Goal: Information Seeking & Learning: Learn about a topic

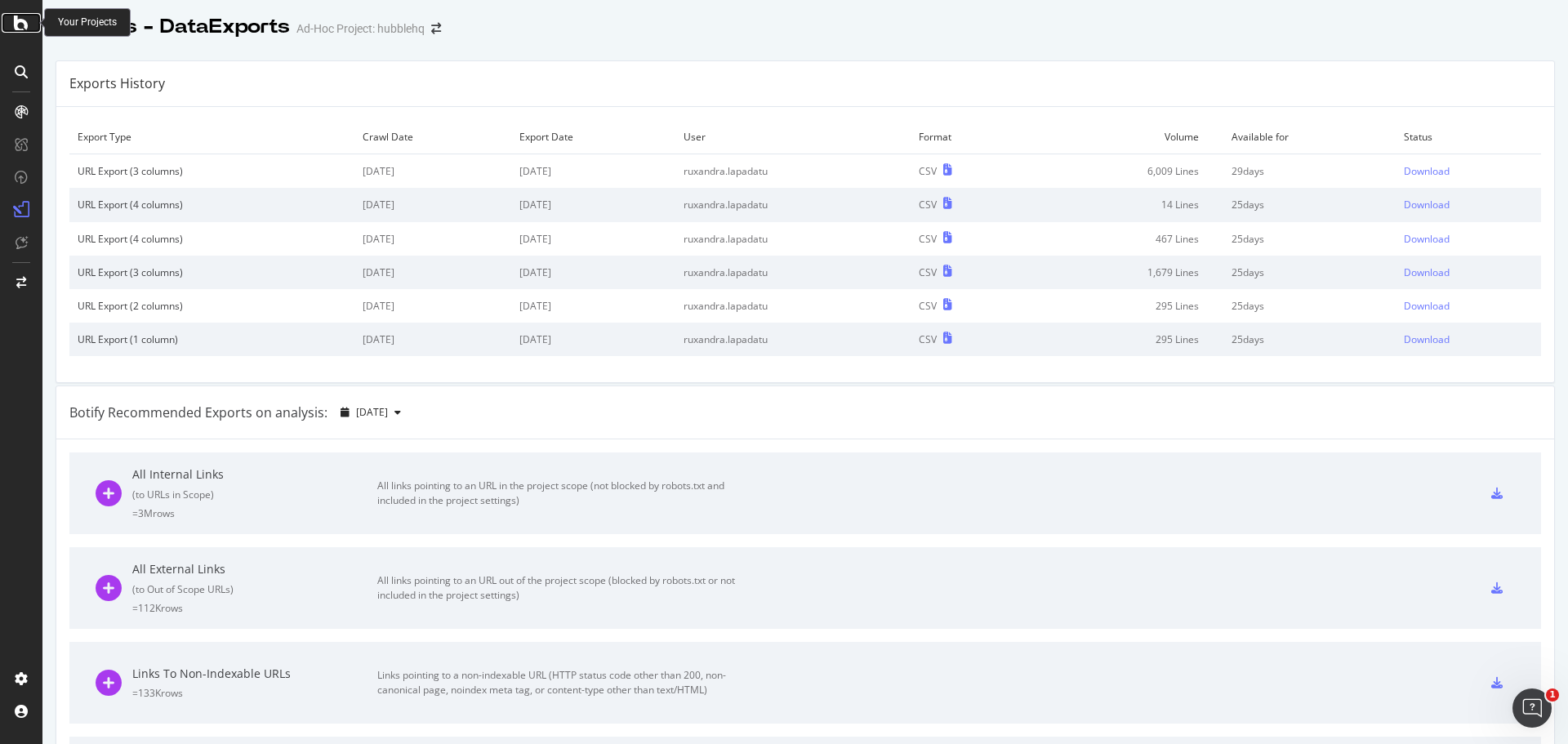
click at [16, 22] on icon at bounding box center [20, 22] width 15 height 19
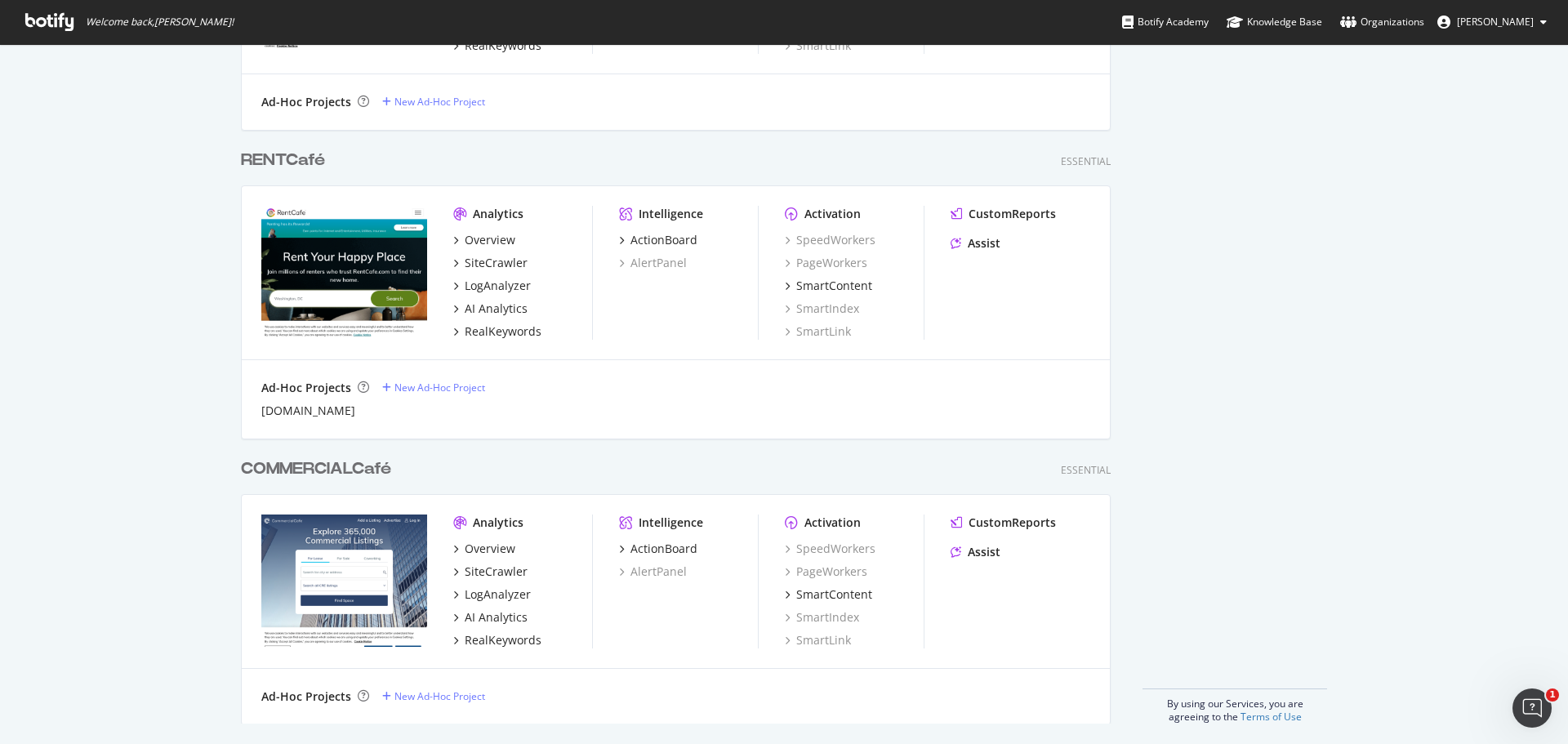
scroll to position [1145, 0]
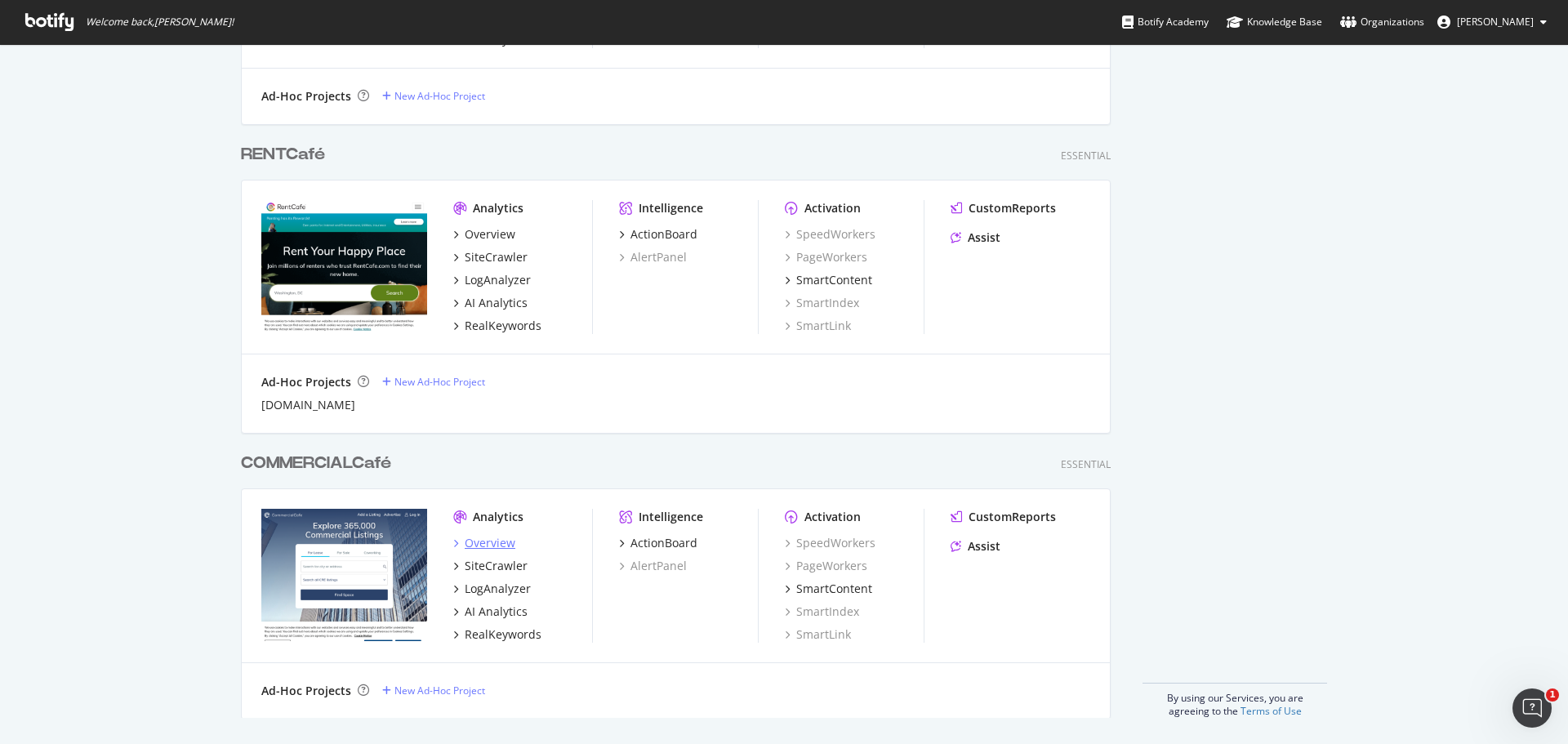
click at [470, 542] on div "Overview" at bounding box center [490, 542] width 50 height 16
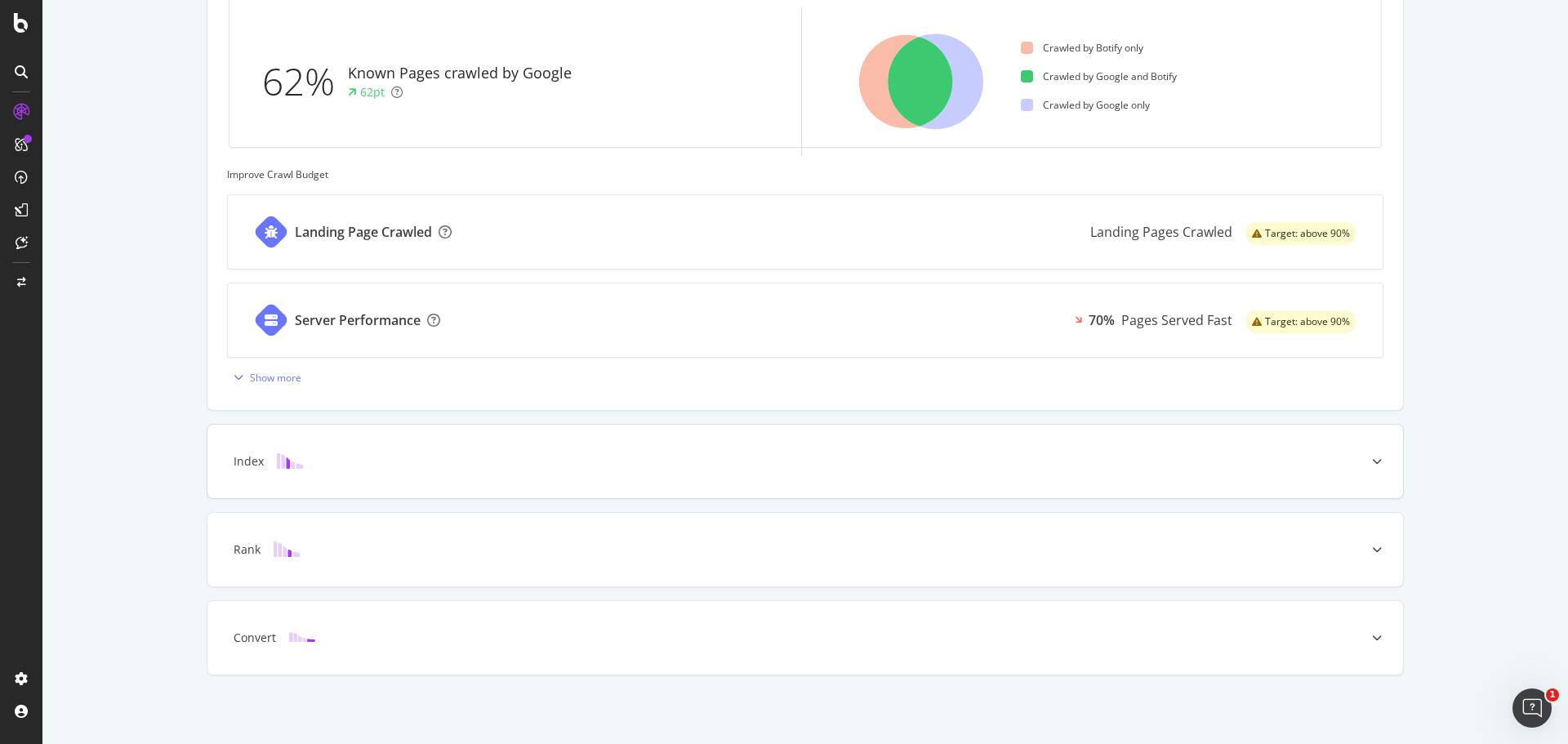
scroll to position [524, 0]
drag, startPoint x: 369, startPoint y: 456, endPoint x: 200, endPoint y: 444, distance: 169.4
click at [369, 456] on div "Index" at bounding box center [779, 459] width 1131 height 16
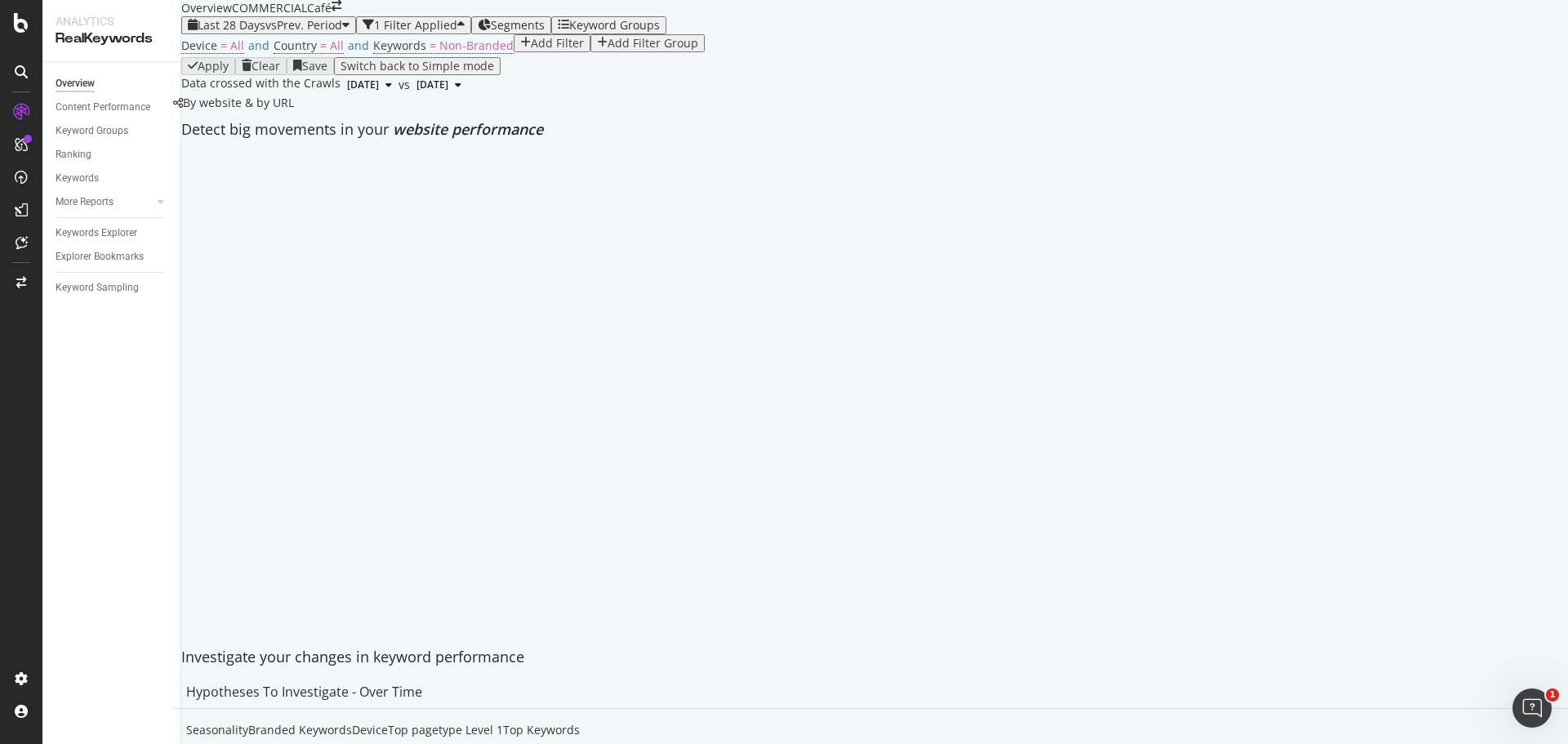
click at [331, 16] on div "COMMERCIALCafé" at bounding box center [281, 8] width 100 height 16
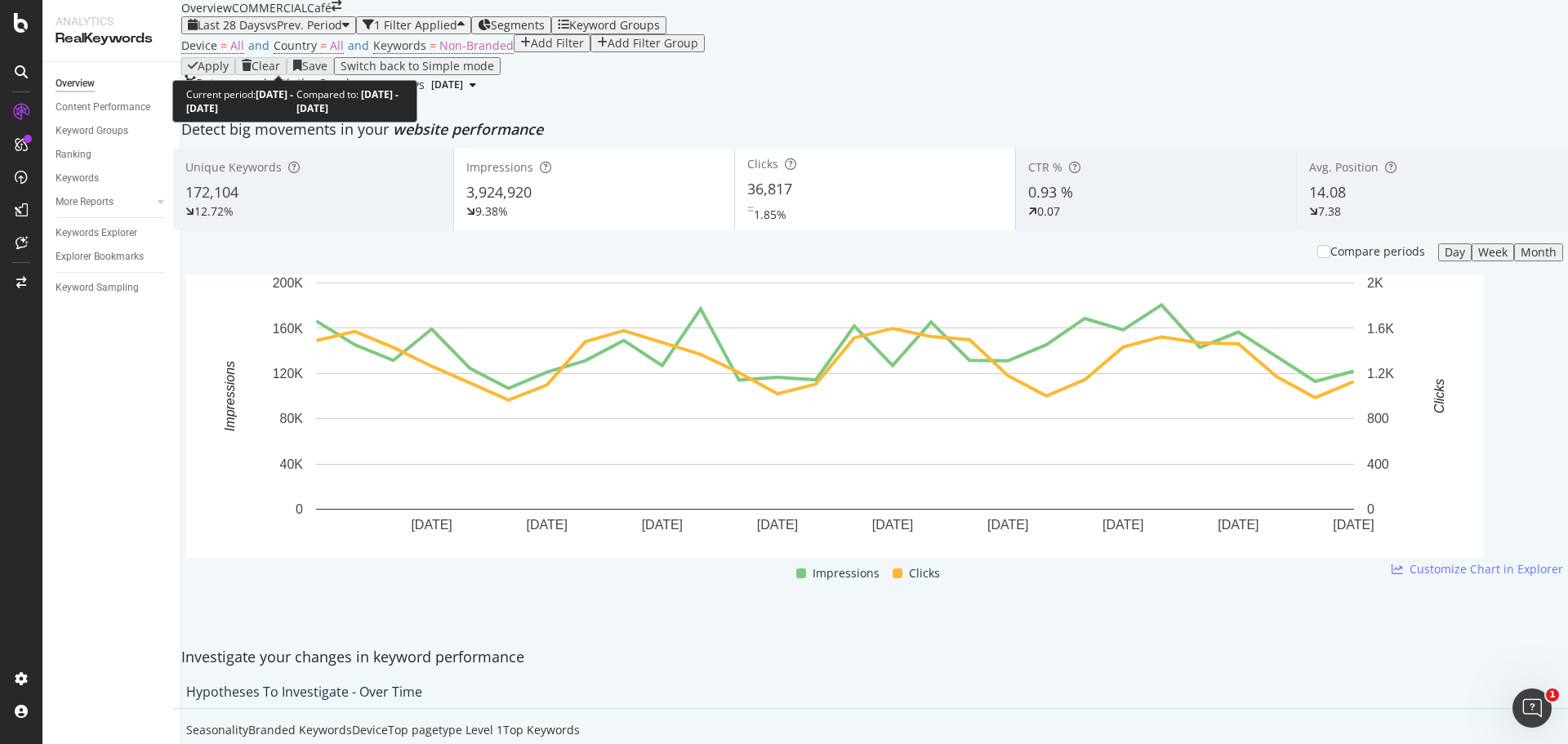
click at [235, 32] on div "Last 28 Days vs Prev. Period" at bounding box center [268, 24] width 162 height 13
click at [341, 16] on div "Overview COMMERCIALCafé" at bounding box center [261, 8] width 160 height 16
click at [347, 32] on div "button" at bounding box center [346, 24] width 8 height 13
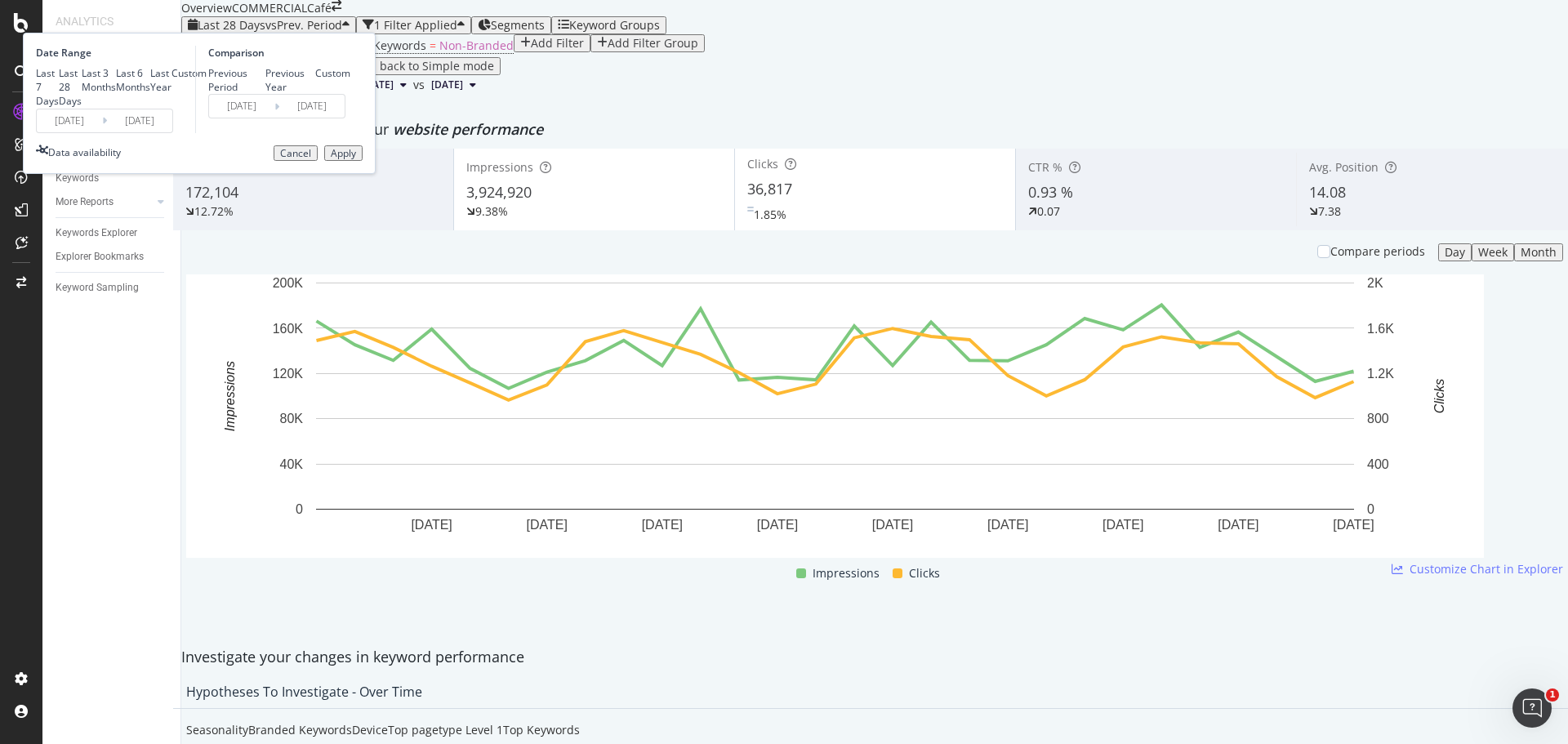
click at [593, 57] on div "Device = All and Country = All and Keywords = Non-Branded Add Filter Add Filter…" at bounding box center [874, 46] width 1387 height 23
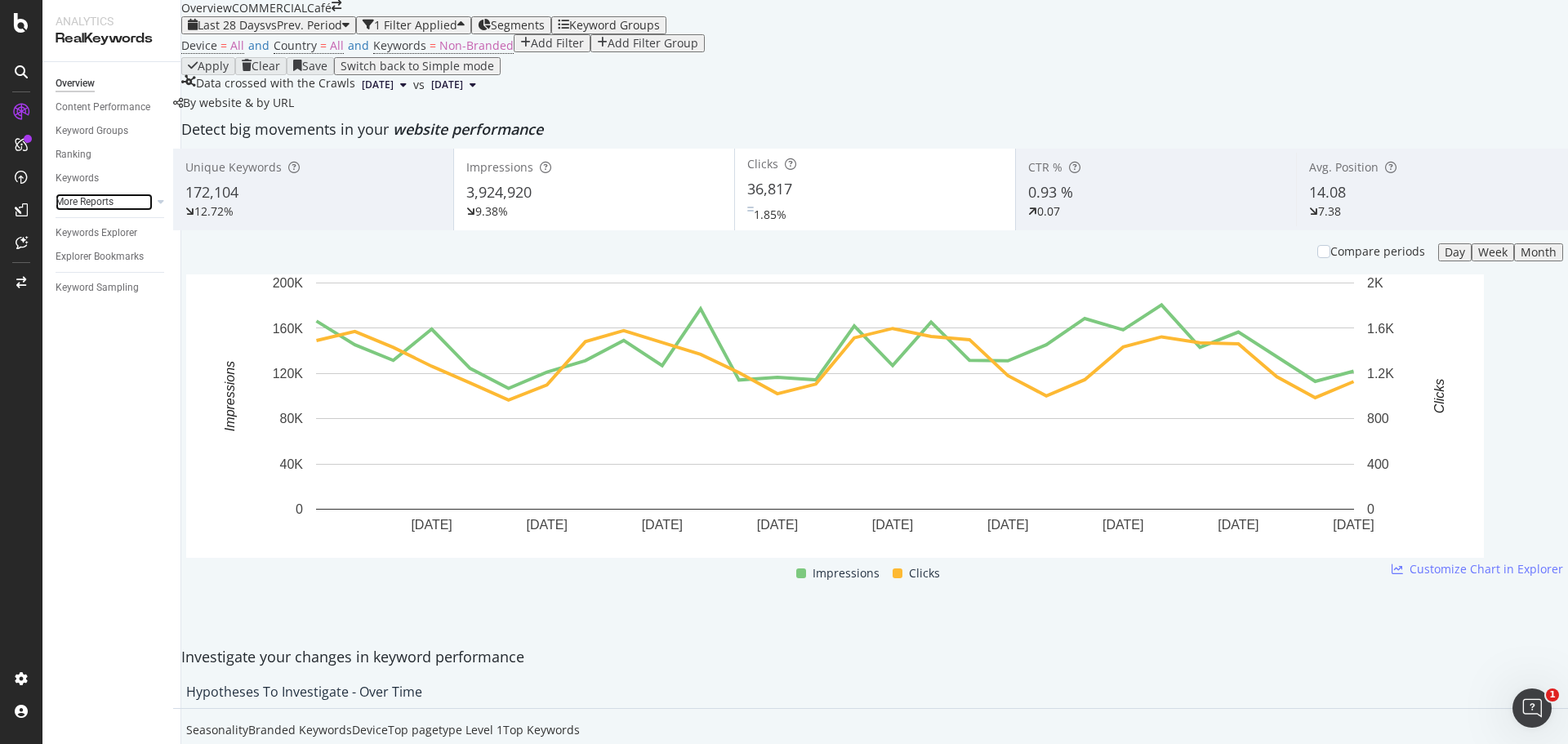
click at [122, 201] on link "More Reports" at bounding box center [104, 202] width 97 height 17
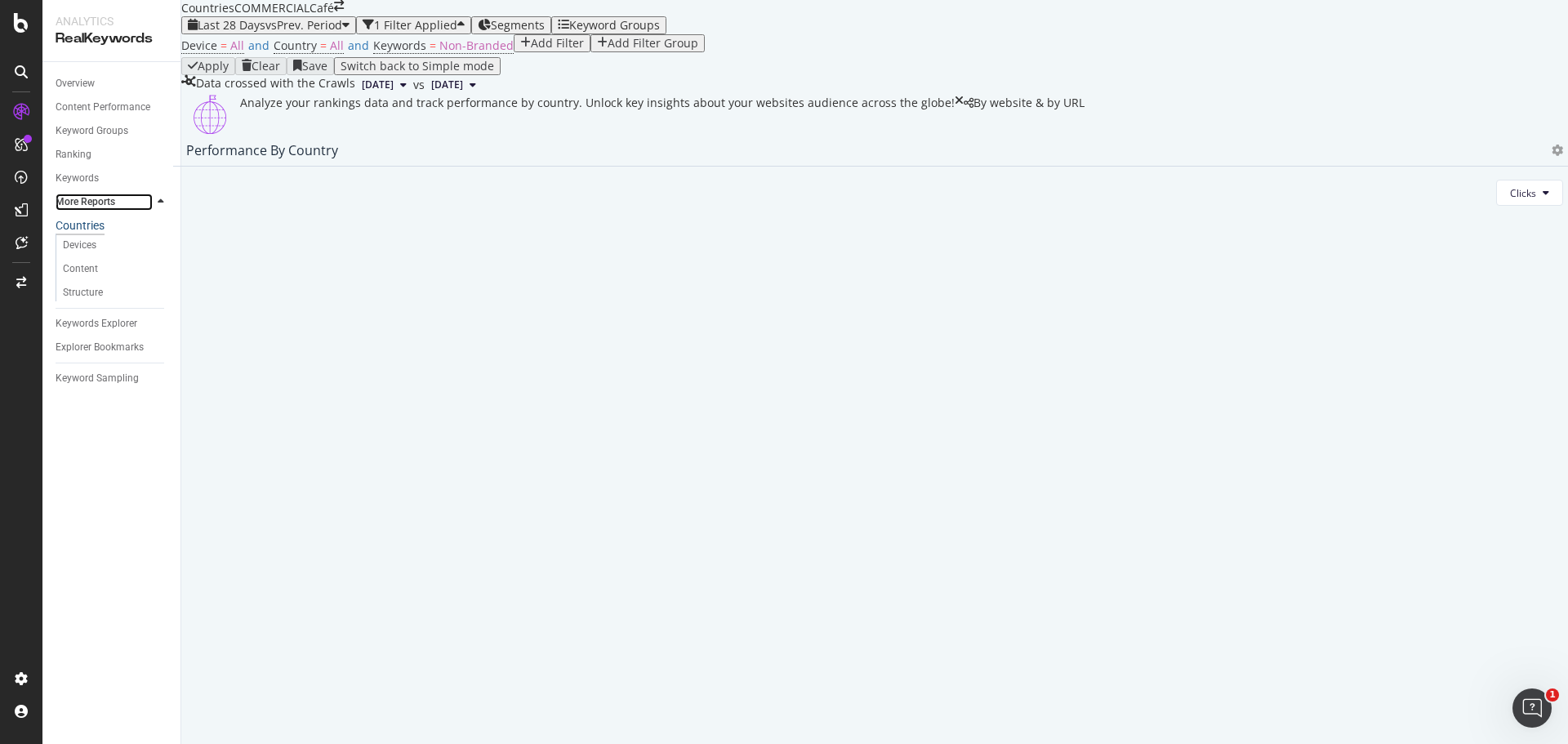
drag, startPoint x: 119, startPoint y: 201, endPoint x: 138, endPoint y: 230, distance: 34.7
click at [119, 201] on link "More Reports" at bounding box center [104, 202] width 97 height 17
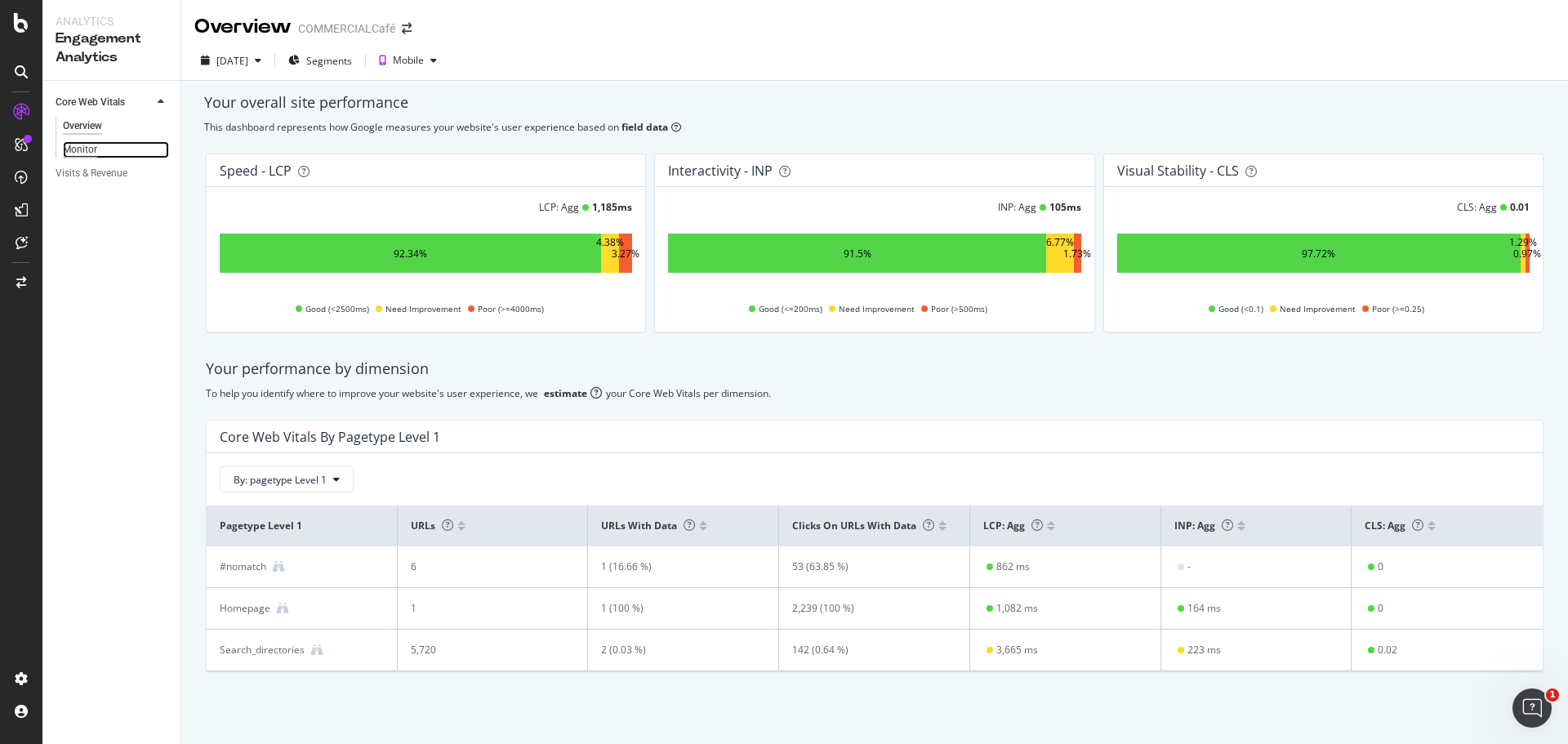
click at [92, 148] on div "Monitor" at bounding box center [79, 150] width 34 height 17
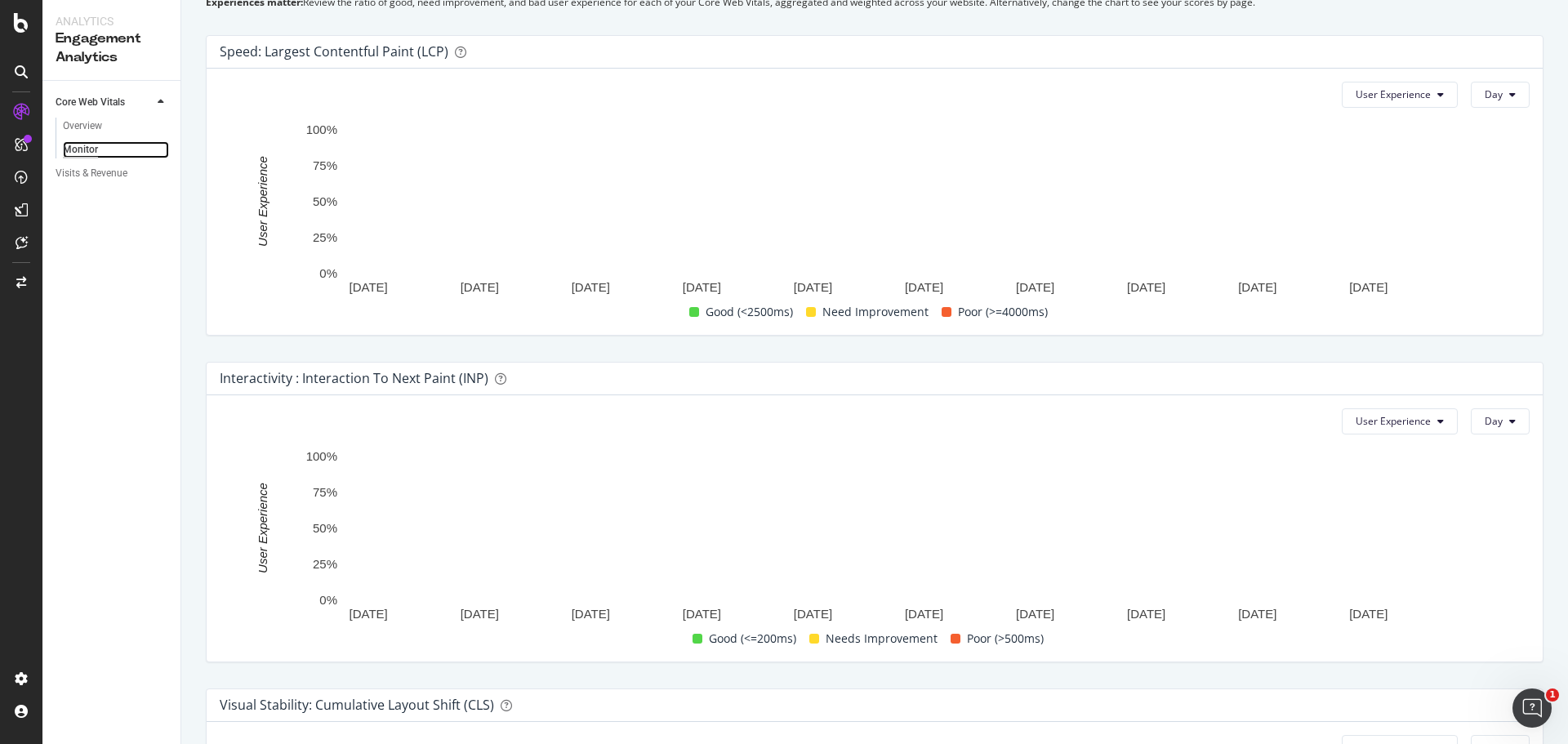
scroll to position [501, 0]
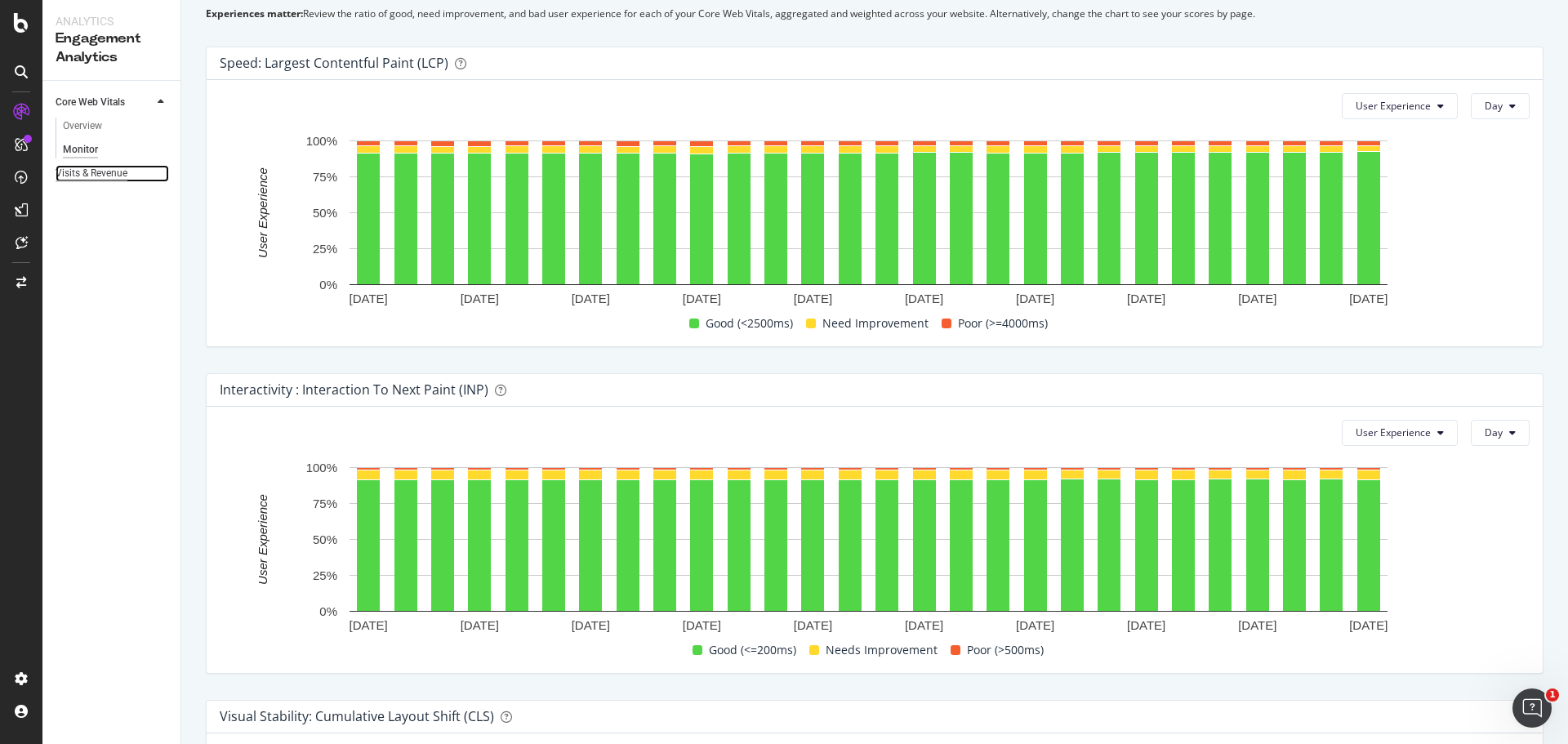
click at [117, 170] on div "Visits & Revenue" at bounding box center [91, 173] width 72 height 17
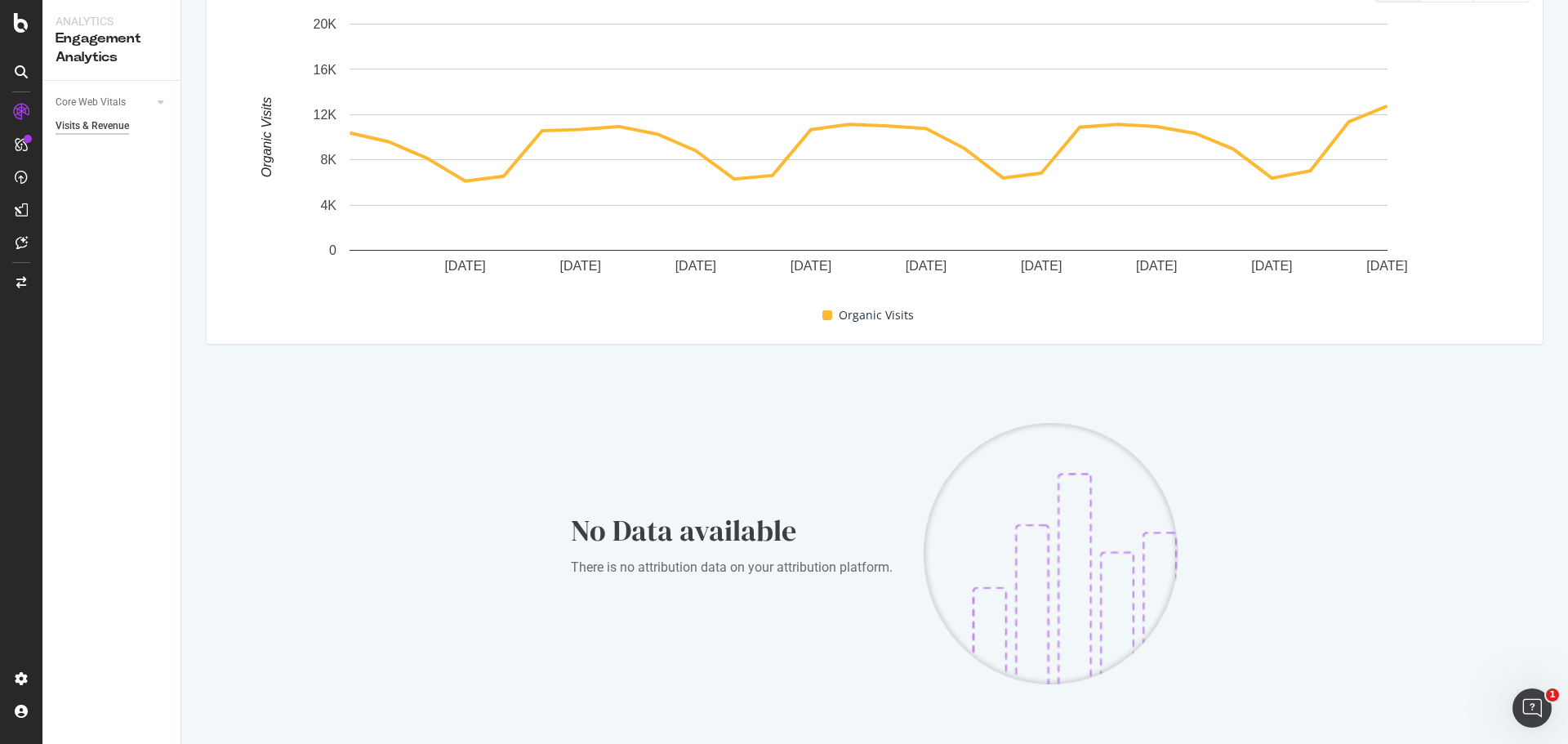
scroll to position [326, 0]
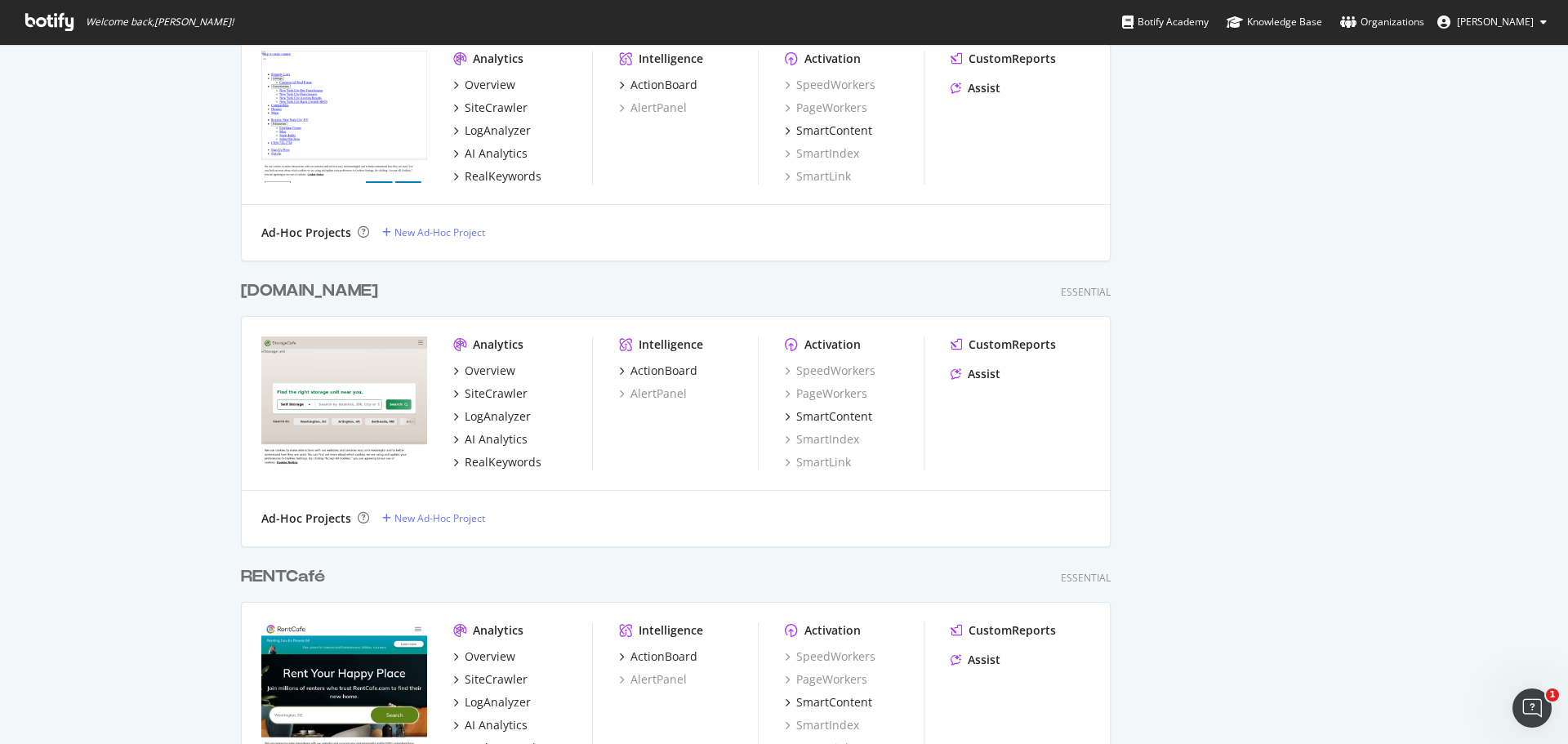
scroll to position [1143, 0]
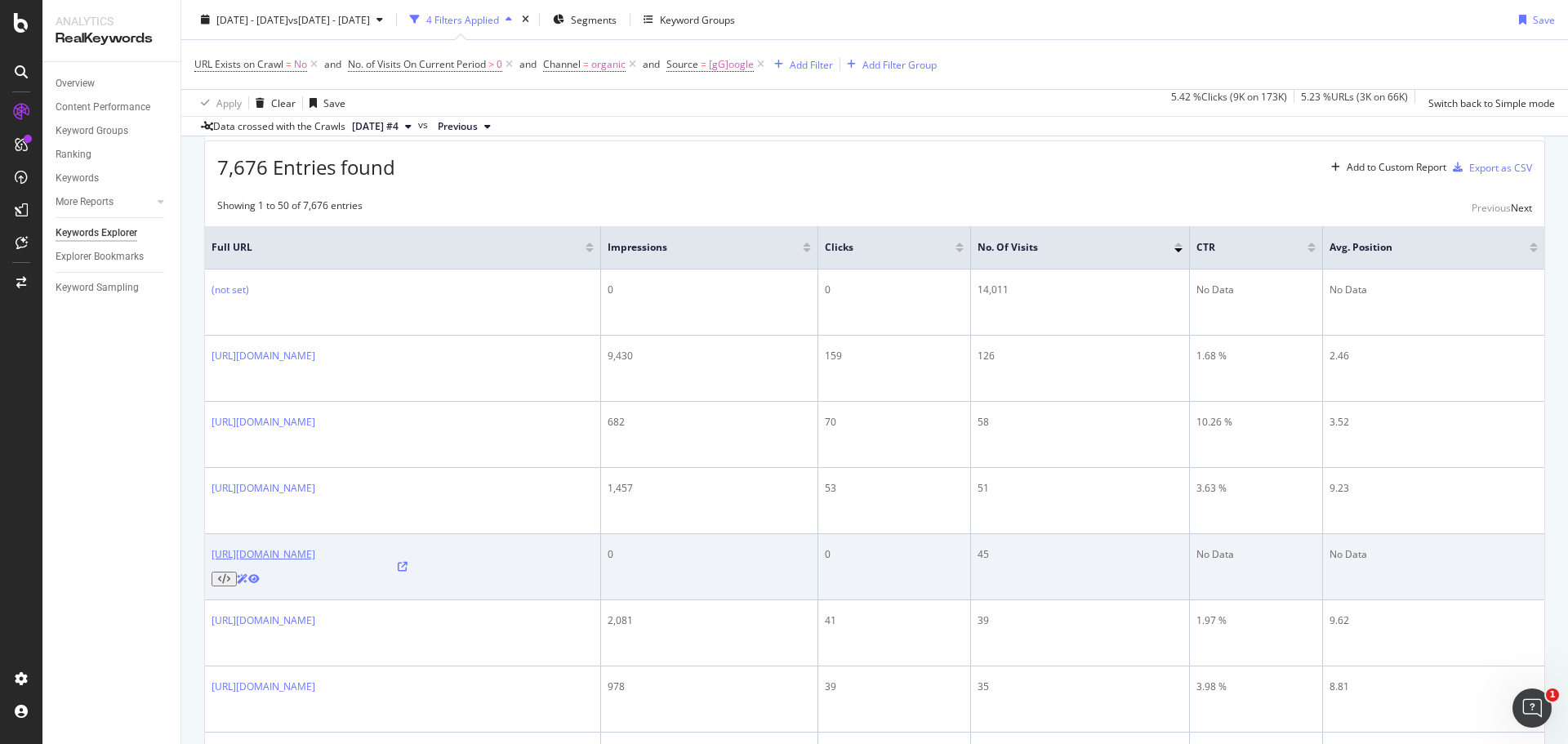
scroll to position [164, 0]
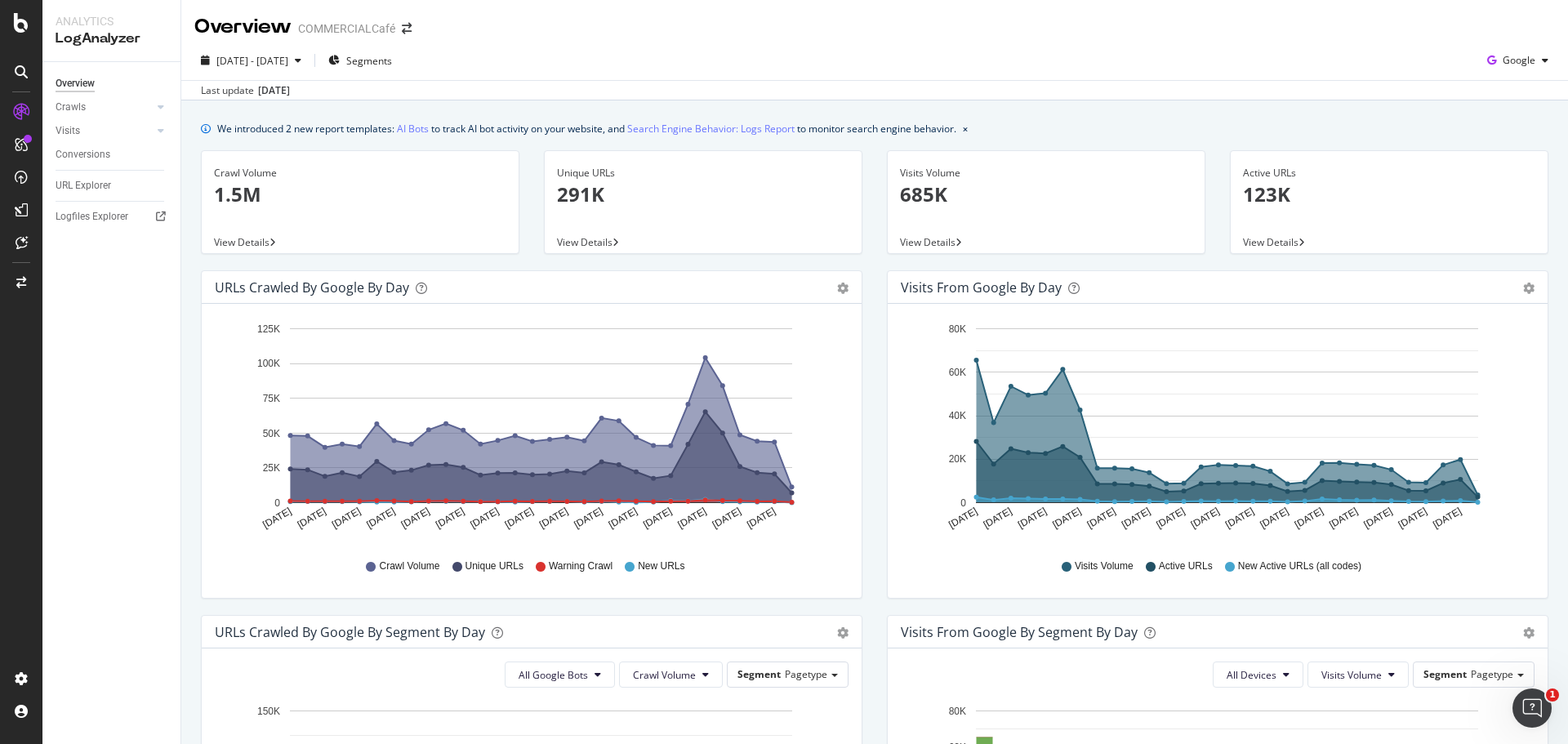
scroll to position [326, 0]
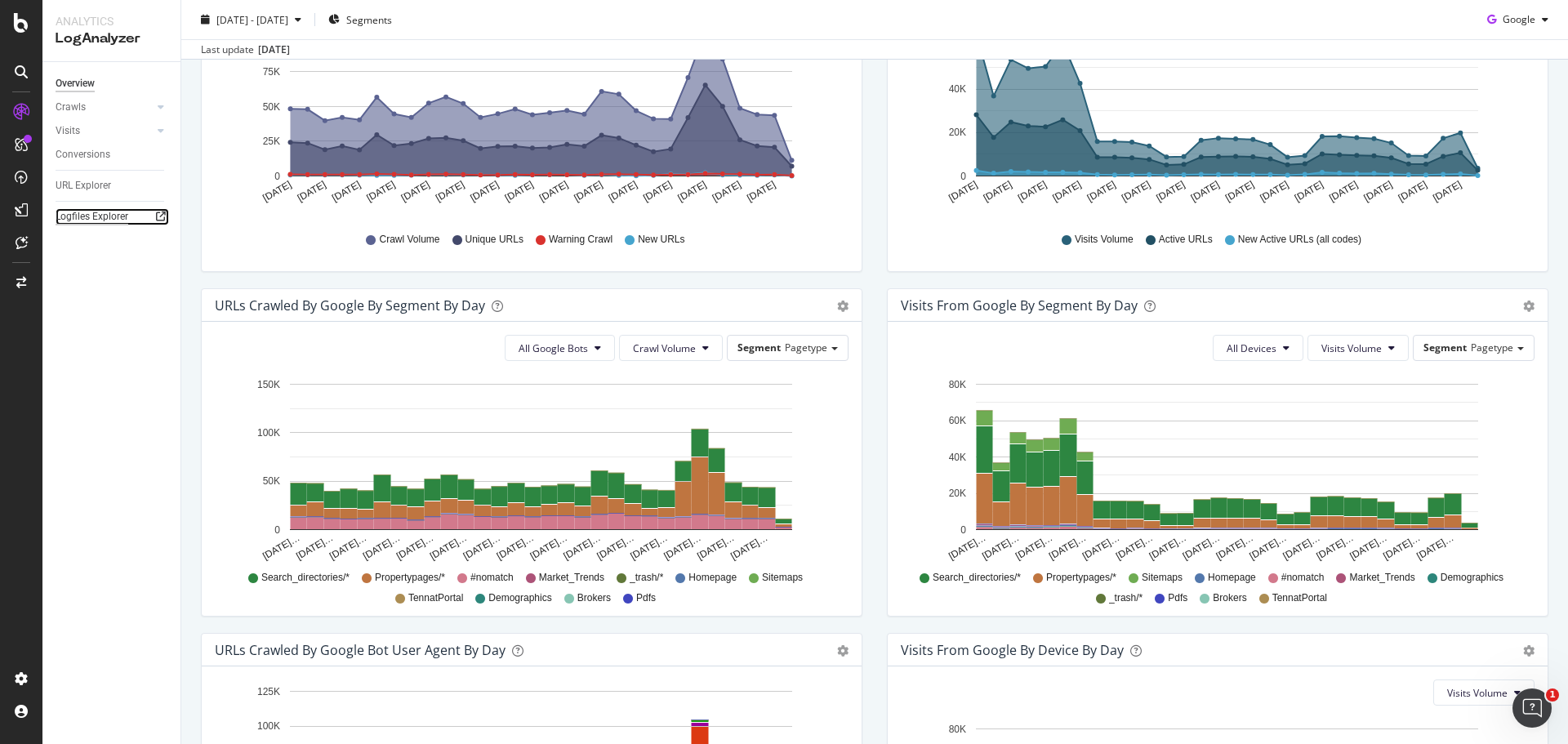
click at [120, 221] on div "Logfiles Explorer" at bounding box center [91, 217] width 73 height 17
click at [793, 351] on span "Pagetype" at bounding box center [806, 347] width 43 height 14
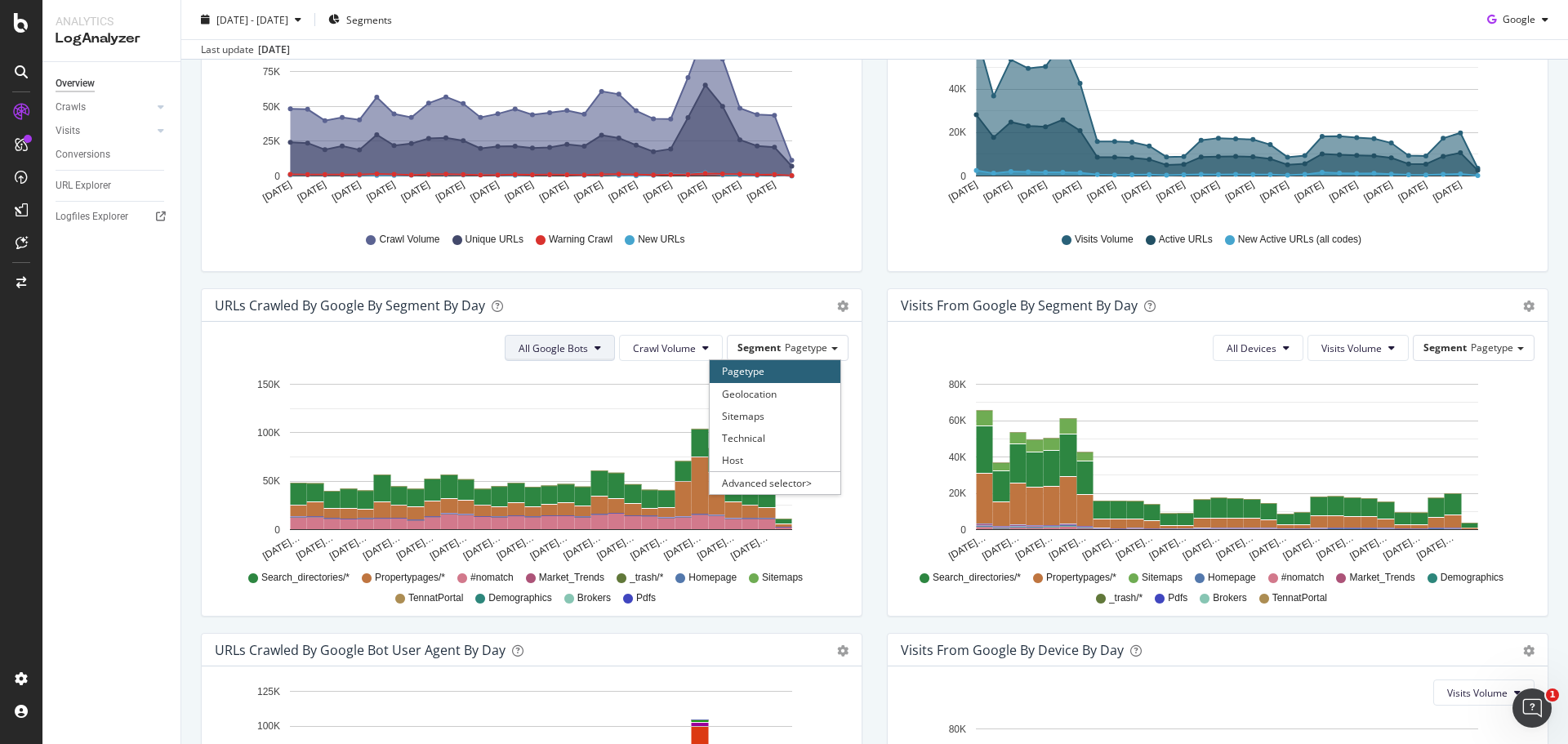
click at [557, 351] on span "All Google Bots" at bounding box center [553, 348] width 70 height 14
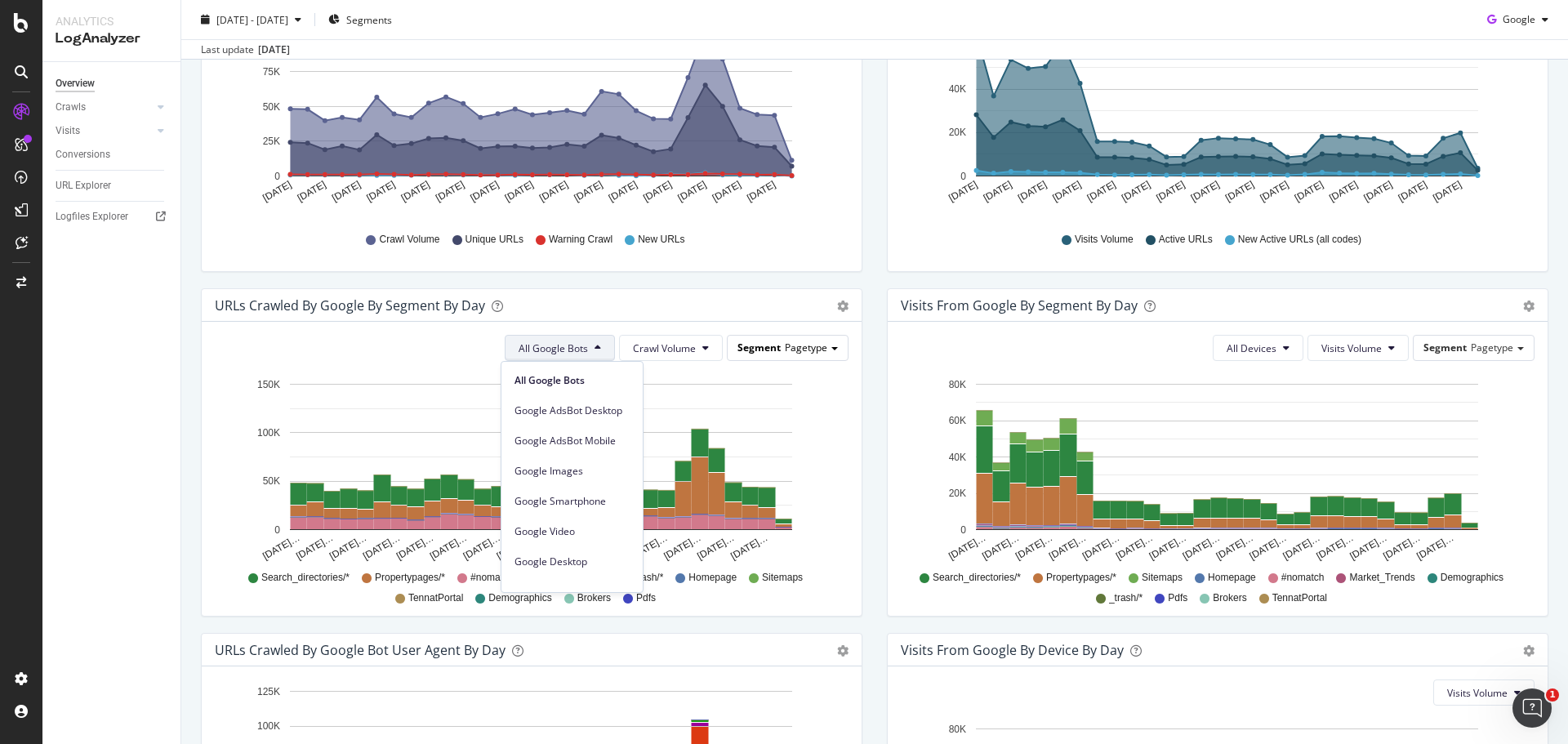
drag, startPoint x: 754, startPoint y: 356, endPoint x: 763, endPoint y: 356, distance: 9.0
click at [755, 356] on div "Segment Pagetype" at bounding box center [788, 347] width 120 height 23
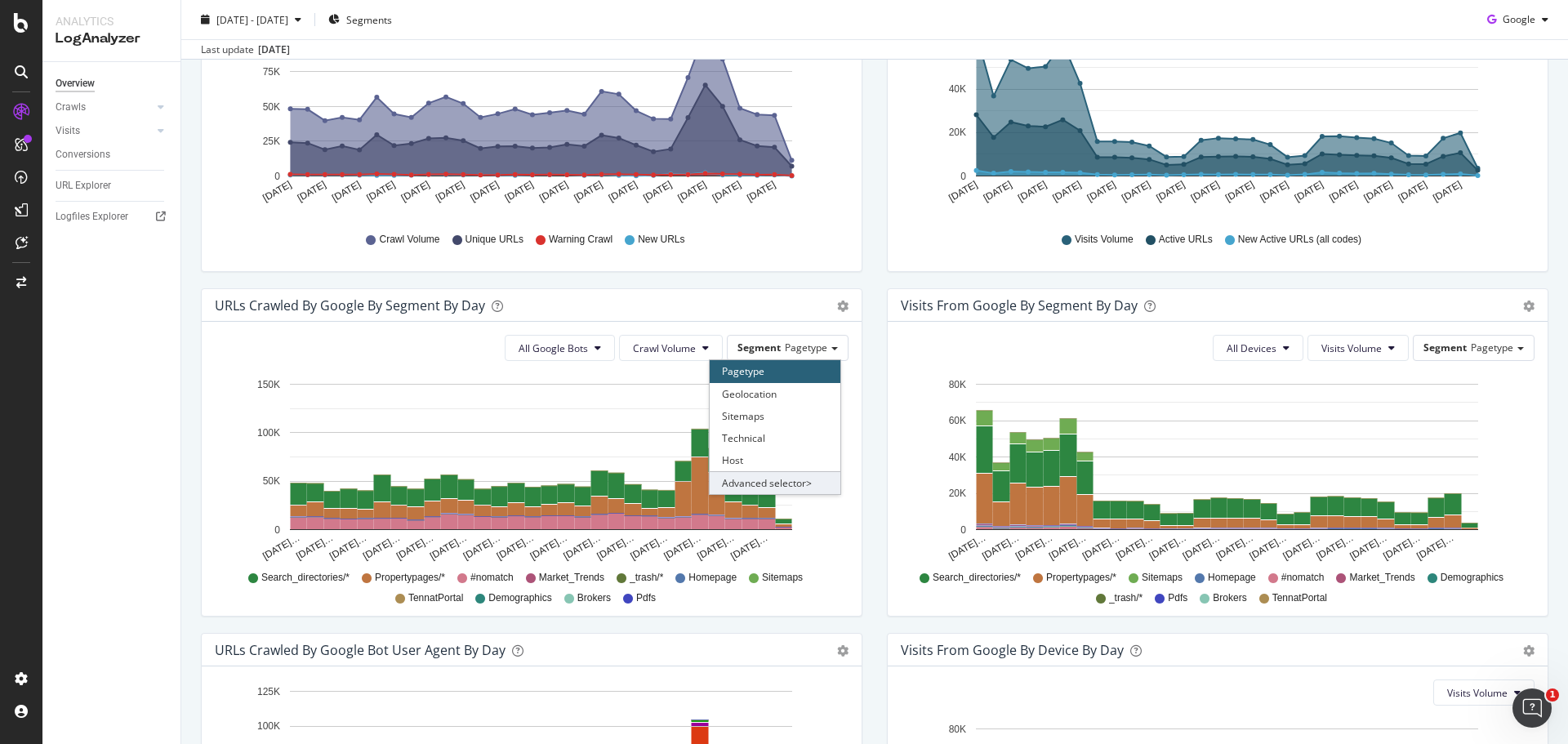
click at [770, 480] on div "Advanced selector >" at bounding box center [774, 482] width 131 height 23
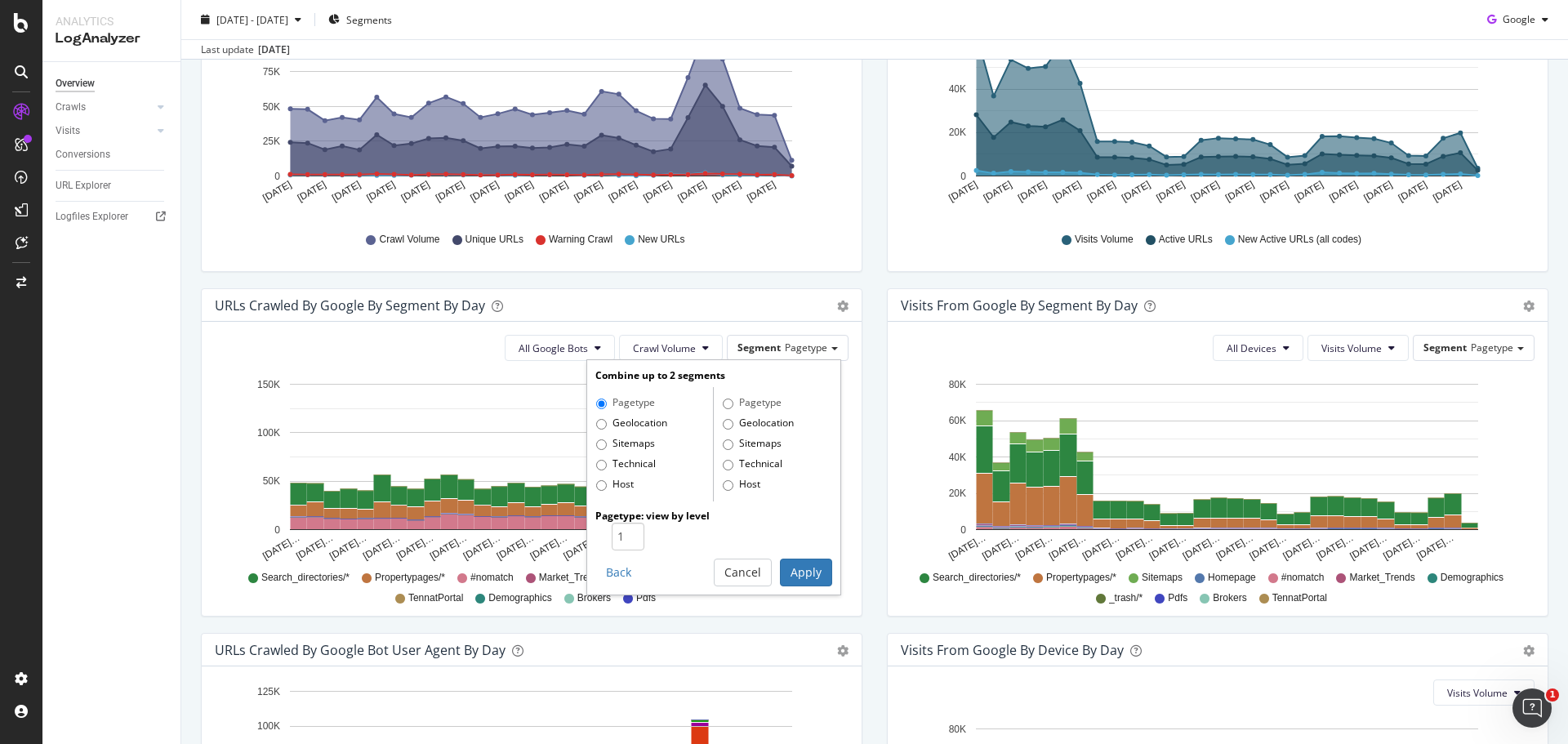
click at [736, 423] on label "Geolocation" at bounding box center [758, 423] width 71 height 16
click at [734, 423] on input "Geolocation" at bounding box center [728, 423] width 11 height 11
radio input "true"
click at [597, 444] on input "Sitemaps" at bounding box center [601, 444] width 11 height 11
radio input "true"
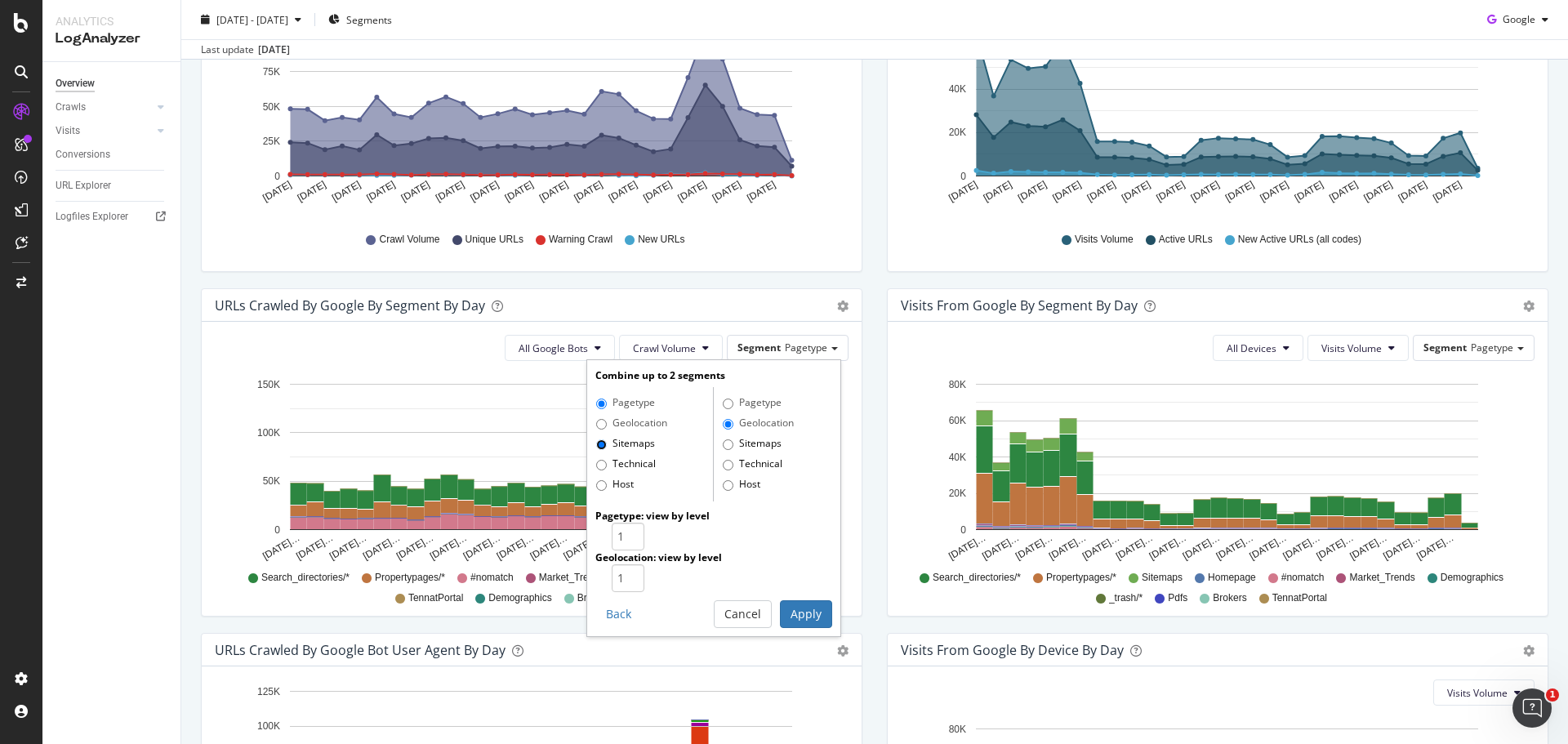
radio input "false"
click at [809, 600] on button "Apply" at bounding box center [806, 613] width 52 height 28
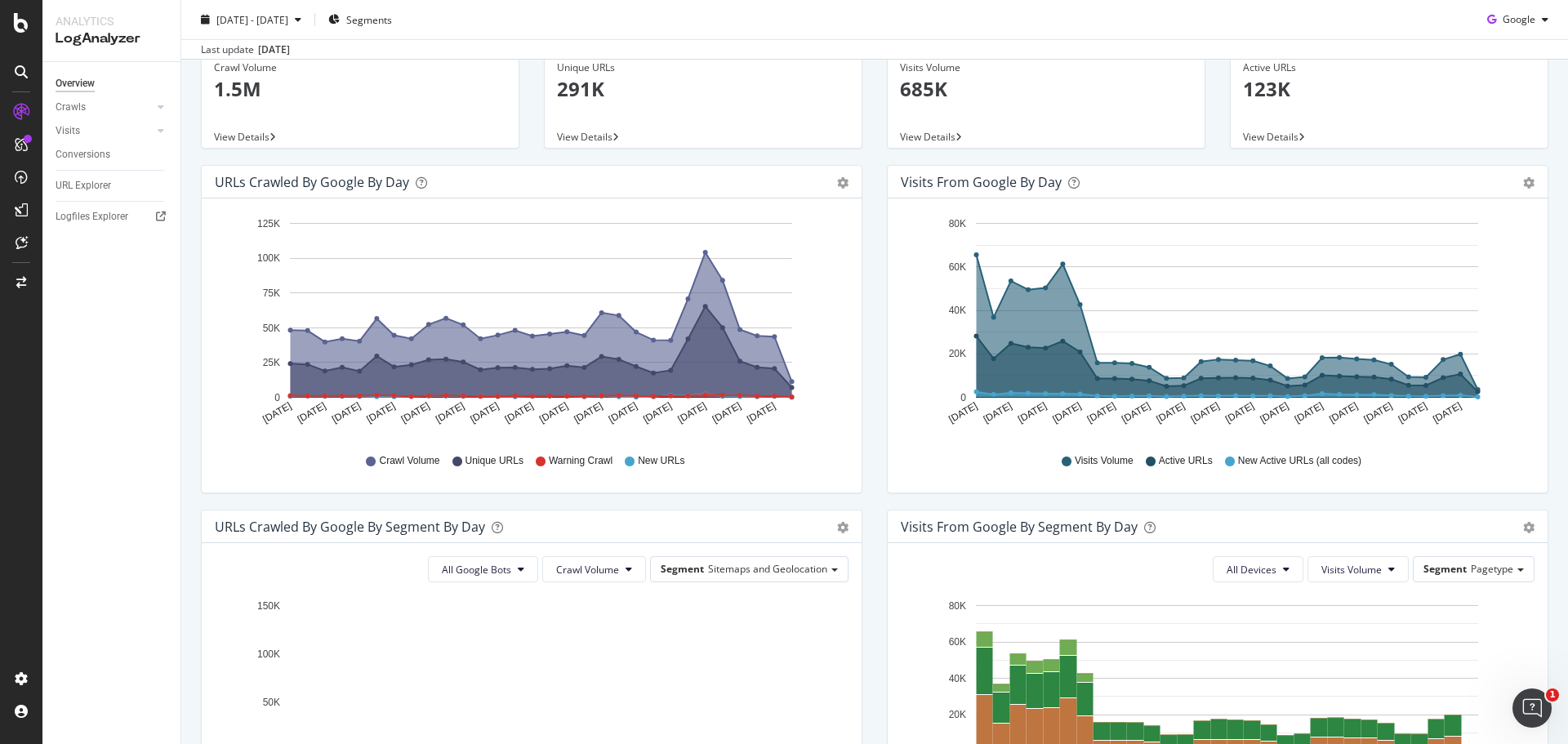
scroll to position [0, 0]
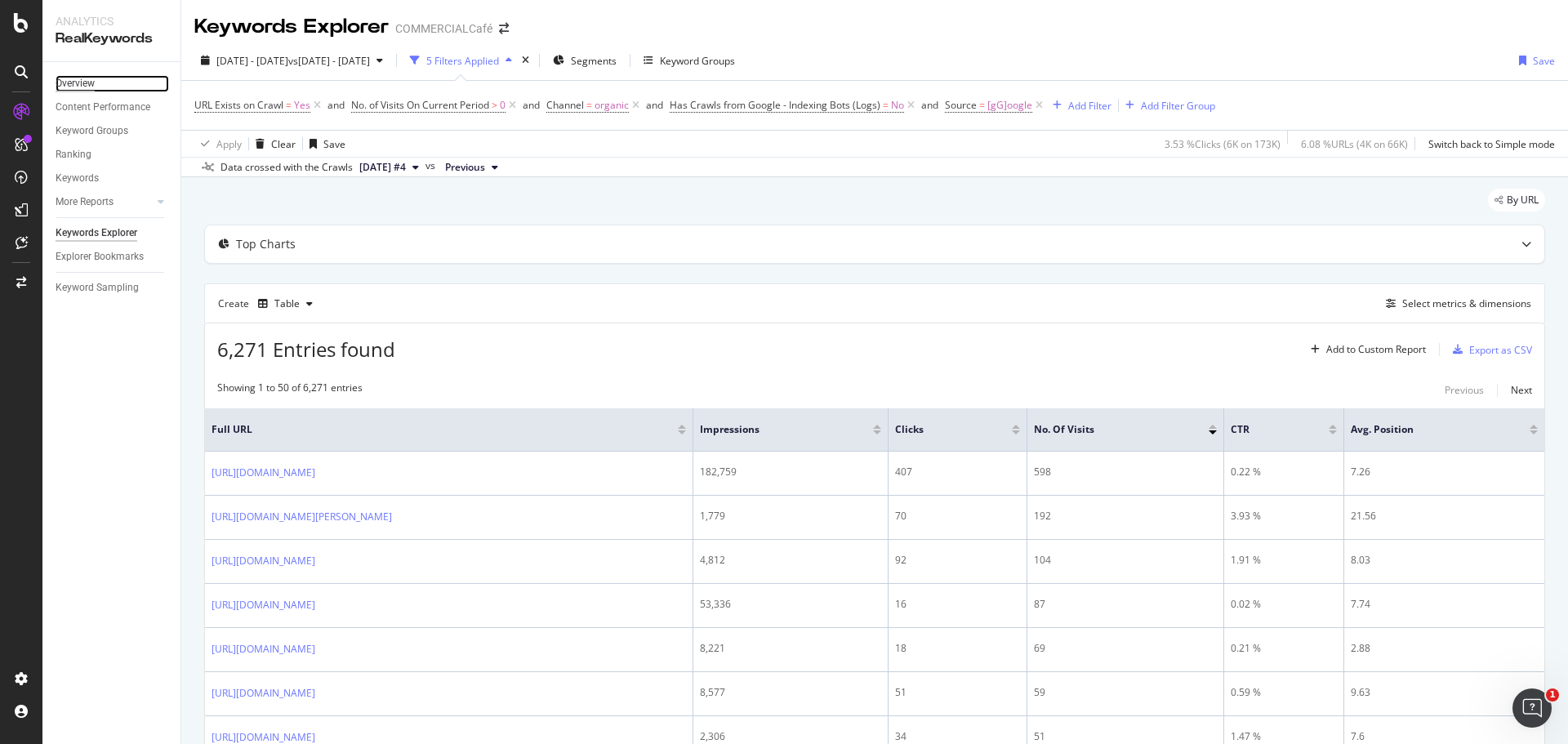
click at [79, 79] on div "Overview" at bounding box center [75, 84] width 39 height 17
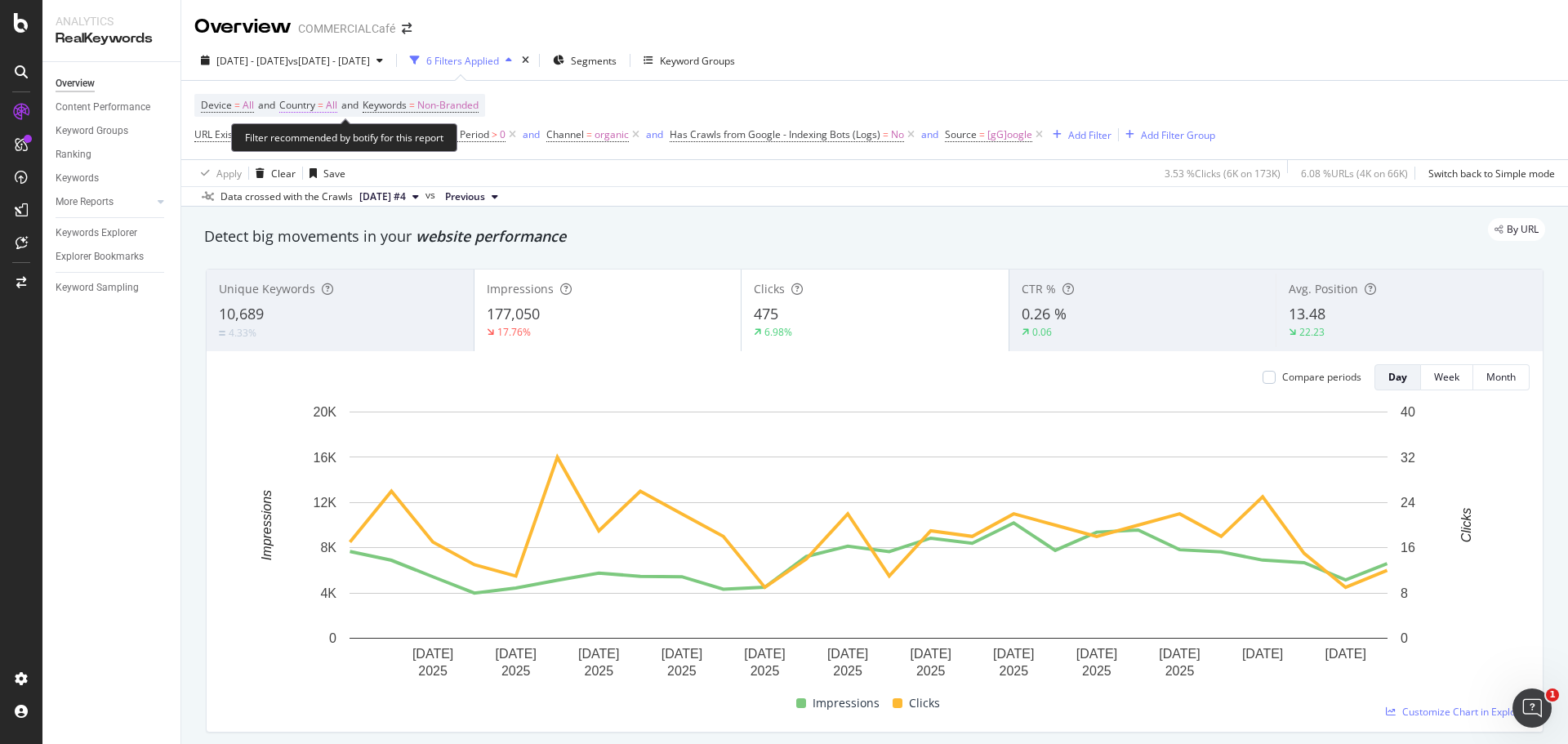
click at [312, 109] on span "Country" at bounding box center [297, 105] width 36 height 14
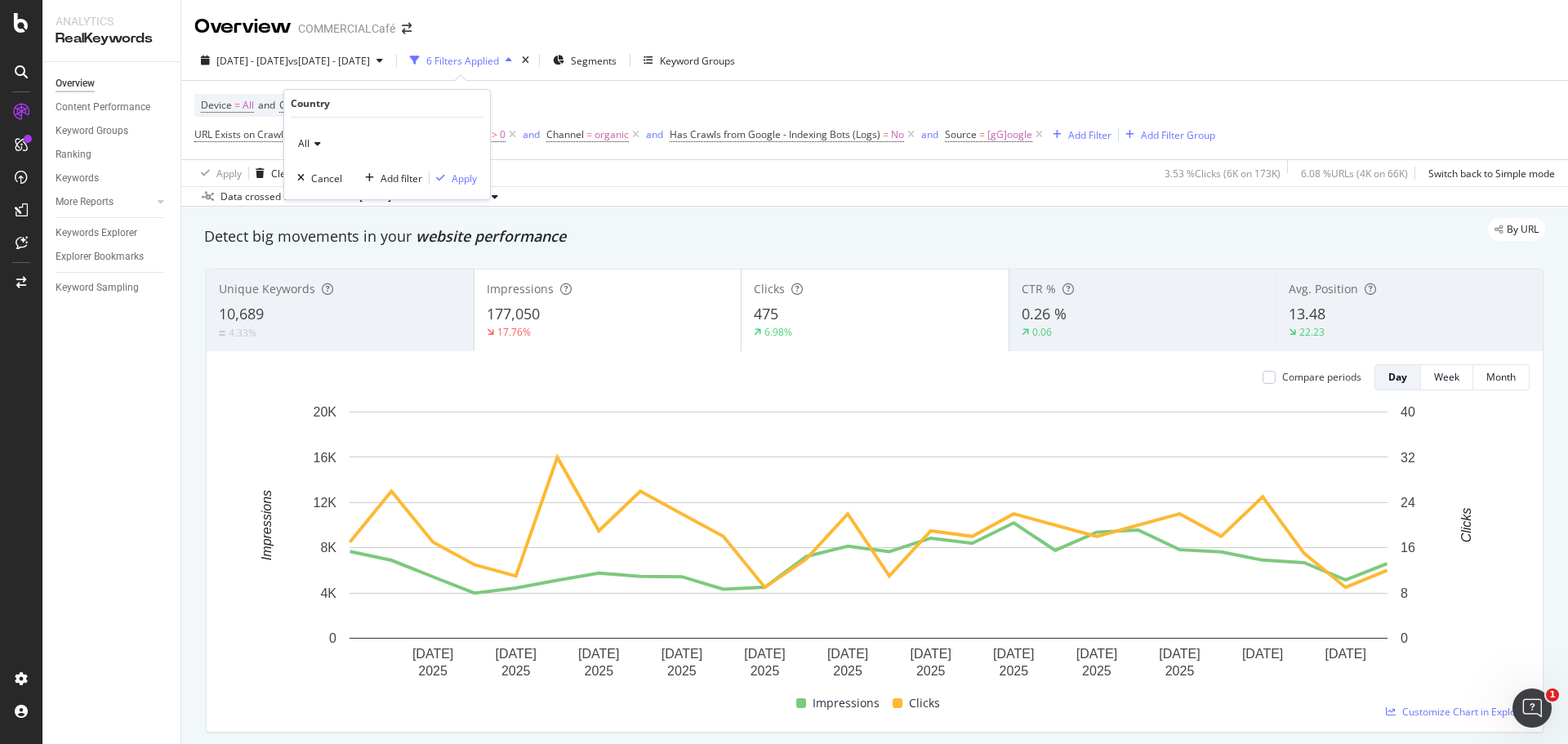
click at [325, 144] on div "All" at bounding box center [387, 143] width 179 height 26
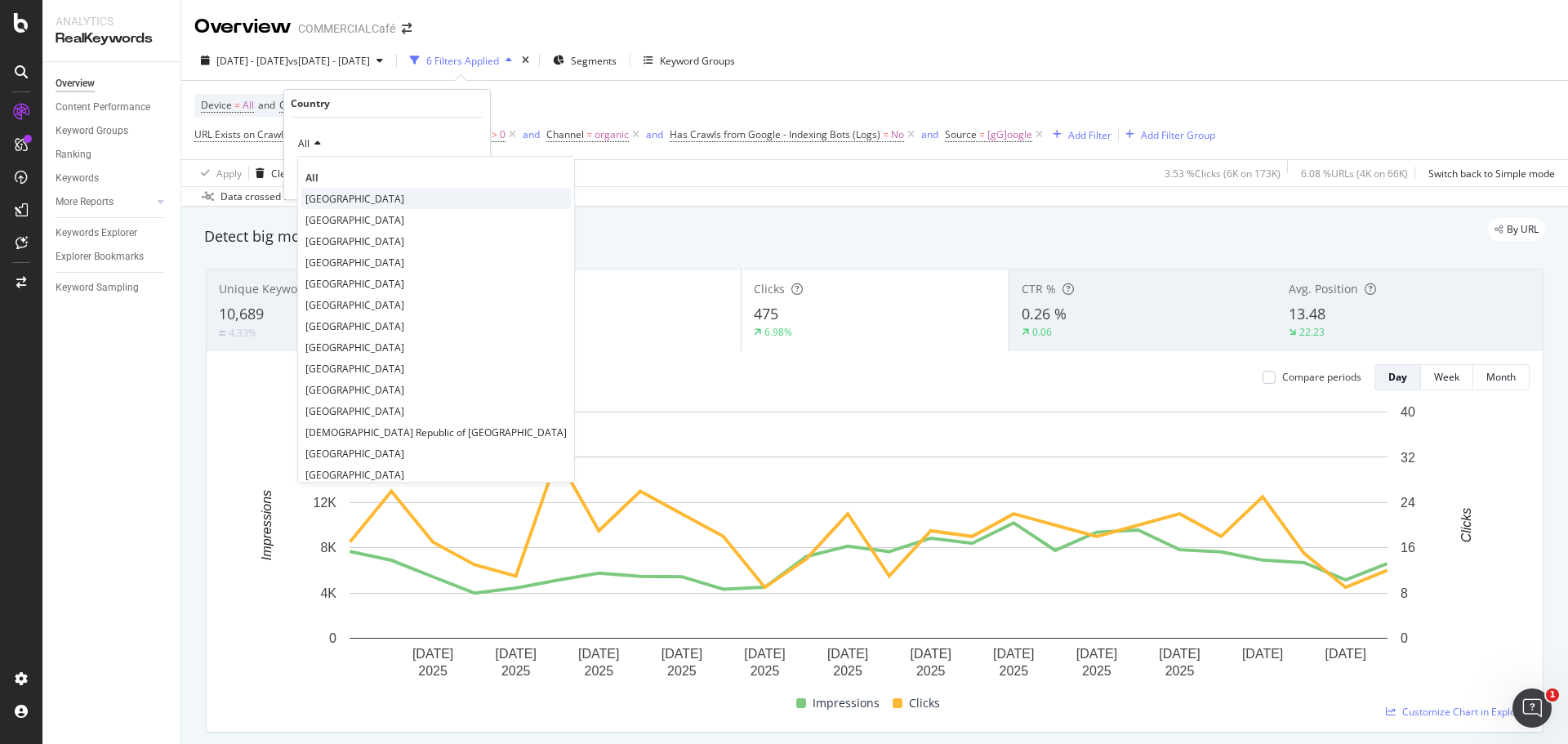
click at [335, 199] on span "[GEOGRAPHIC_DATA]" at bounding box center [355, 199] width 99 height 14
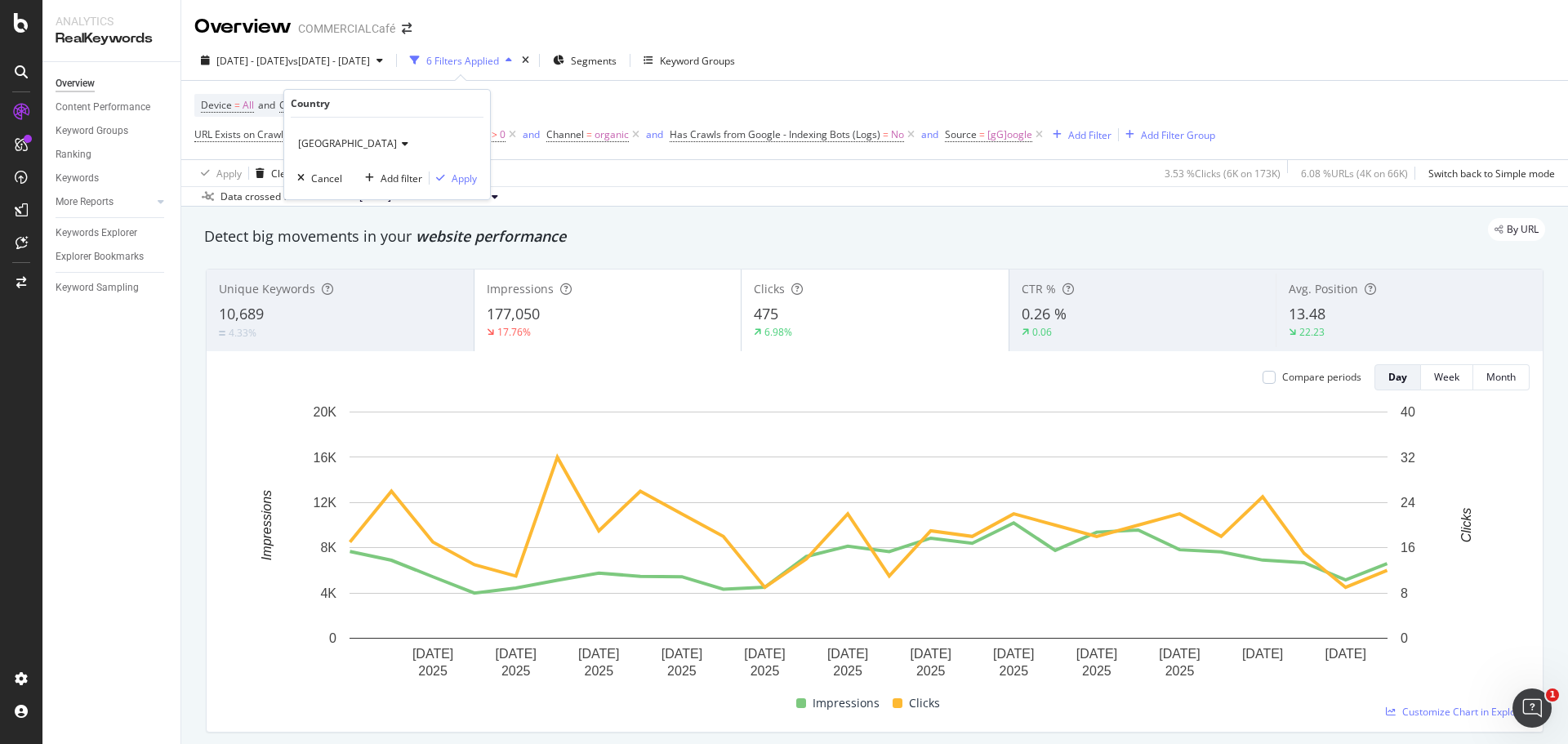
click at [376, 95] on div "Country" at bounding box center [387, 104] width 193 height 28
click at [460, 177] on div "Apply" at bounding box center [464, 178] width 25 height 14
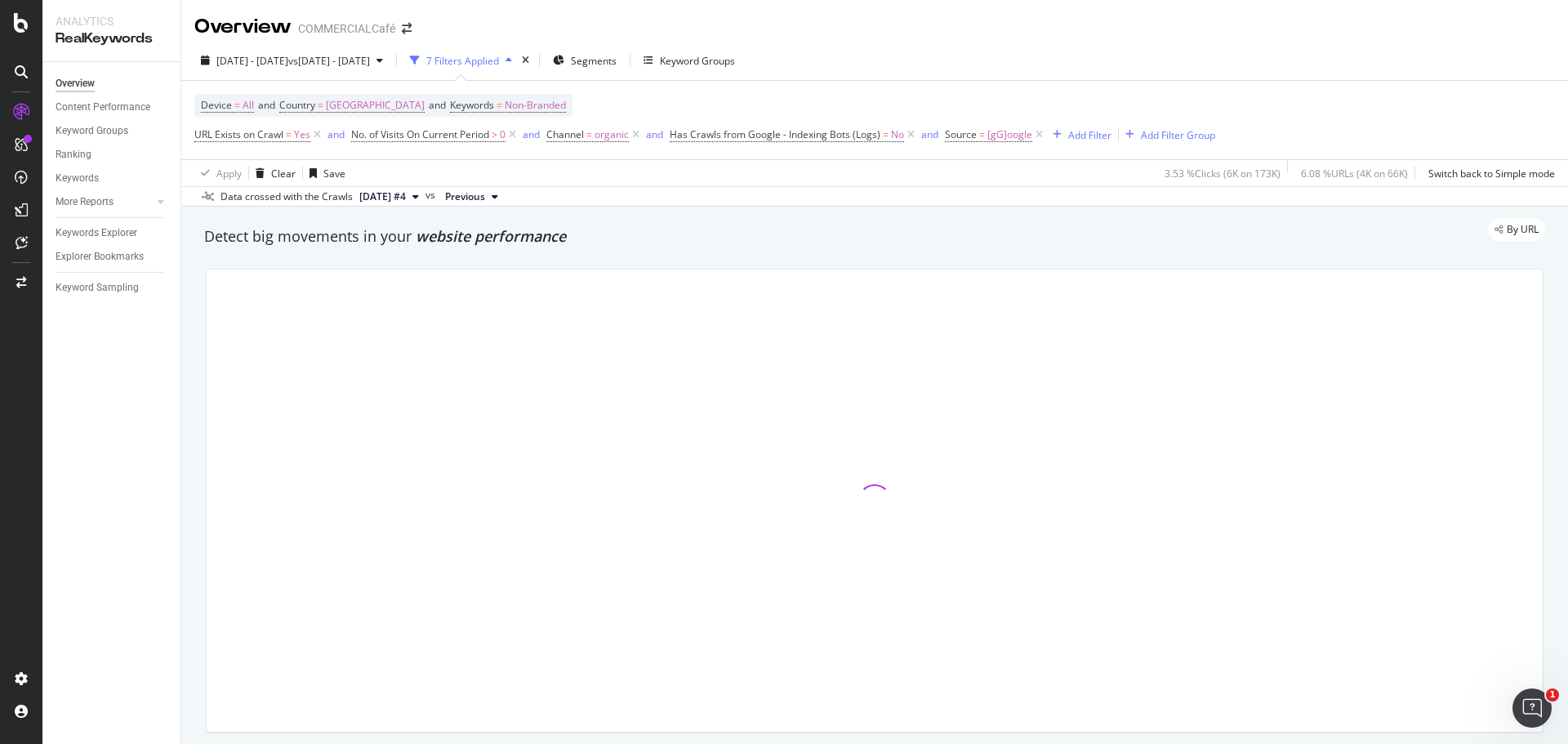
click at [499, 63] on div "7 Filters Applied" at bounding box center [462, 61] width 73 height 14
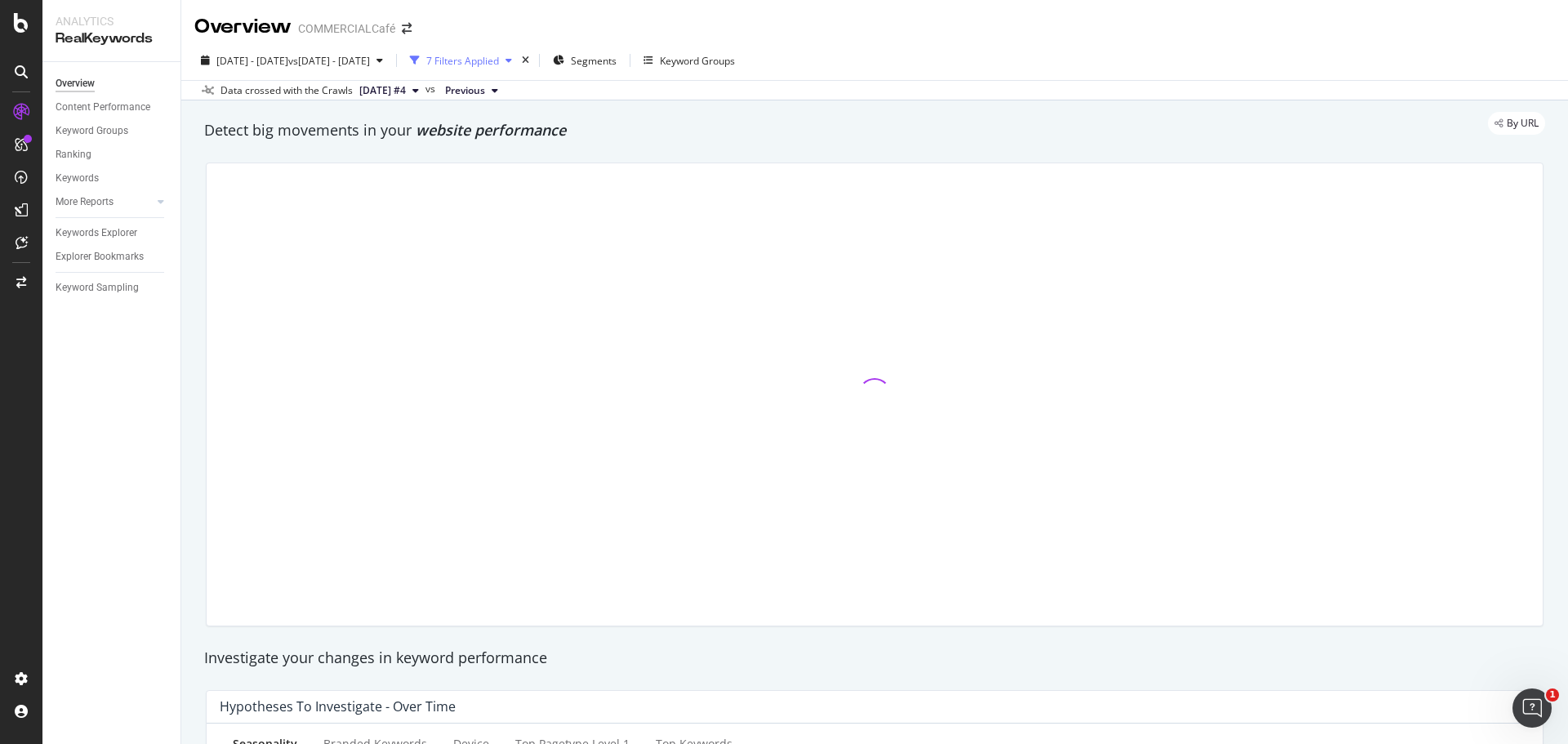
click at [499, 63] on div "7 Filters Applied" at bounding box center [462, 61] width 73 height 14
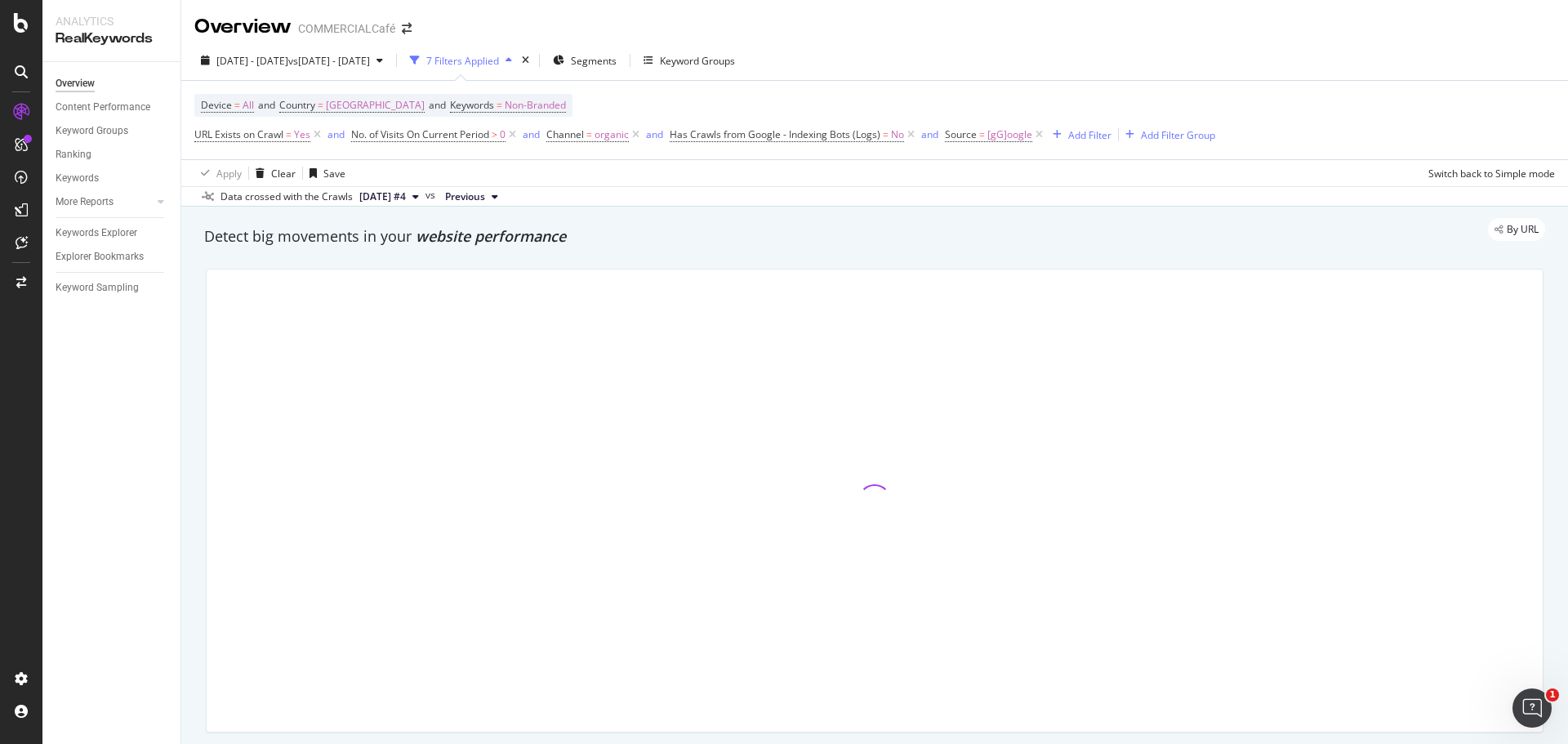
click at [499, 63] on div "7 Filters Applied" at bounding box center [462, 61] width 73 height 14
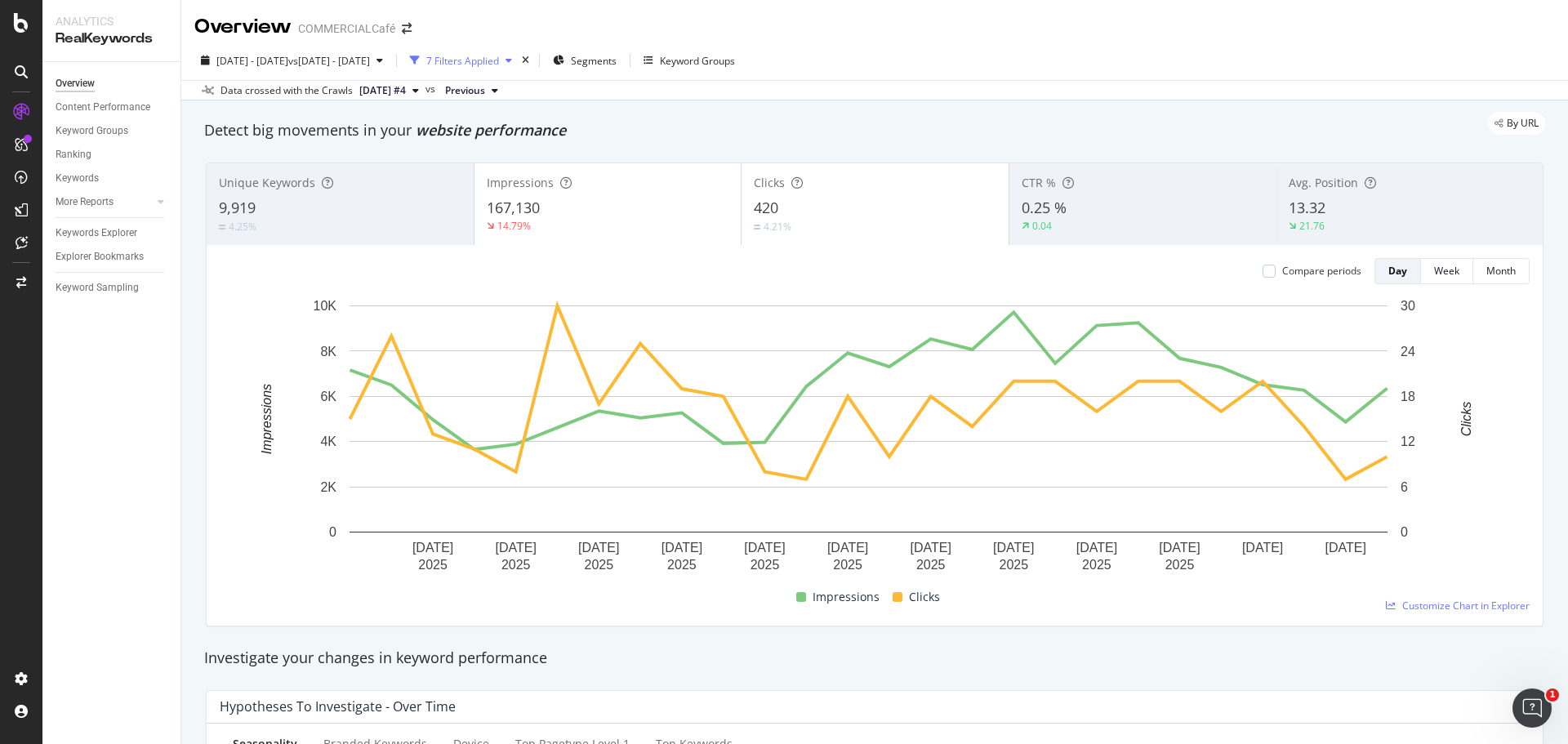
click at [499, 63] on div "7 Filters Applied" at bounding box center [462, 61] width 73 height 14
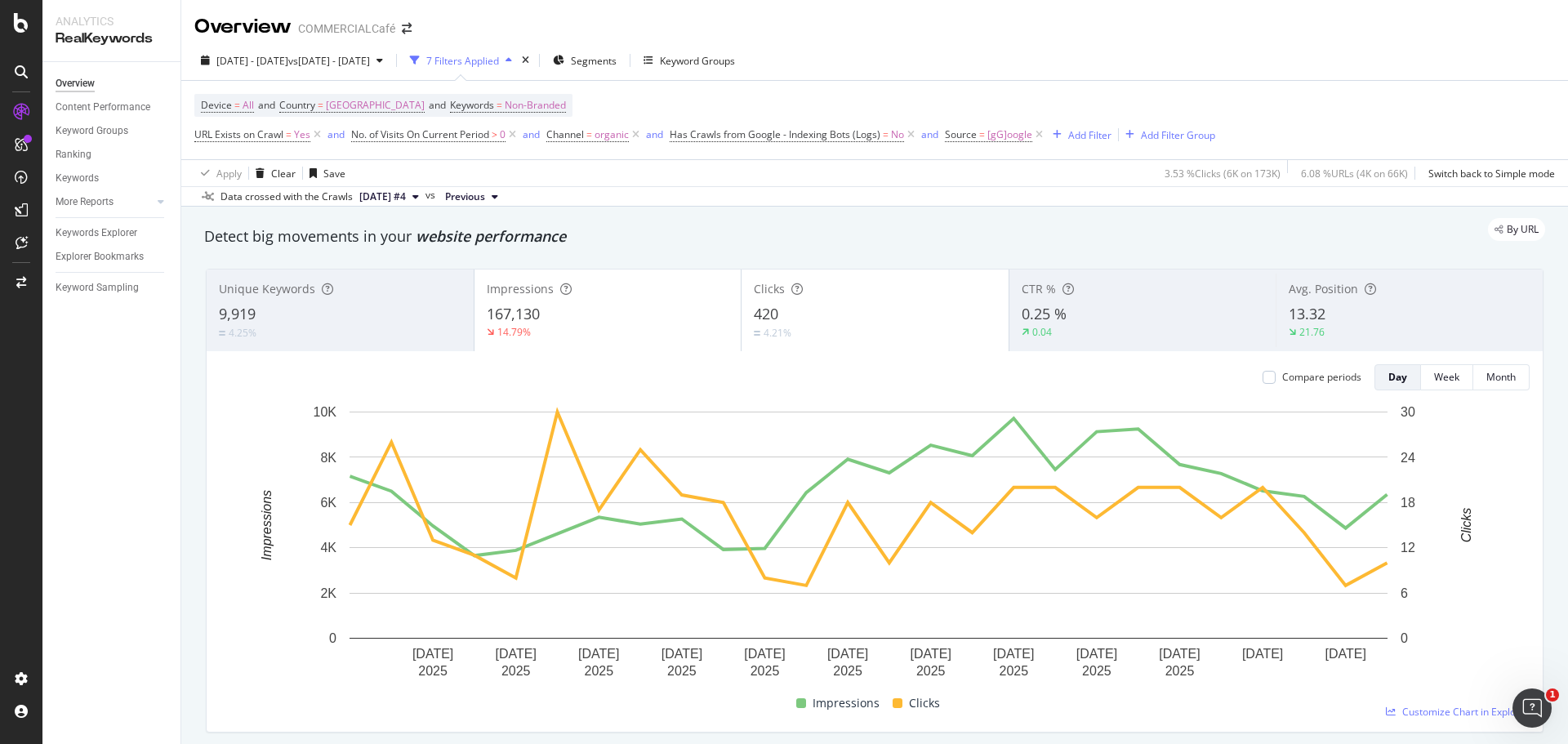
click at [383, 199] on span "[DATE] #4" at bounding box center [383, 197] width 47 height 15
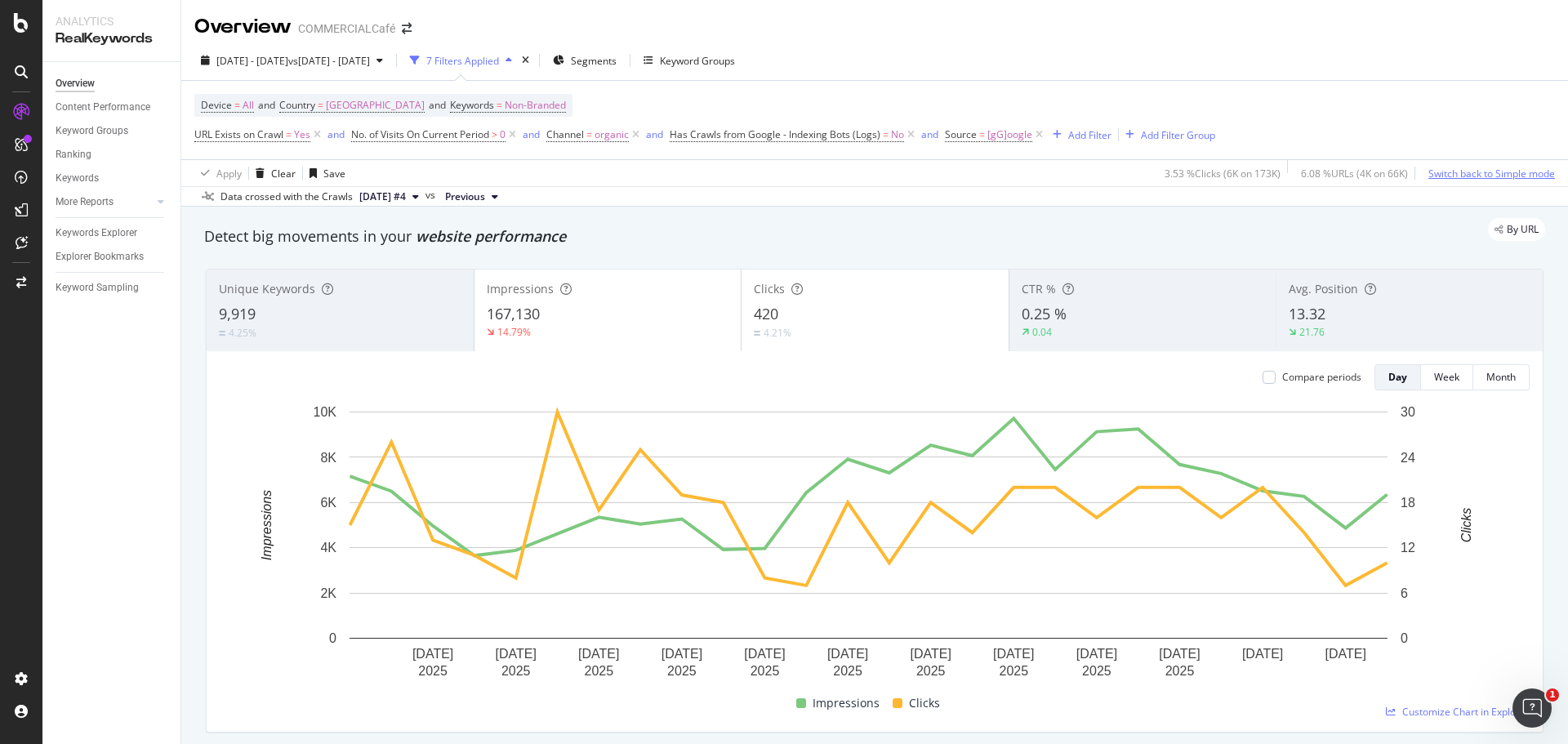
click at [1526, 184] on div "Switch back to Simple mode" at bounding box center [1491, 172] width 127 height 24
click at [1526, 184] on div "Switch to Advanced Mode" at bounding box center [1496, 172] width 117 height 24
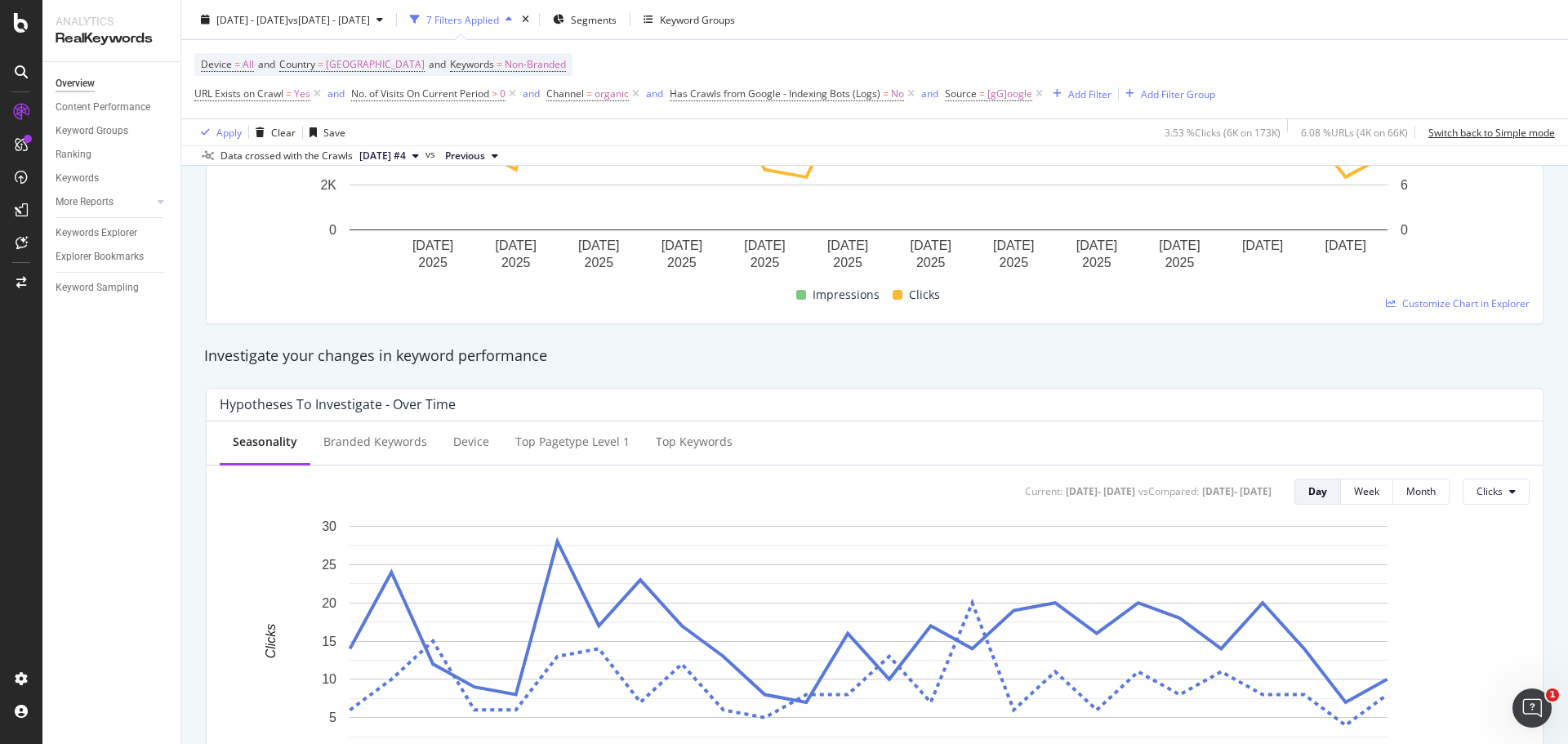
scroll to position [572, 0]
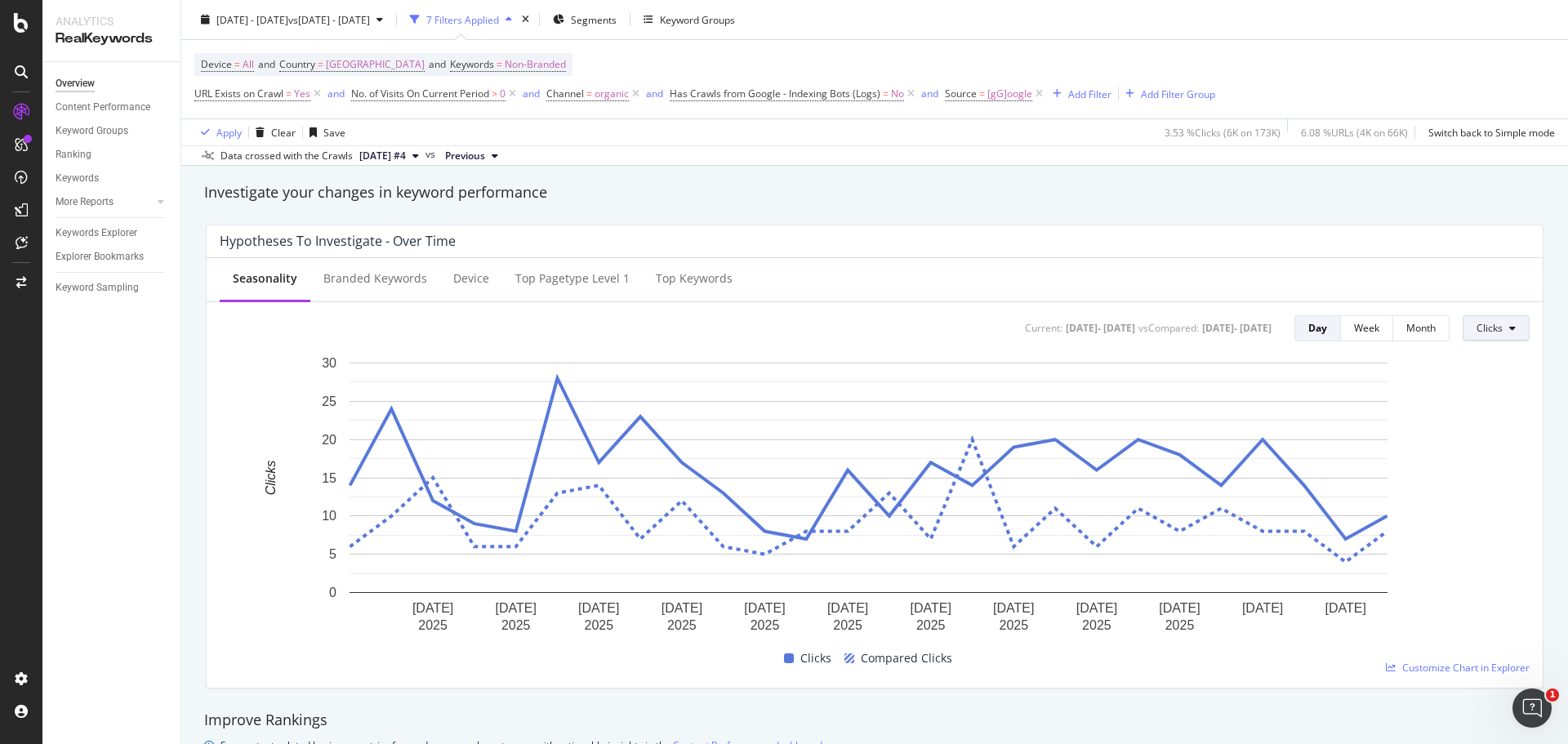
click at [1477, 327] on span "Clicks" at bounding box center [1490, 327] width 26 height 14
click at [348, 272] on div "Branded Keywords" at bounding box center [375, 278] width 104 height 16
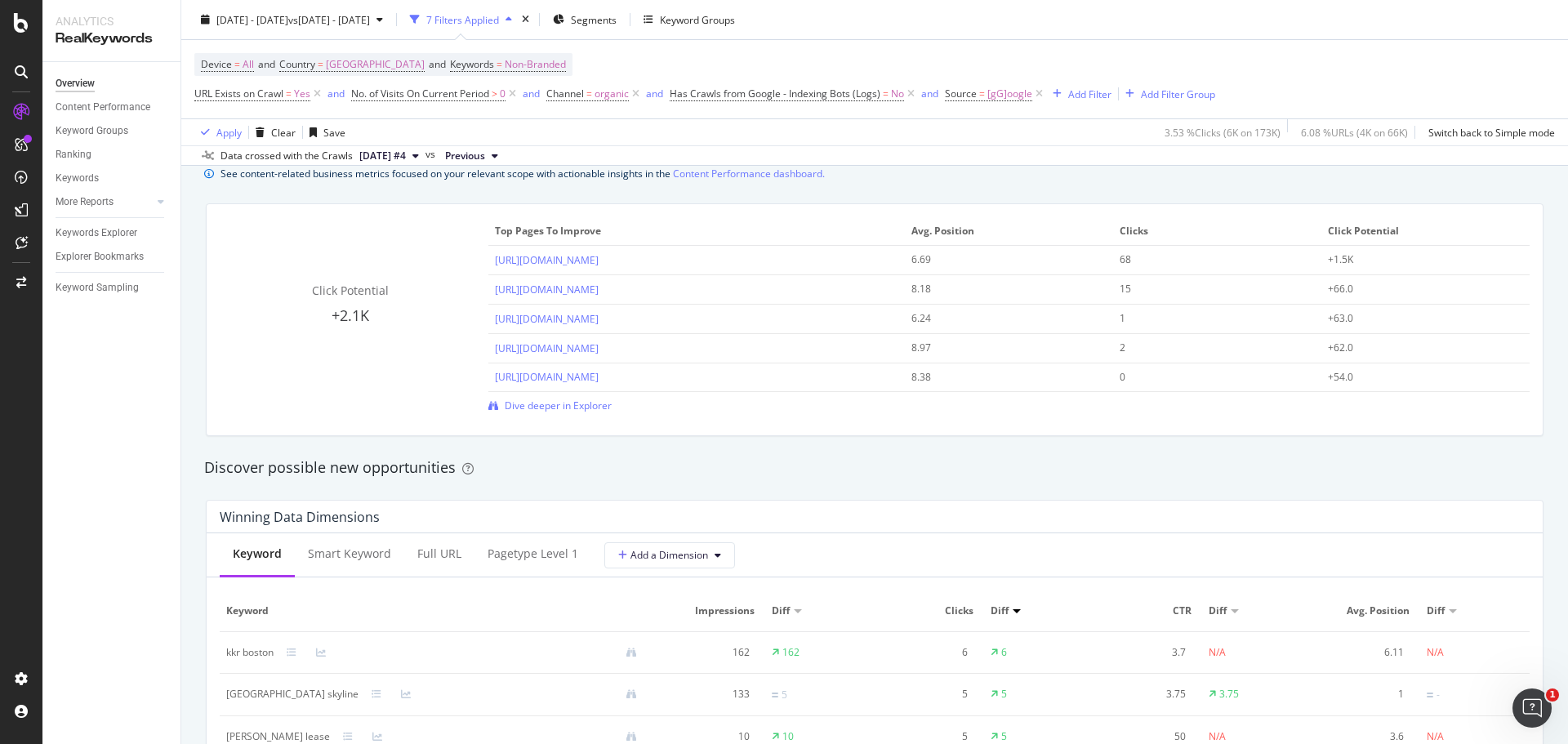
scroll to position [1306, 0]
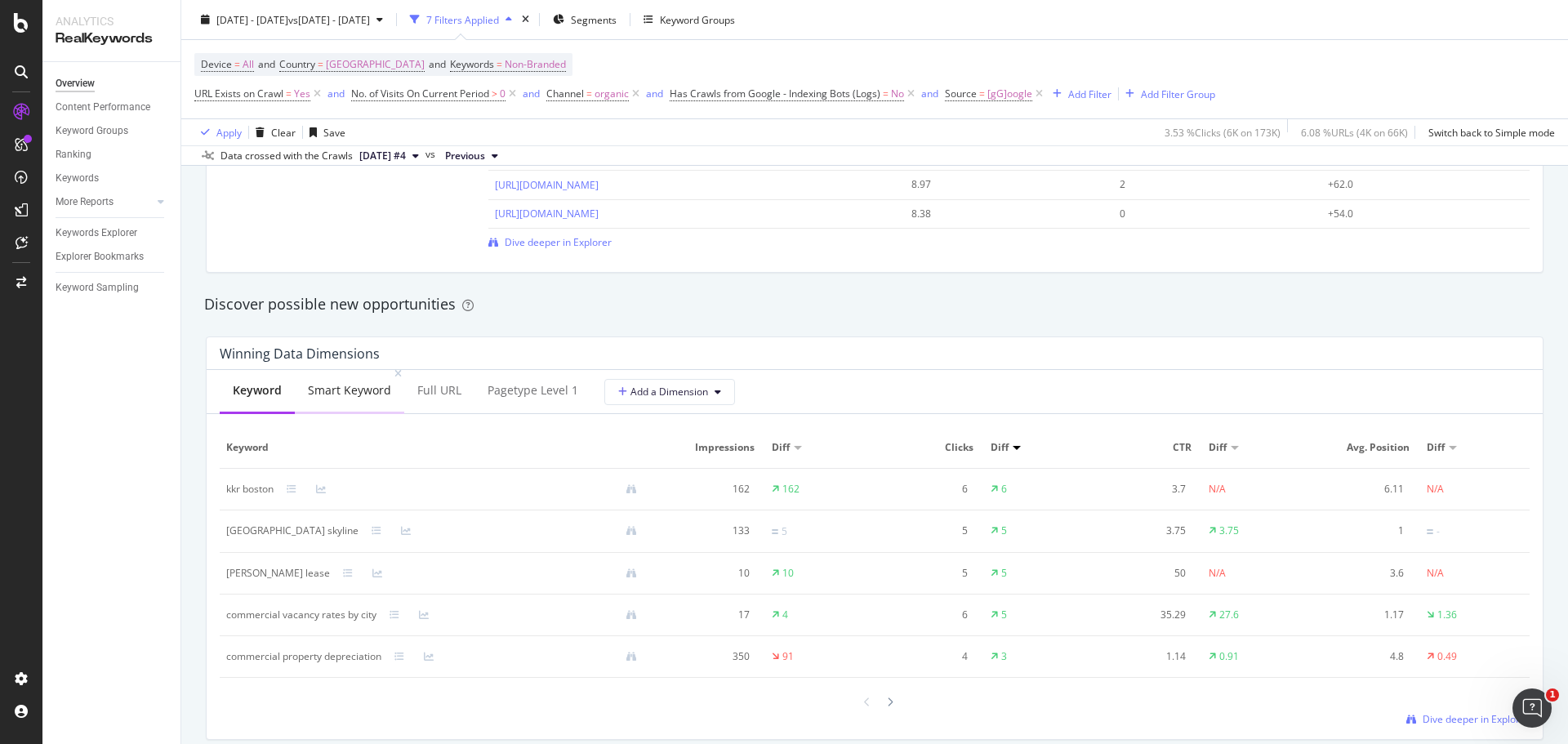
click at [351, 397] on div "Smart Keyword" at bounding box center [350, 389] width 83 height 16
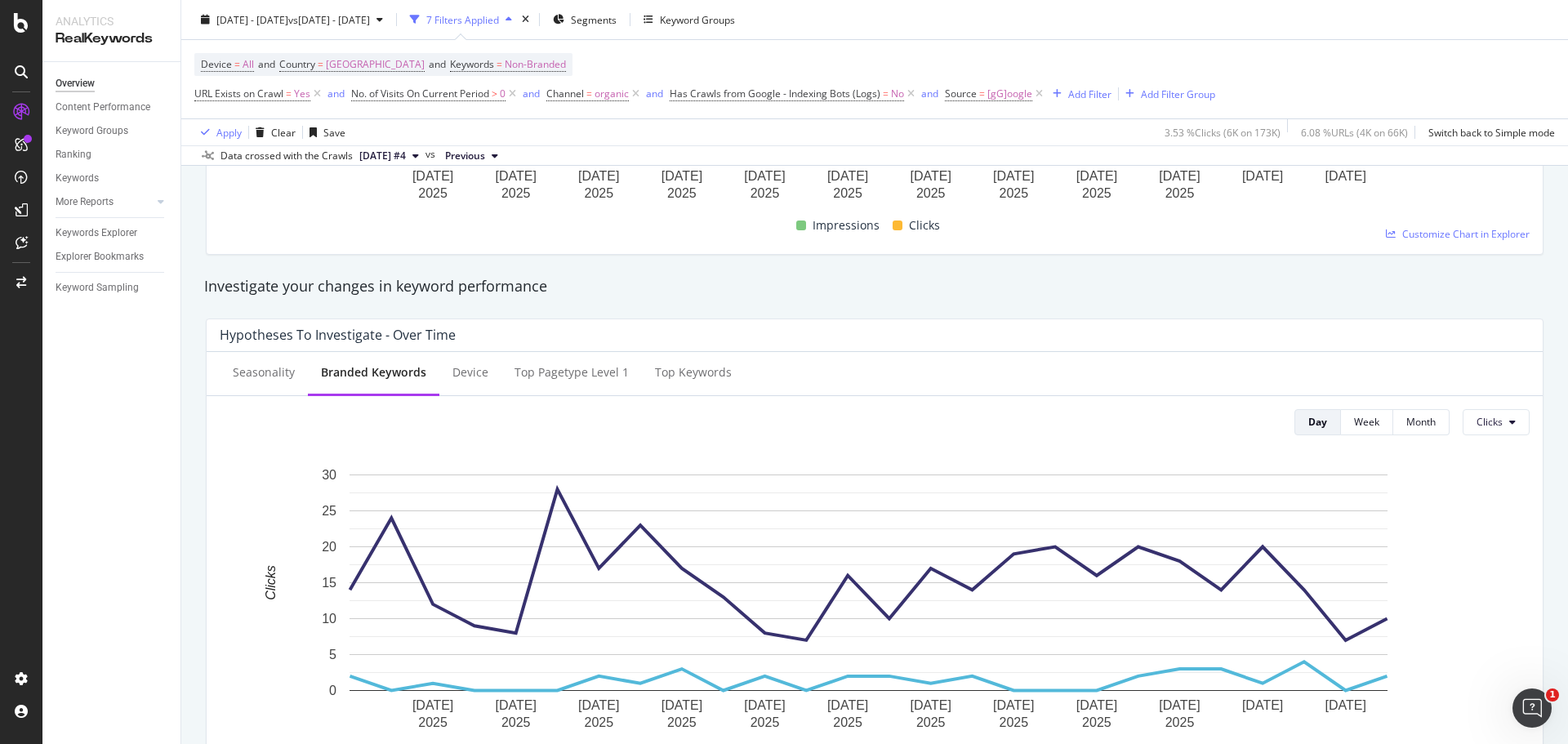
scroll to position [490, 0]
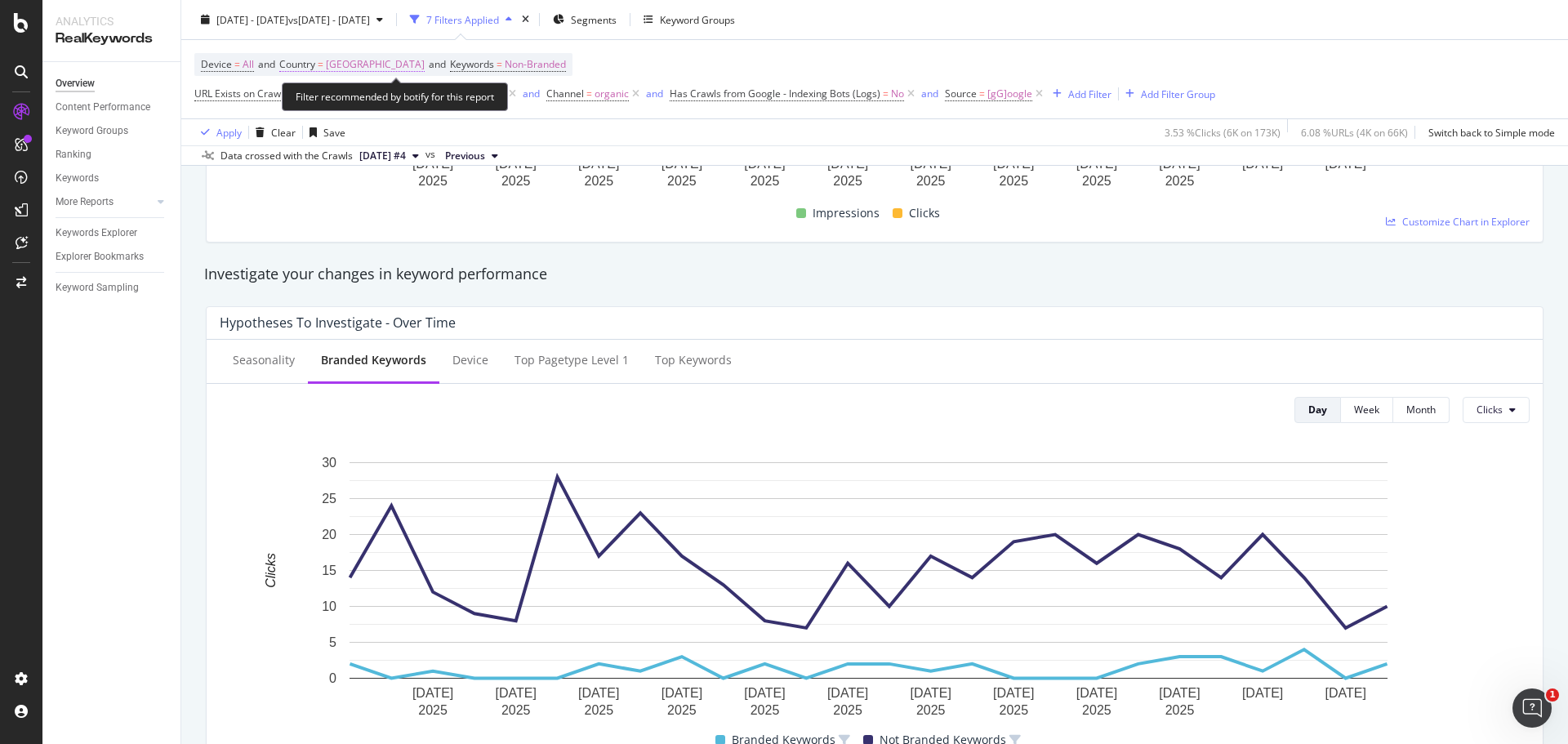
click at [390, 68] on span "[GEOGRAPHIC_DATA]" at bounding box center [375, 65] width 99 height 23
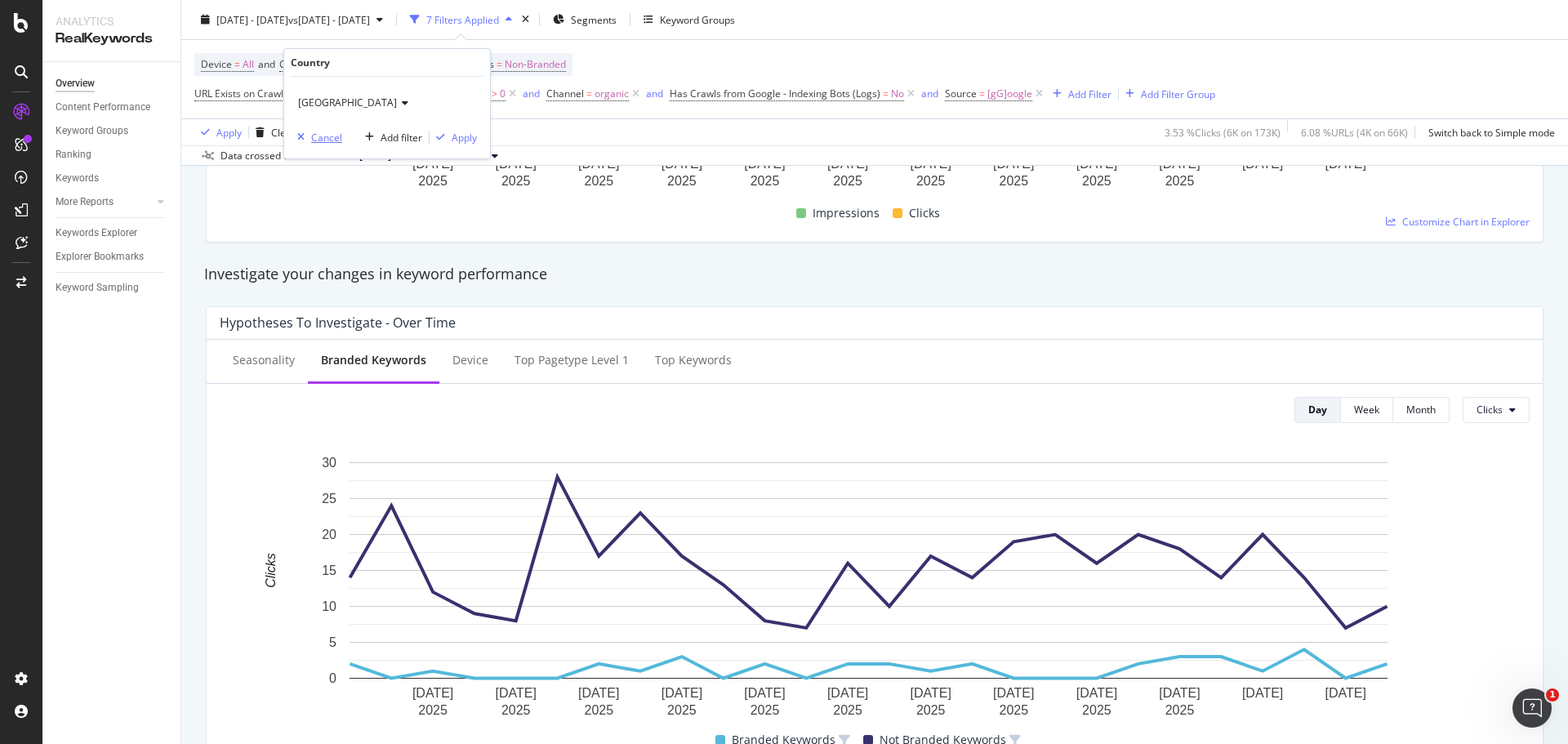
click at [316, 138] on div "Cancel" at bounding box center [327, 138] width 31 height 14
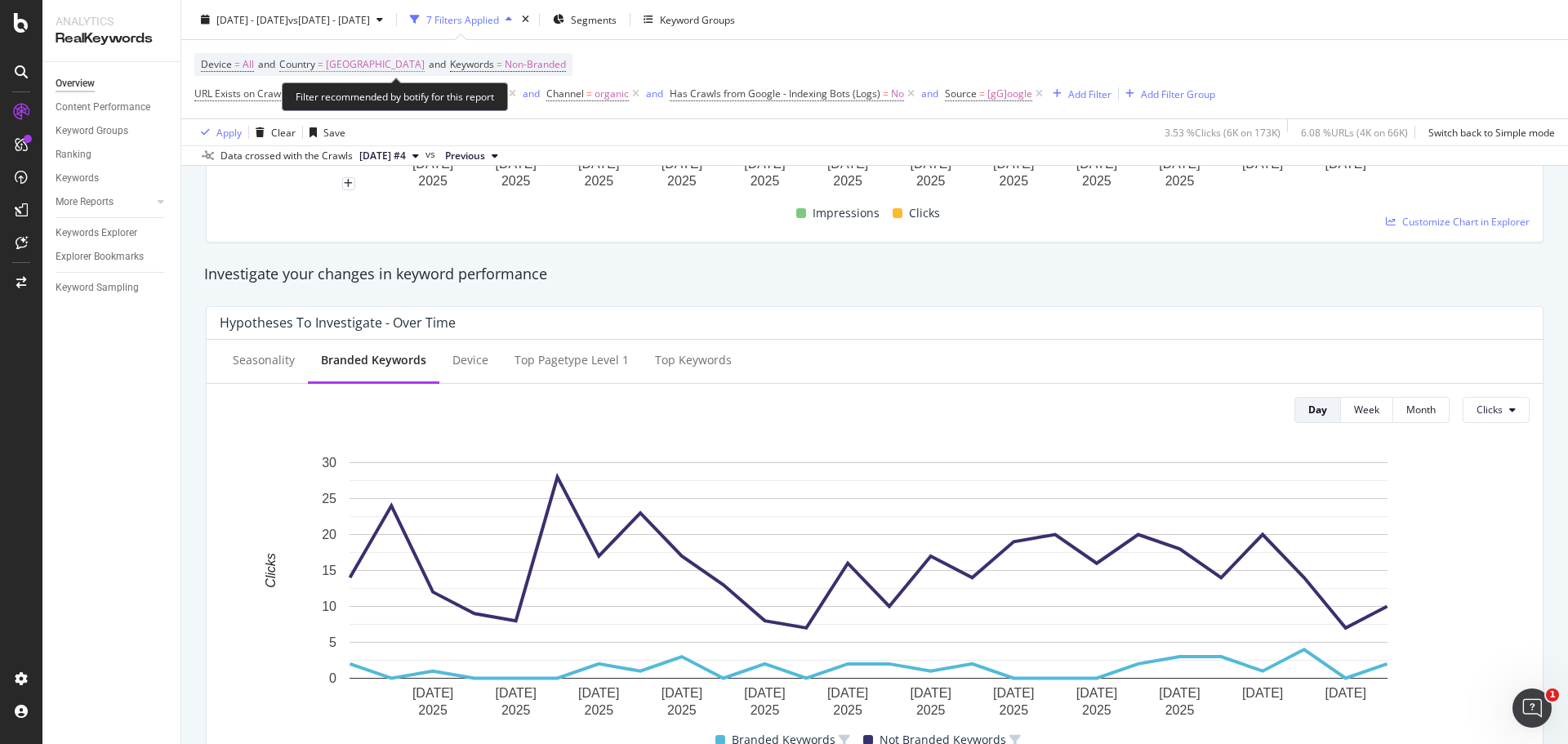
click at [392, 63] on span "[GEOGRAPHIC_DATA]" at bounding box center [375, 65] width 99 height 23
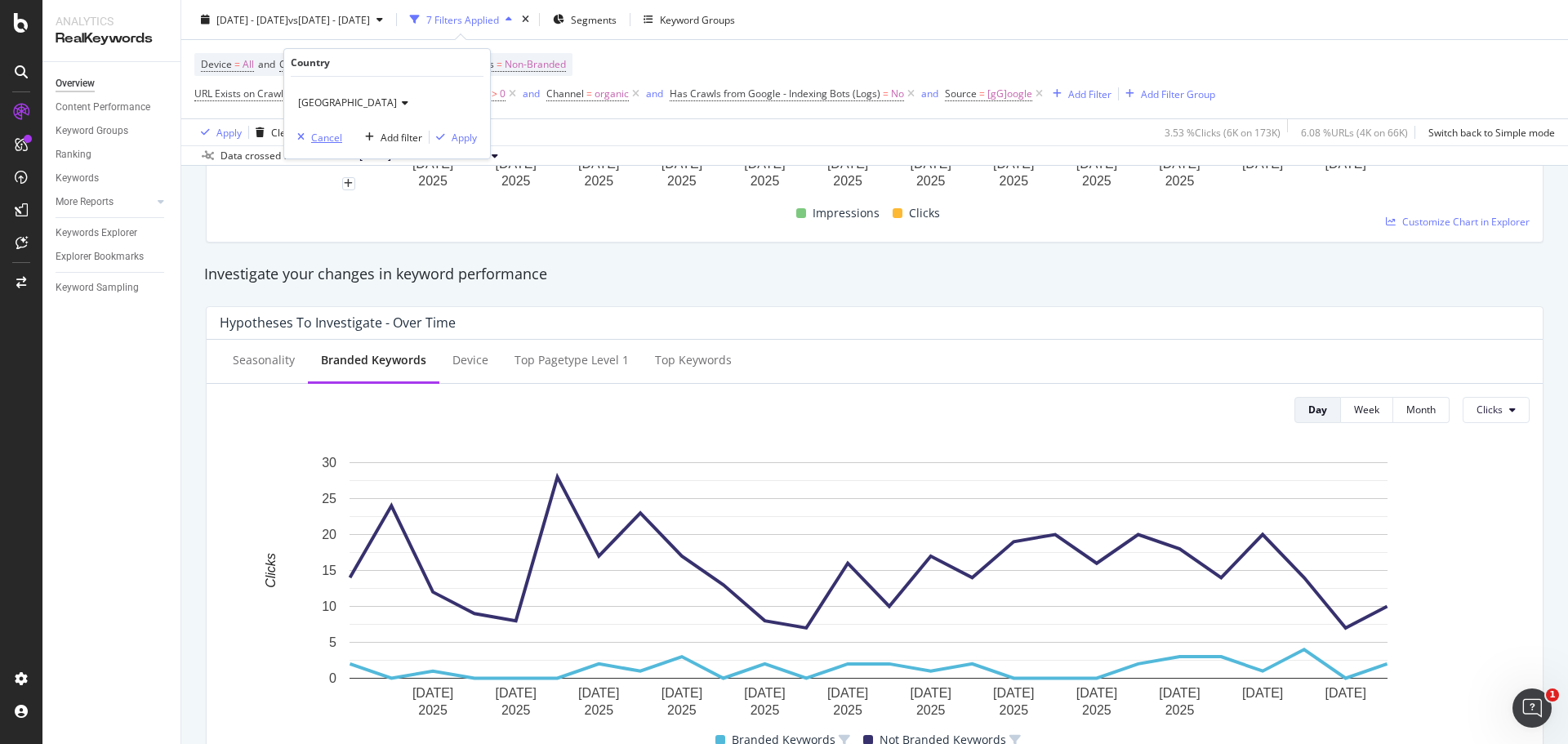
click at [296, 136] on div "button" at bounding box center [300, 138] width 20 height 10
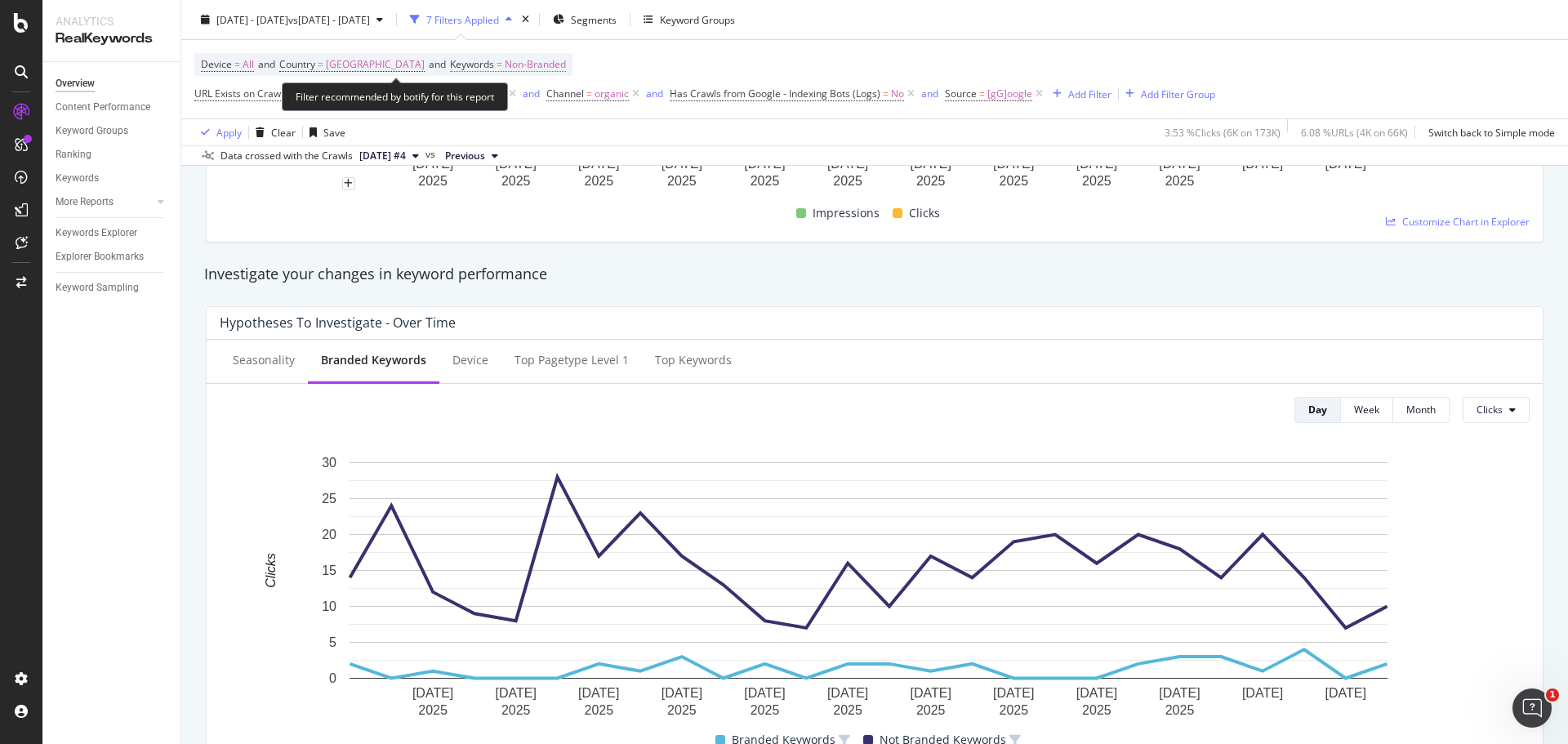
click at [547, 57] on span "Non-Branded" at bounding box center [535, 65] width 61 height 23
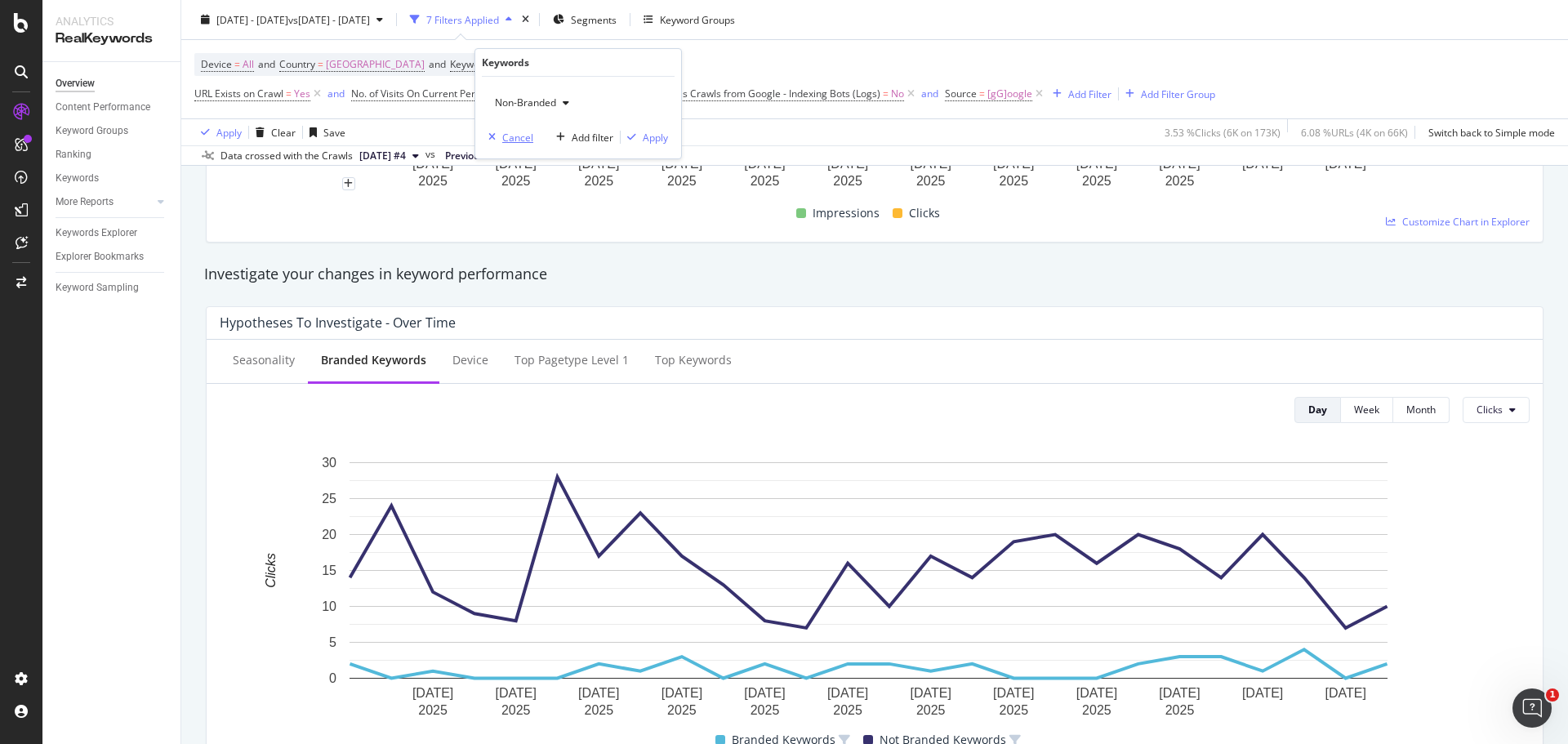
click at [495, 138] on icon "button" at bounding box center [492, 138] width 8 height 10
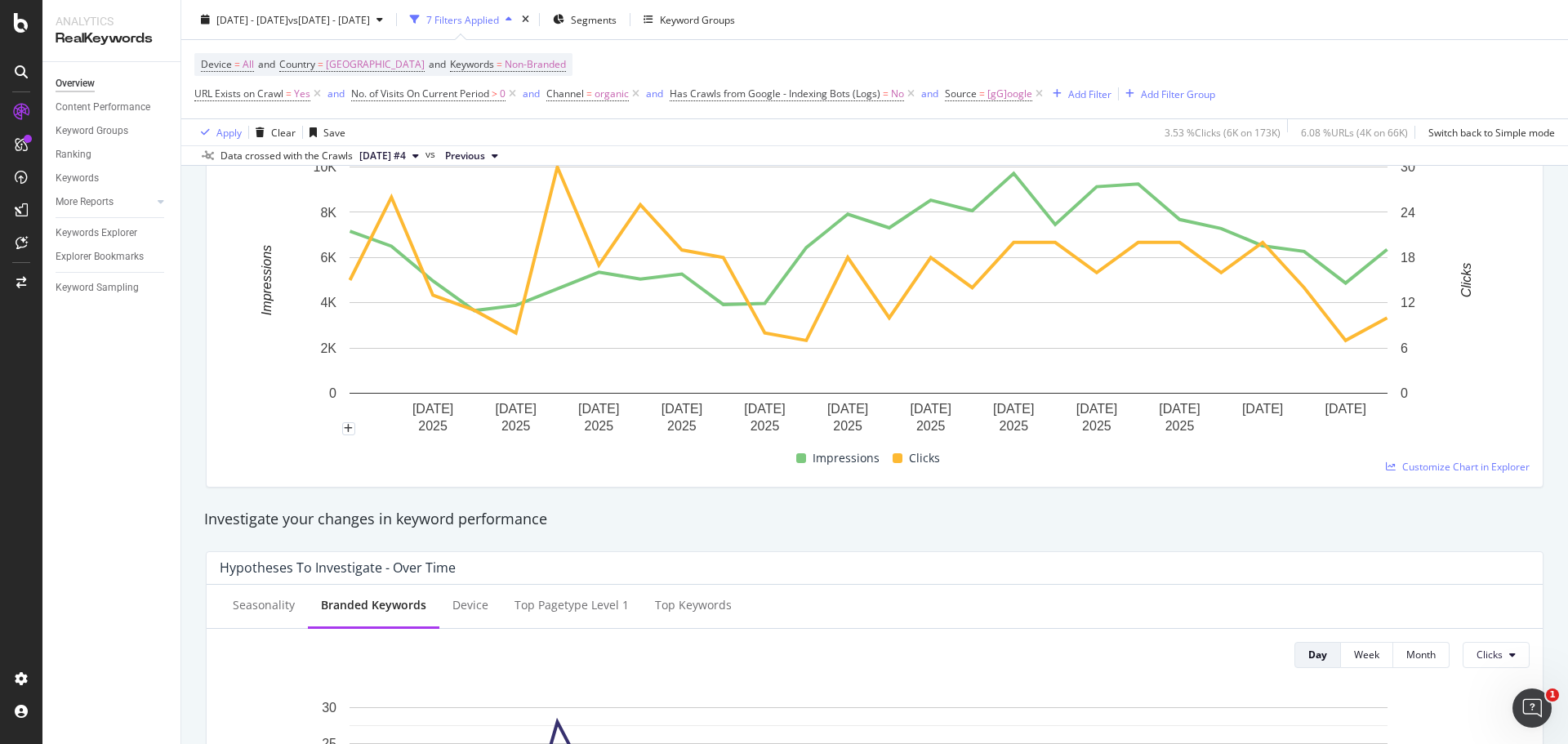
scroll to position [0, 0]
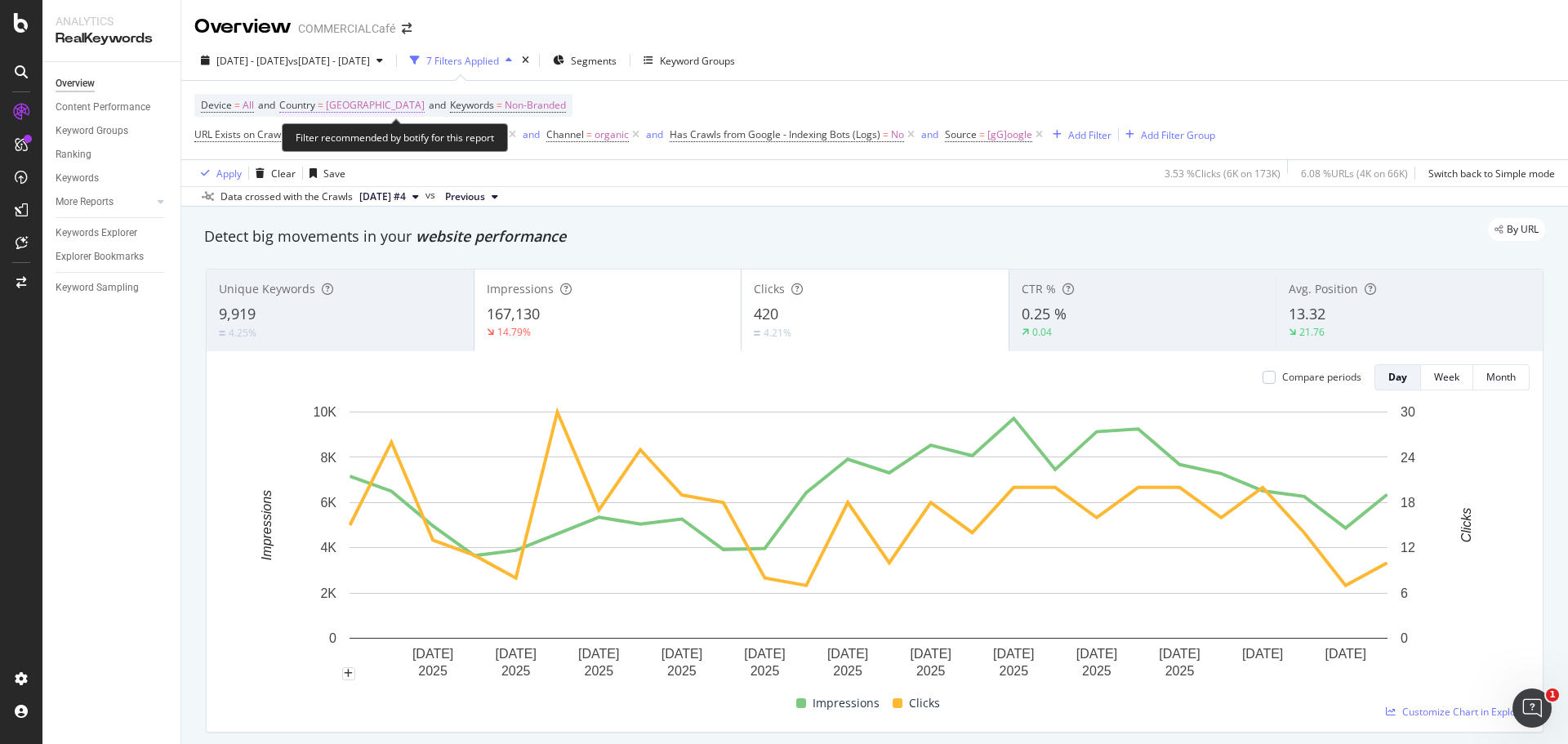
click at [305, 99] on span "Country" at bounding box center [297, 105] width 36 height 14
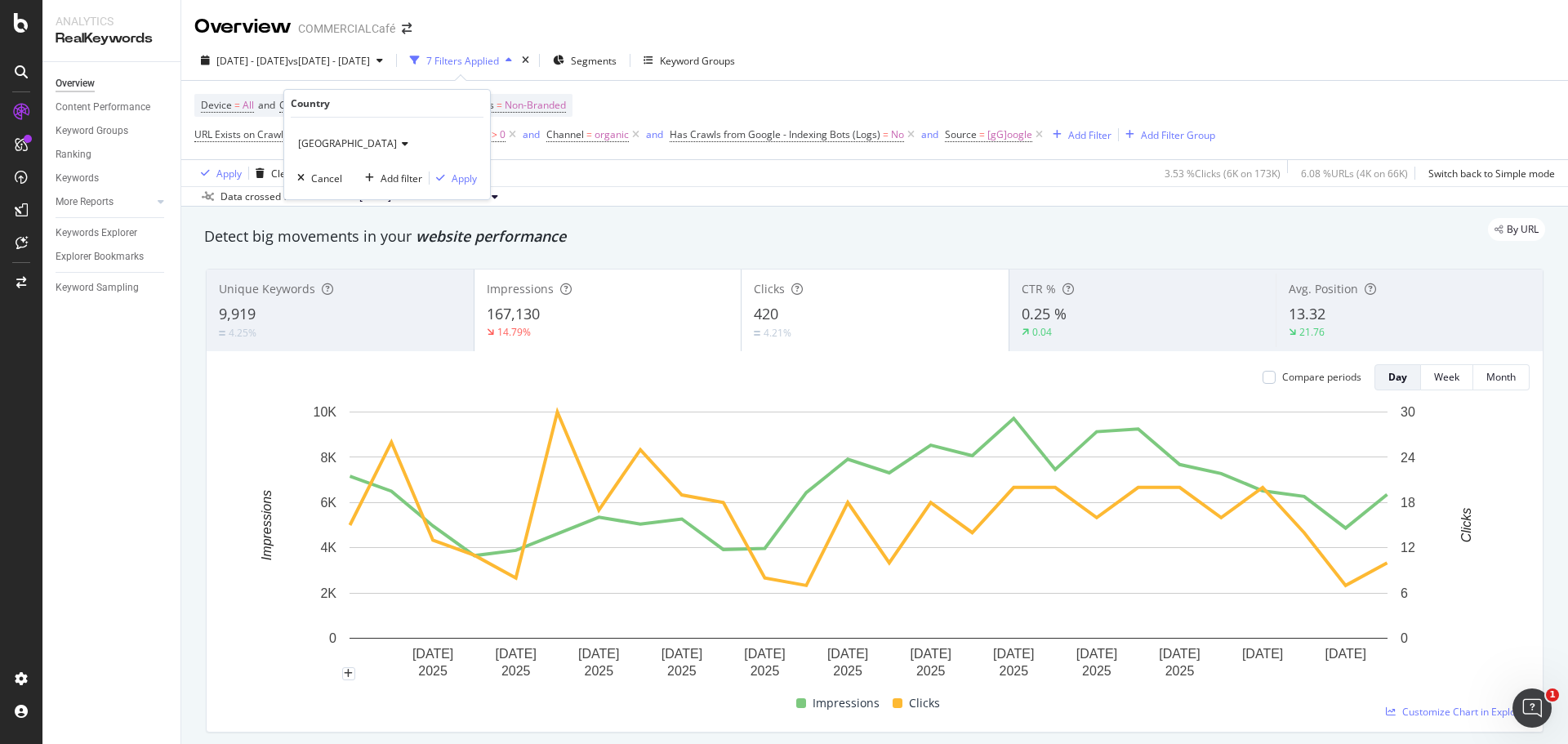
click at [408, 141] on icon at bounding box center [403, 143] width 12 height 10
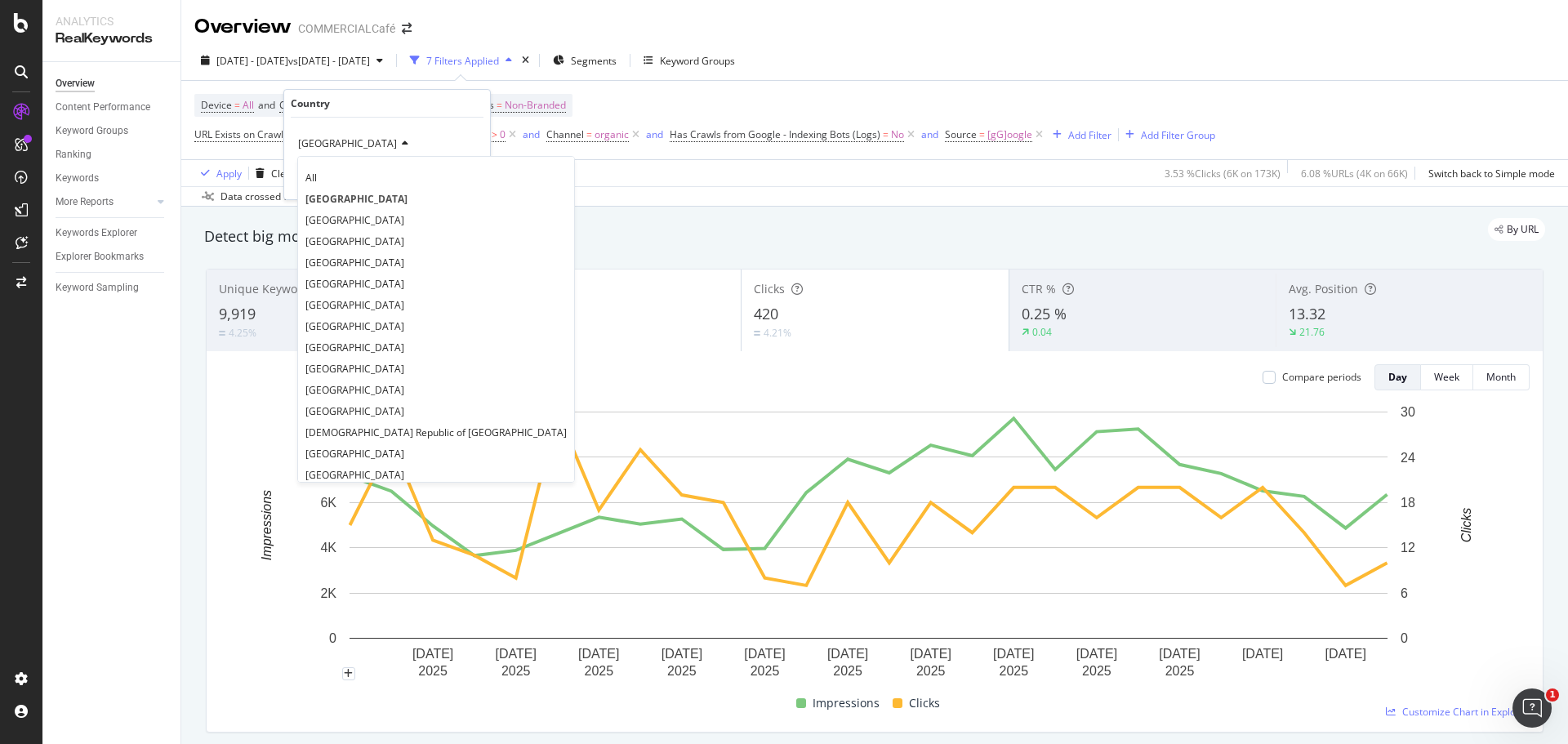
click at [297, 173] on div "button" at bounding box center [300, 178] width 20 height 10
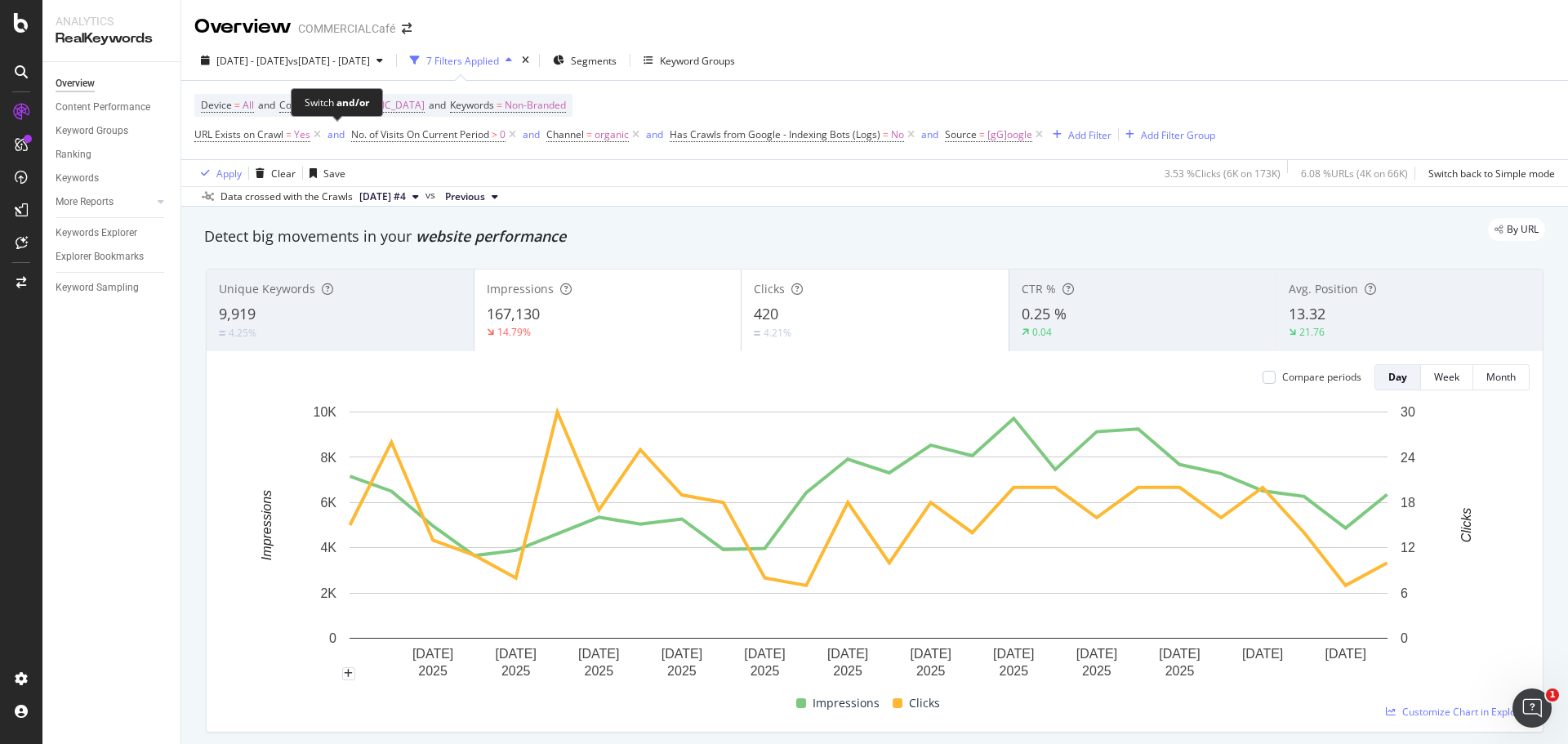
click at [368, 112] on div "Switch and/or" at bounding box center [336, 102] width 92 height 28
click at [383, 100] on div "Switch and/or" at bounding box center [336, 102] width 92 height 28
click at [408, 104] on span "[GEOGRAPHIC_DATA]" at bounding box center [375, 106] width 99 height 23
click at [377, 141] on span "[GEOGRAPHIC_DATA]" at bounding box center [348, 143] width 99 height 14
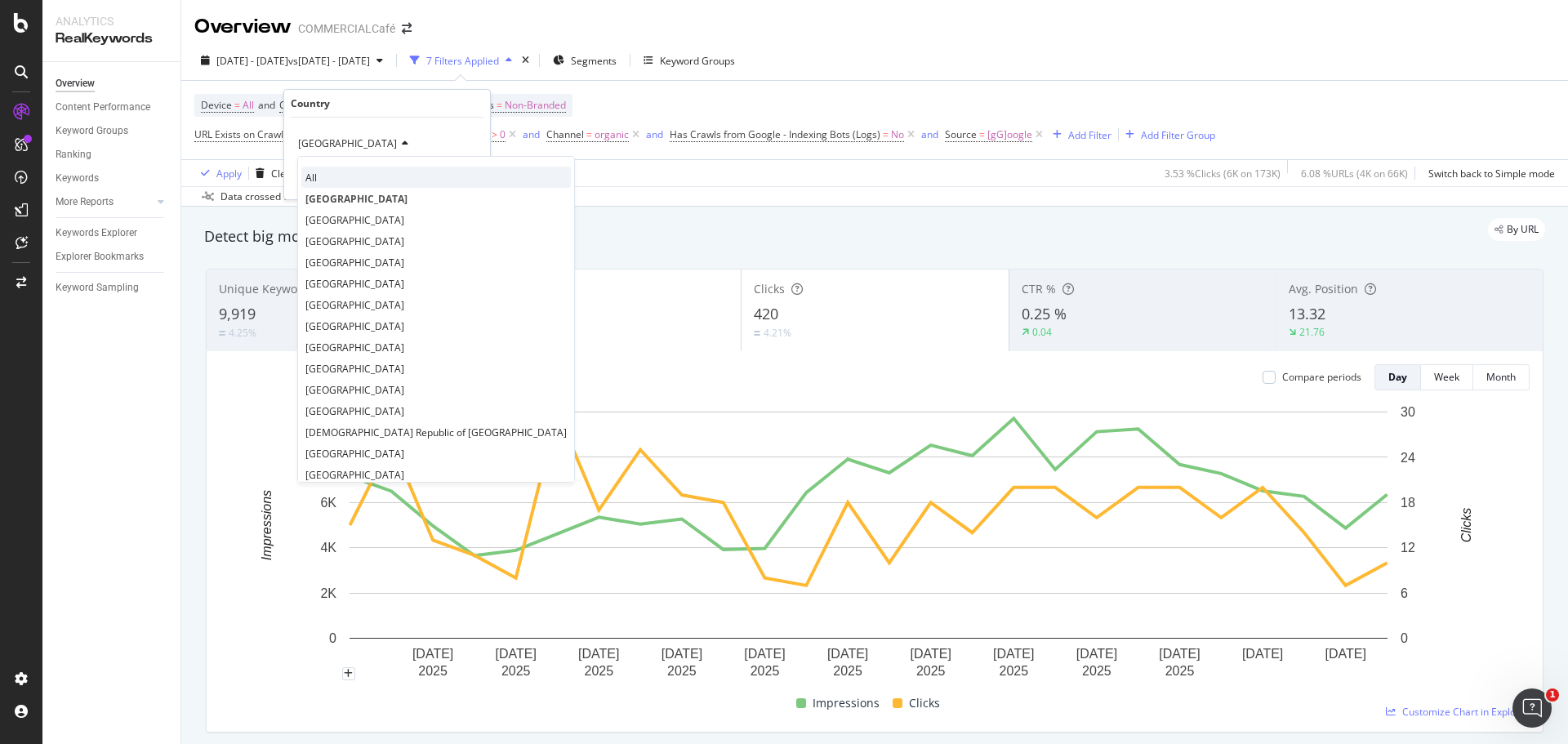
click at [323, 181] on div "All" at bounding box center [436, 177] width 269 height 21
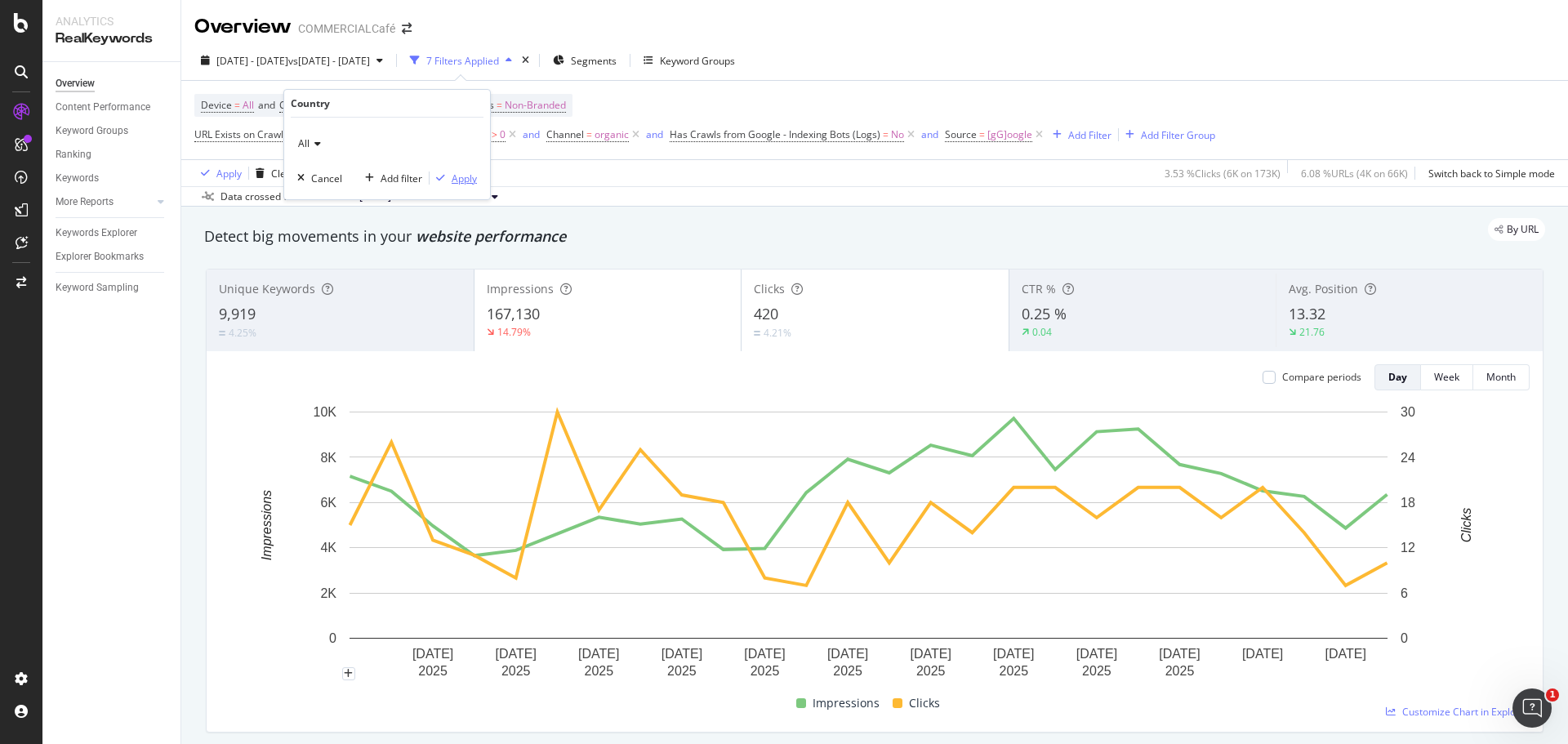
drag, startPoint x: 445, startPoint y: 182, endPoint x: 534, endPoint y: 103, distance: 119.0
click at [447, 182] on div "button" at bounding box center [440, 178] width 22 height 10
click at [534, 103] on div "Device = All and Country = [GEOGRAPHIC_DATA] and Keywords = Non-Branded URL Exi…" at bounding box center [705, 120] width 1020 height 52
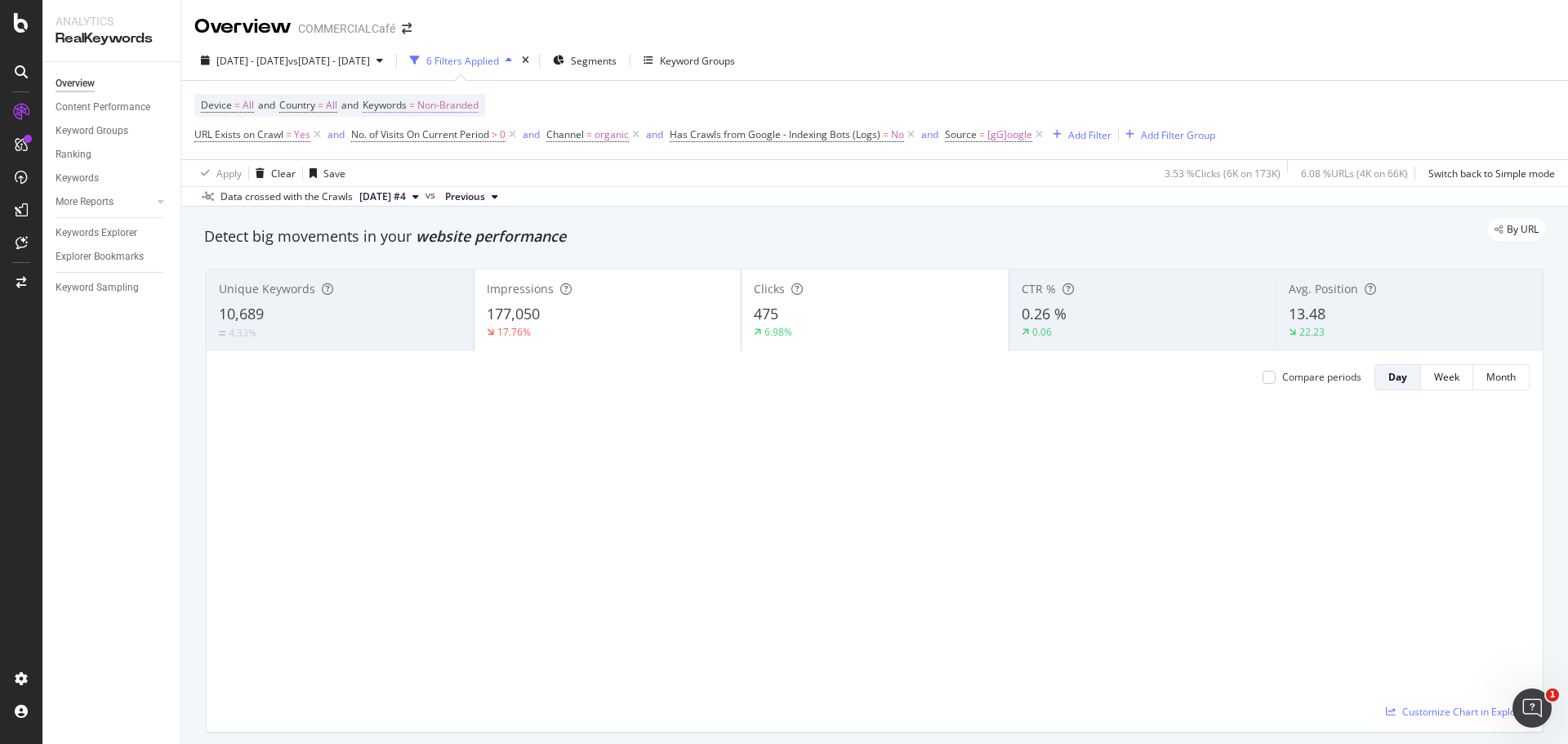
click at [456, 109] on span "Non-Branded" at bounding box center [448, 106] width 61 height 23
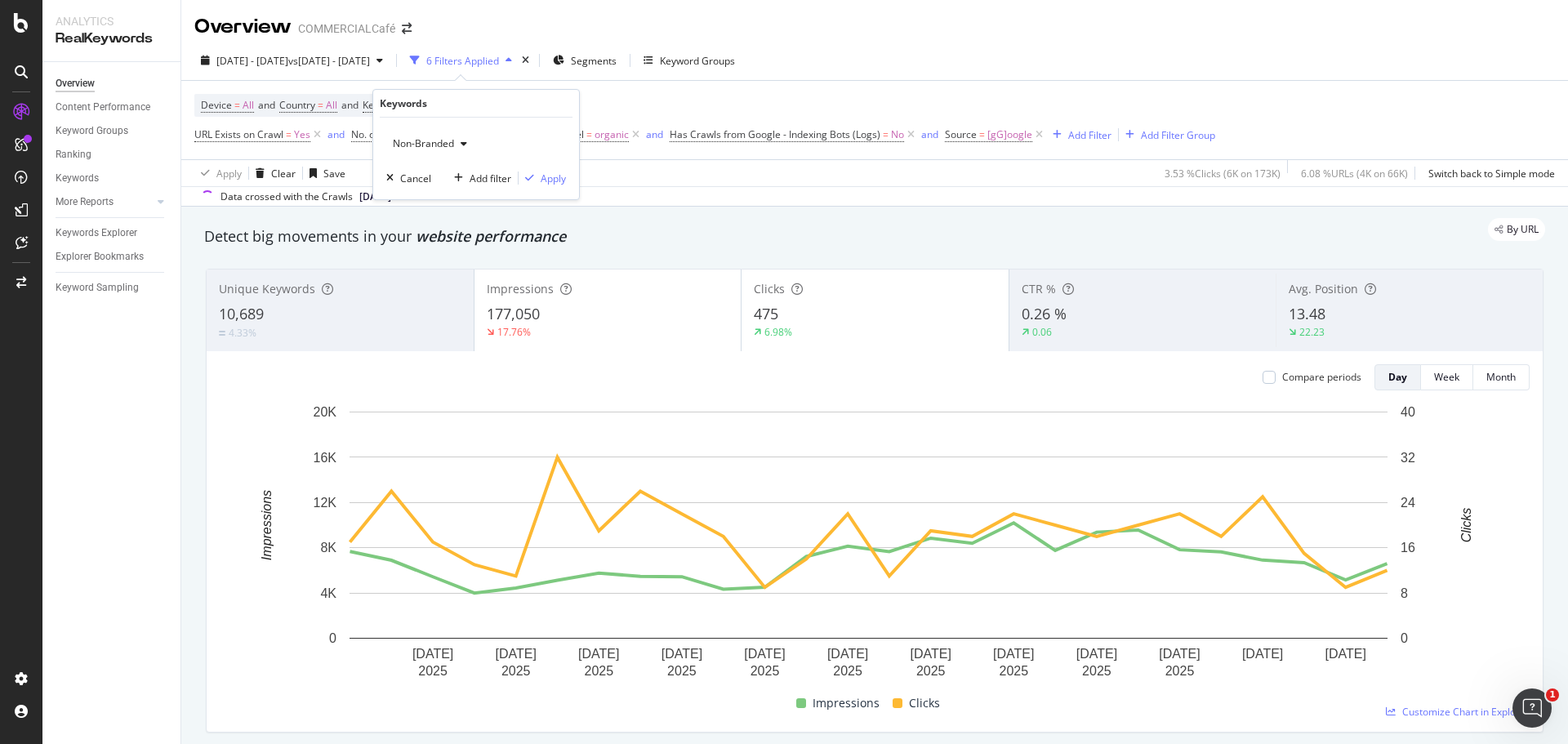
click at [446, 138] on span "Non-Branded" at bounding box center [421, 143] width 68 height 14
click at [427, 268] on div "Unique Keywords 10,689 4.33% Impressions 177,050 17.76% Clicks 475 6.98% CTR % …" at bounding box center [874, 500] width 1337 height 464
click at [465, 100] on span "Non-Branded" at bounding box center [448, 106] width 61 height 23
click at [432, 142] on span "Non-Branded" at bounding box center [421, 143] width 68 height 14
click at [411, 268] on span "All" at bounding box center [484, 270] width 167 height 15
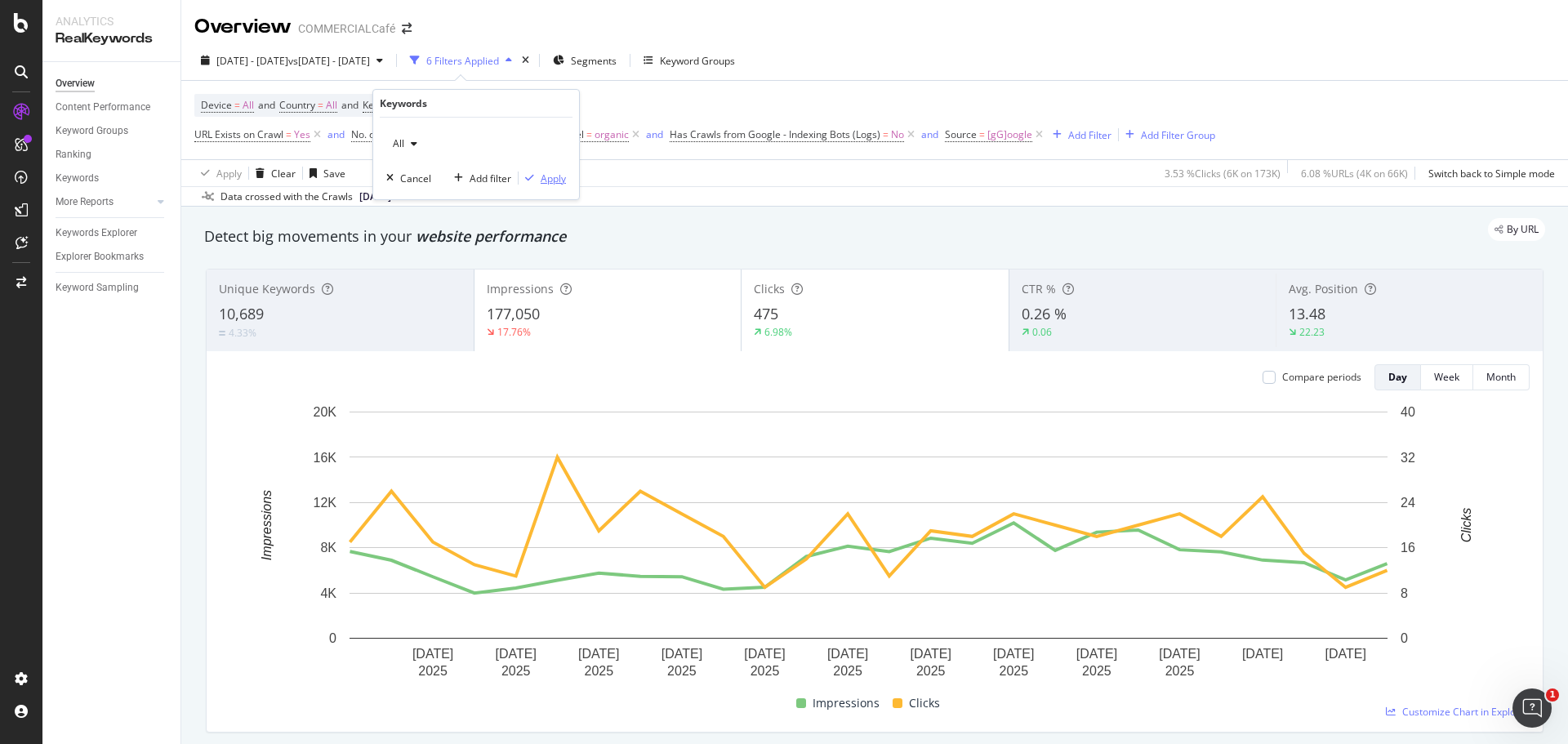
click at [539, 176] on div "button" at bounding box center [529, 178] width 22 height 10
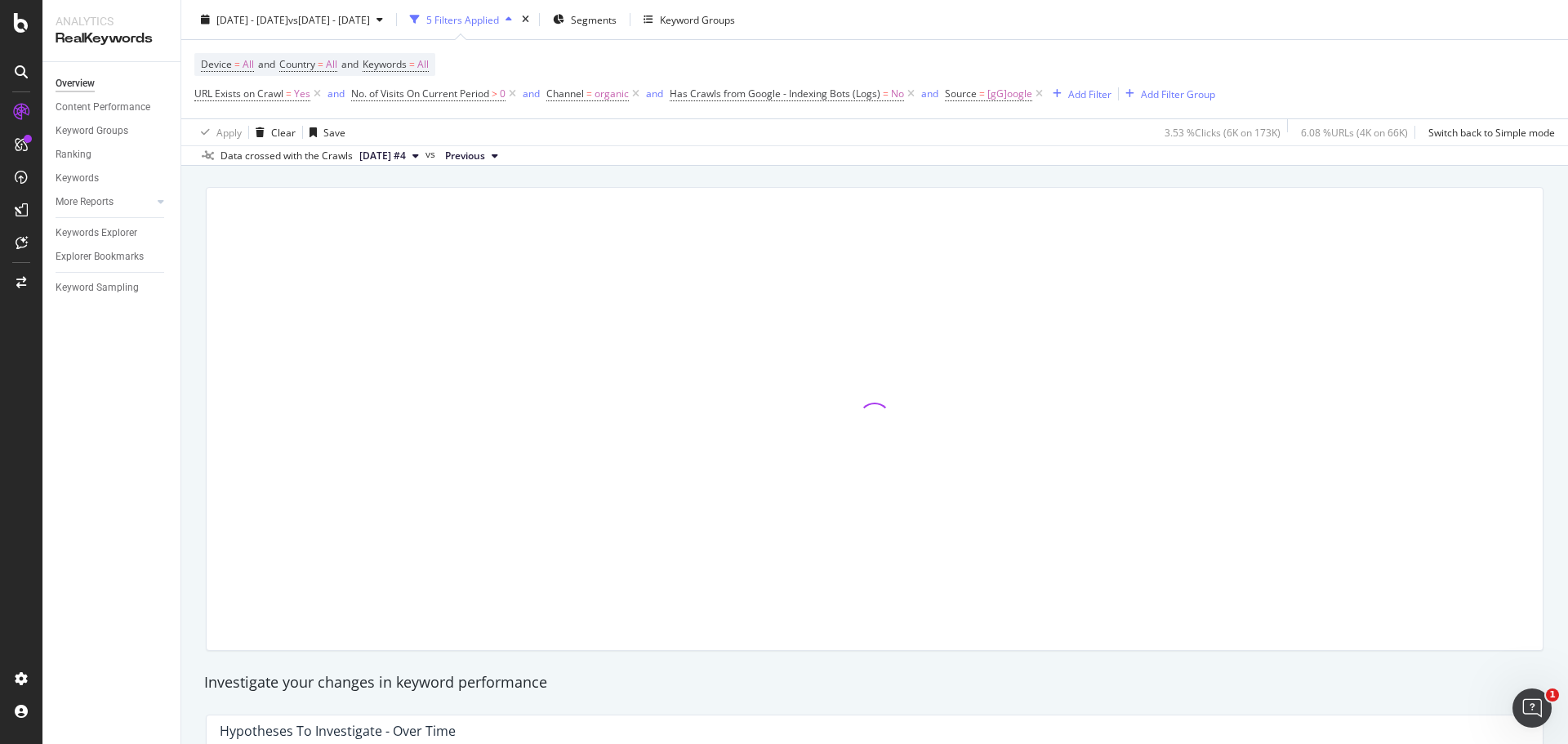
scroll to position [572, 0]
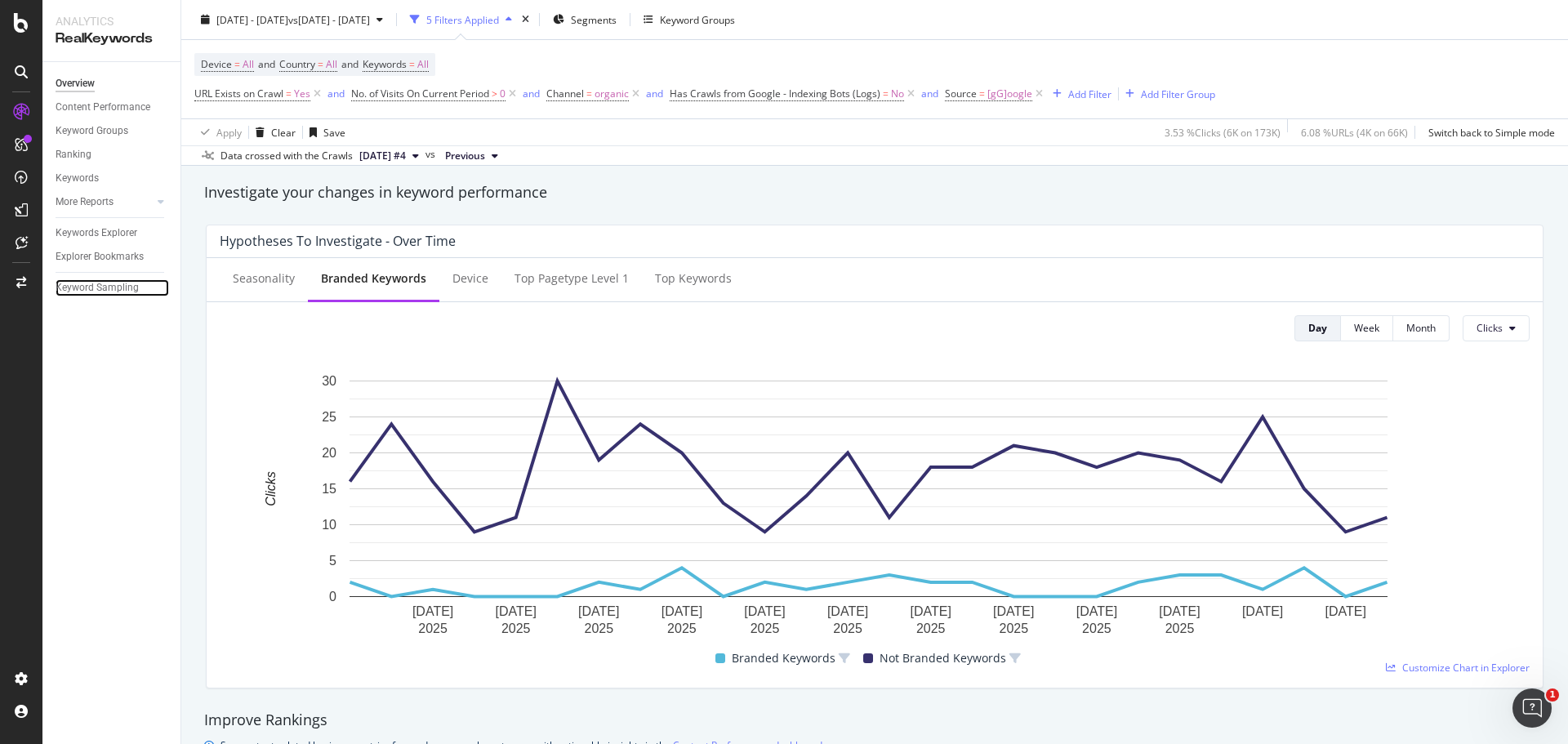
drag, startPoint x: 109, startPoint y: 283, endPoint x: 171, endPoint y: 312, distance: 68.4
click at [109, 283] on div "Keyword Sampling" at bounding box center [97, 288] width 83 height 17
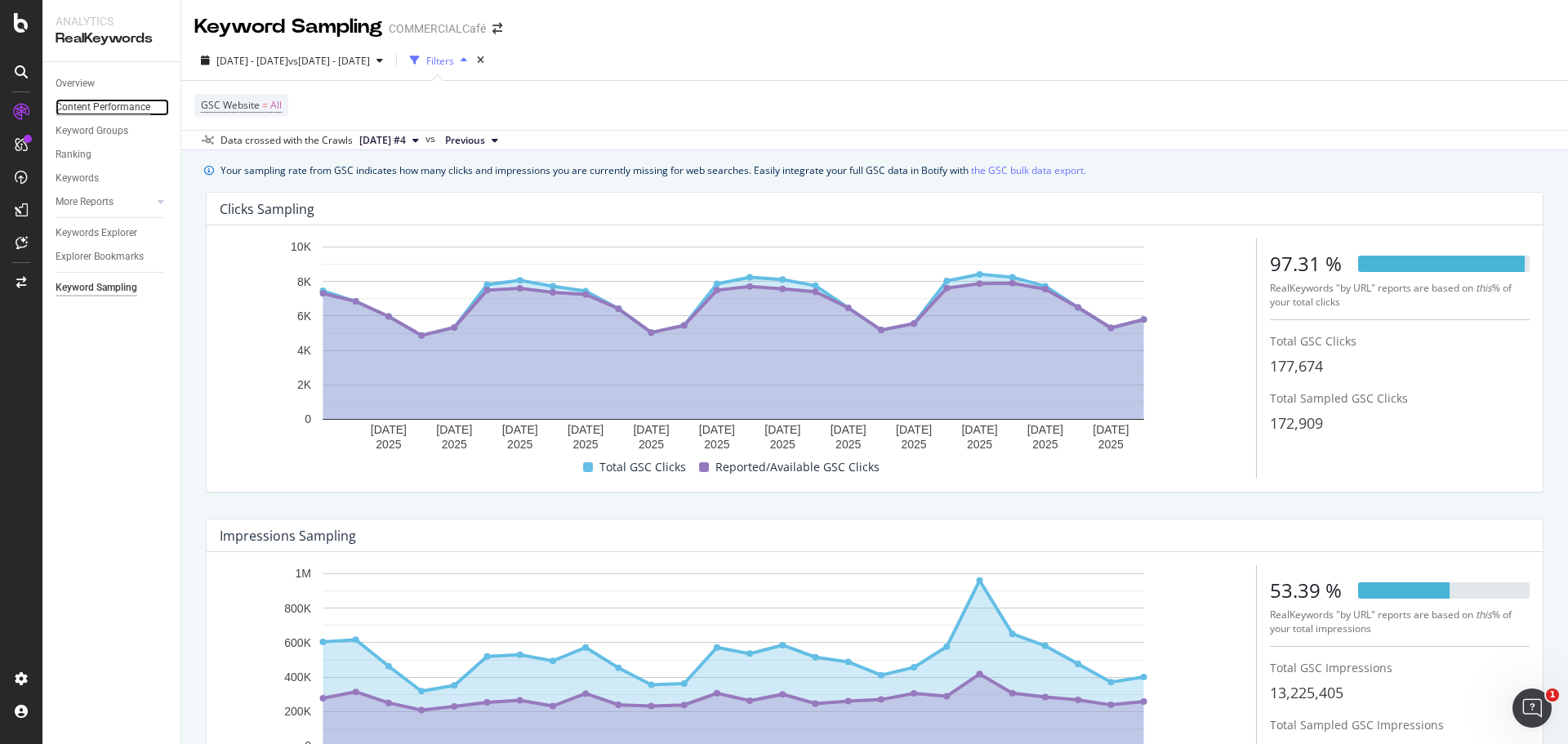
click at [111, 106] on div "Content Performance" at bounding box center [103, 108] width 95 height 17
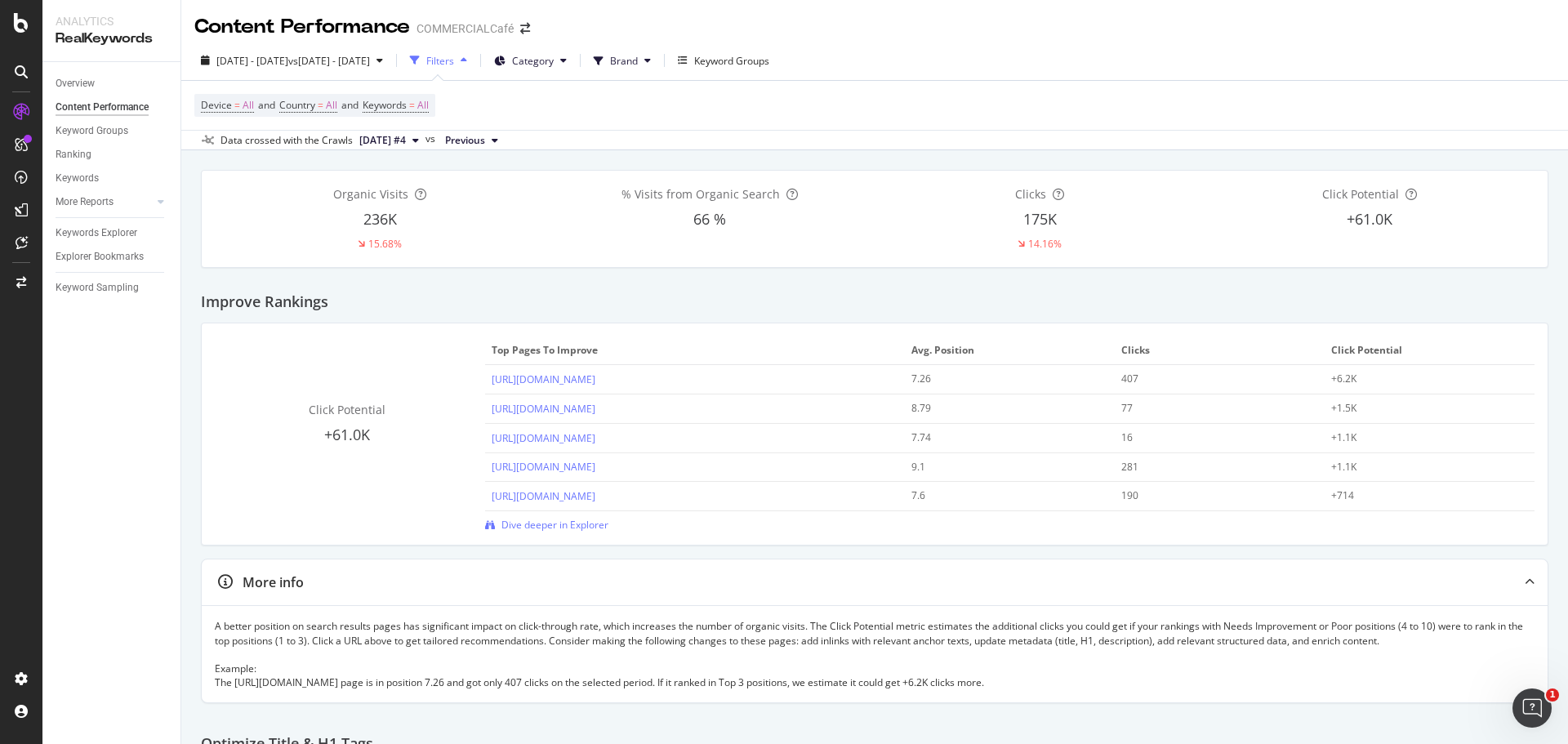
click at [1545, 25] on div "Content Performance COMMERCIALCafé" at bounding box center [874, 20] width 1387 height 41
click at [122, 128] on div "Keyword Groups" at bounding box center [91, 131] width 73 height 17
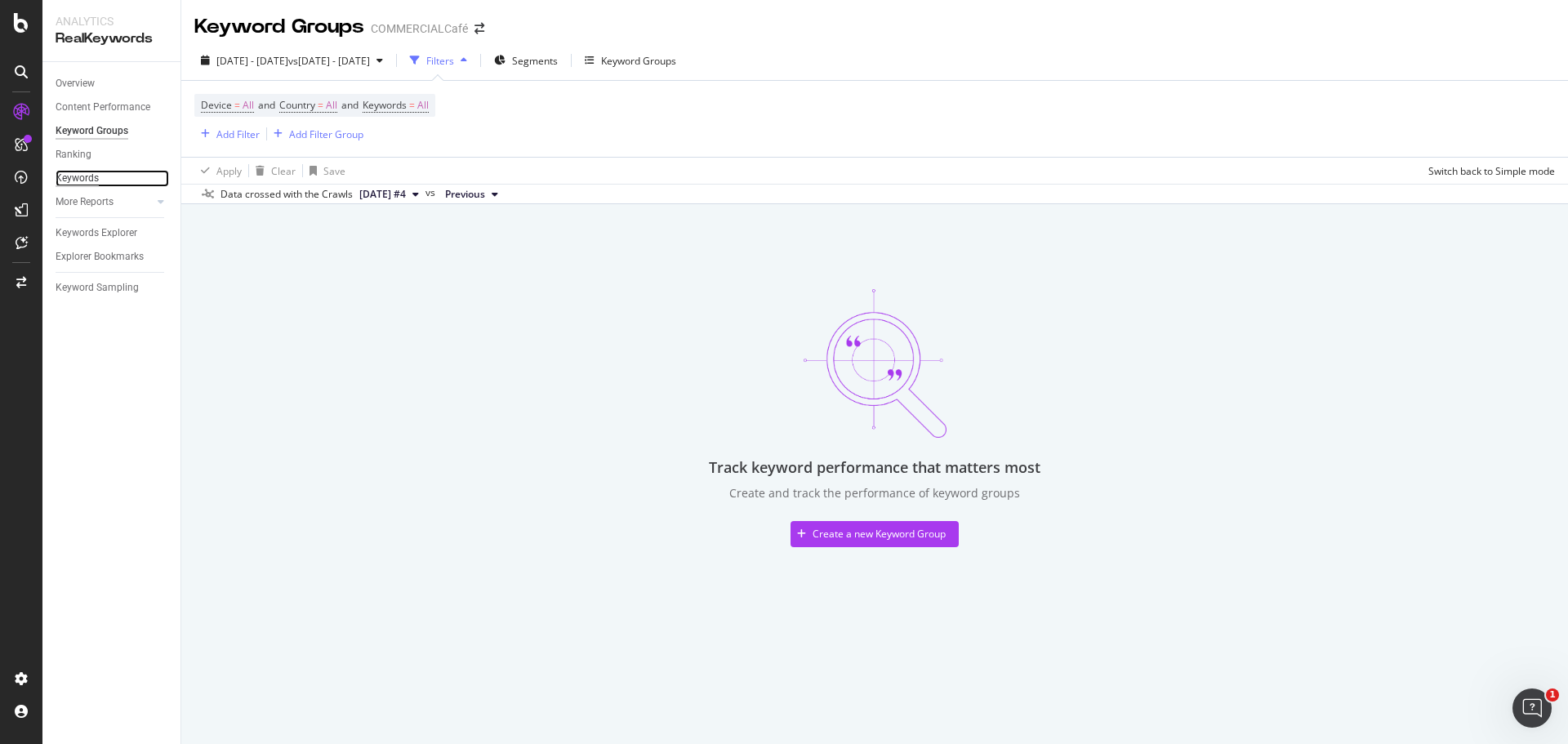
click at [84, 173] on div "Keywords" at bounding box center [77, 178] width 44 height 17
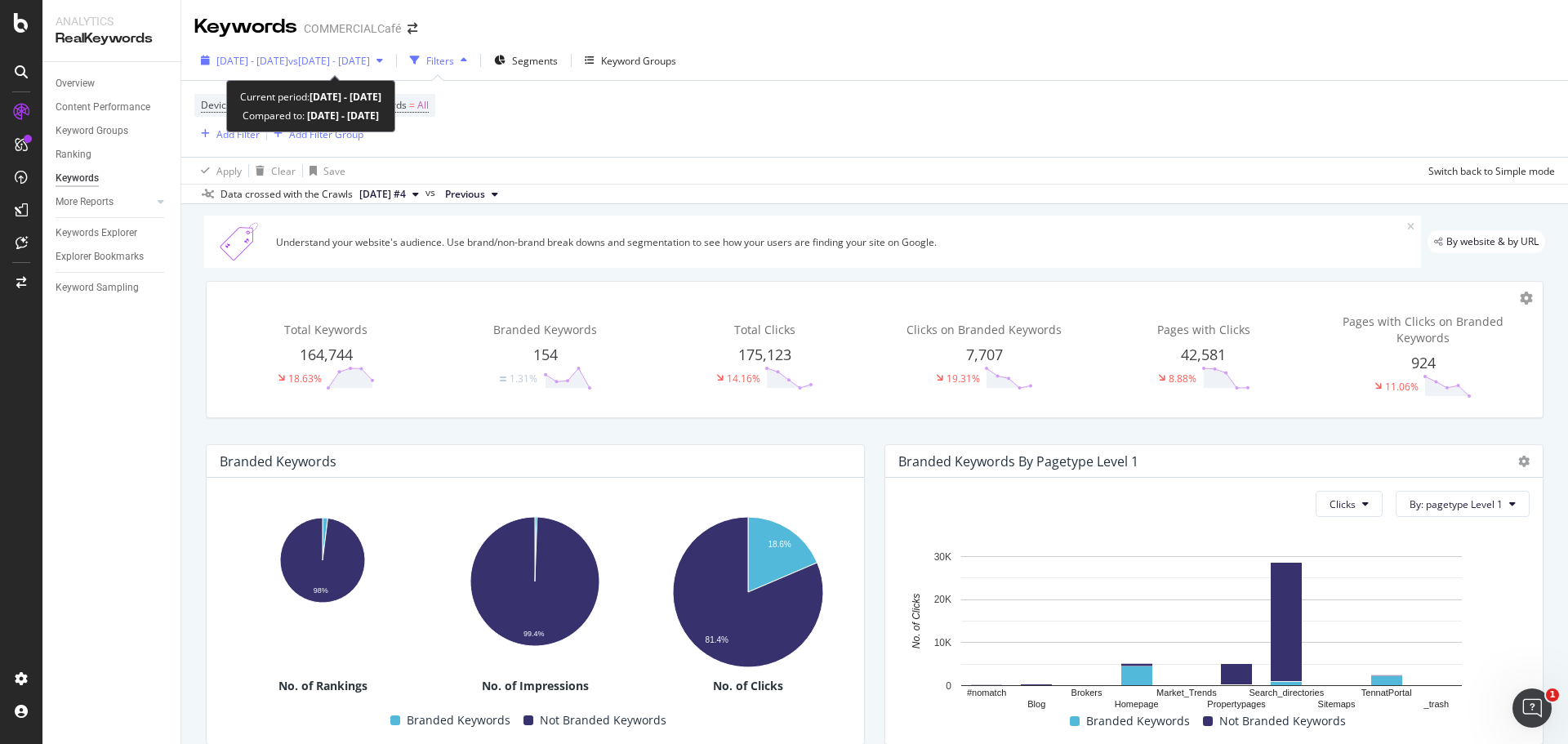
click at [345, 62] on span "vs [DATE] - [DATE]" at bounding box center [329, 61] width 81 height 14
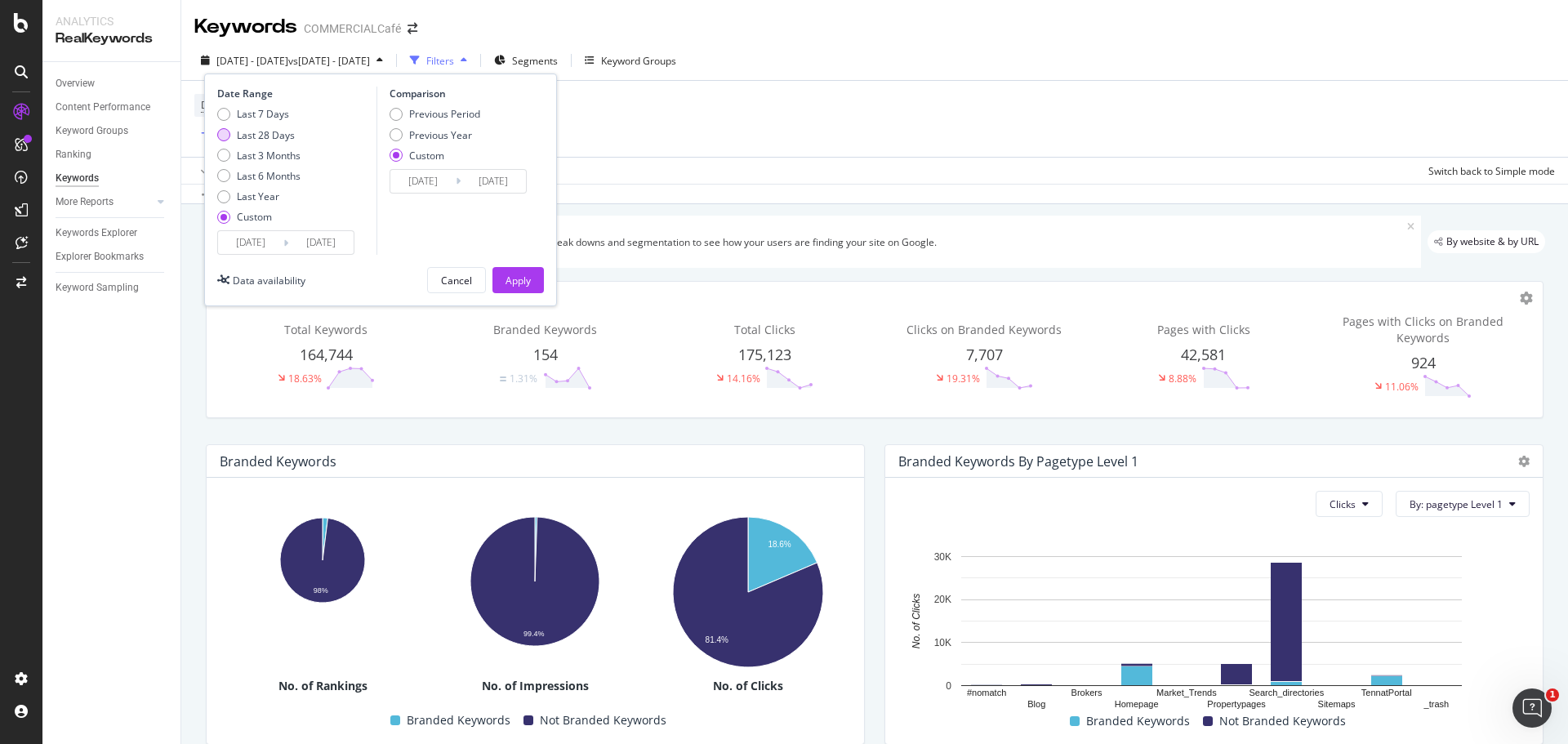
click at [283, 134] on div "Last 28 Days" at bounding box center [266, 135] width 58 height 14
type input "[DATE]"
click at [534, 281] on button "Apply" at bounding box center [517, 280] width 51 height 26
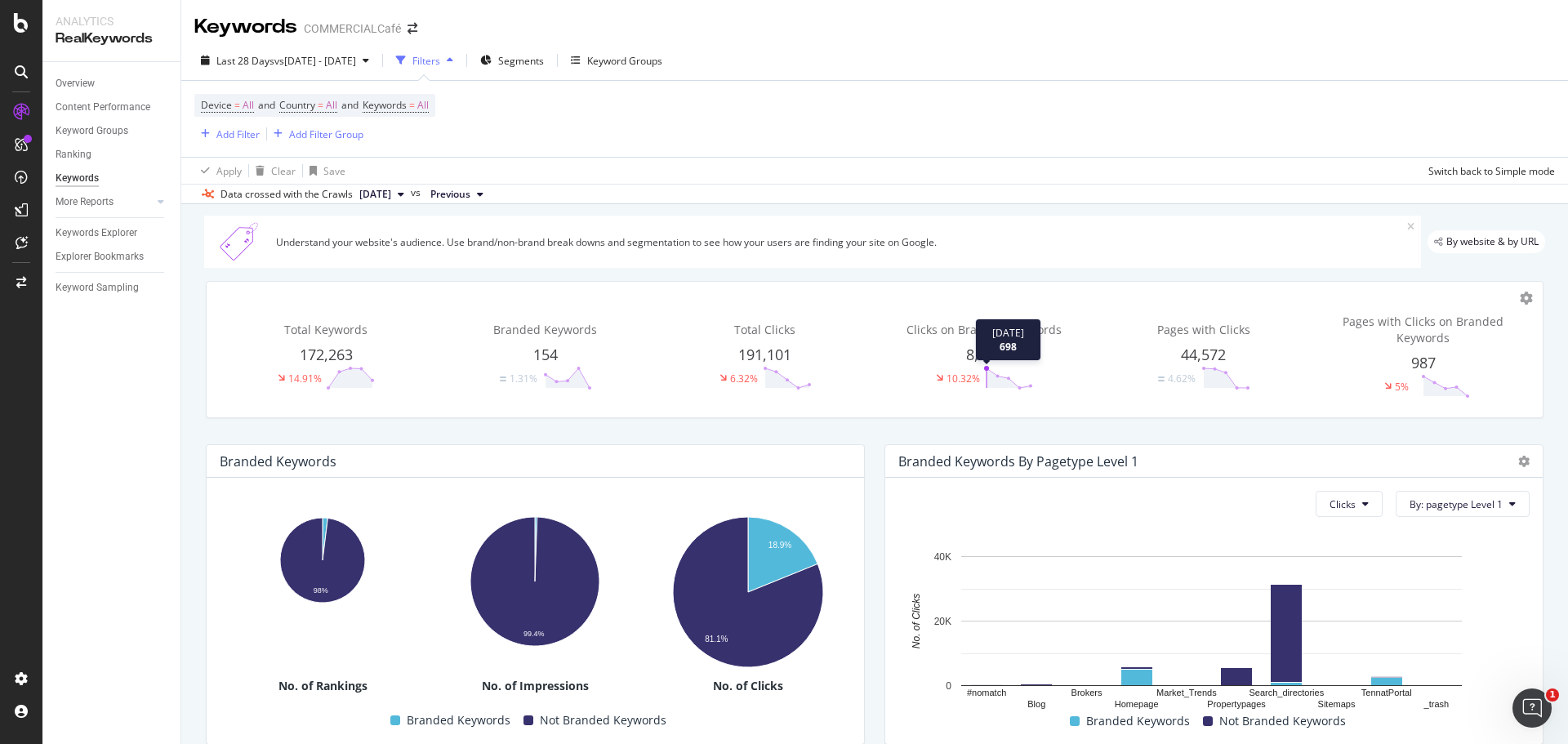
click at [985, 371] on icon at bounding box center [1009, 378] width 49 height 24
click at [972, 326] on span "Clicks on Branded Keywords" at bounding box center [984, 329] width 155 height 16
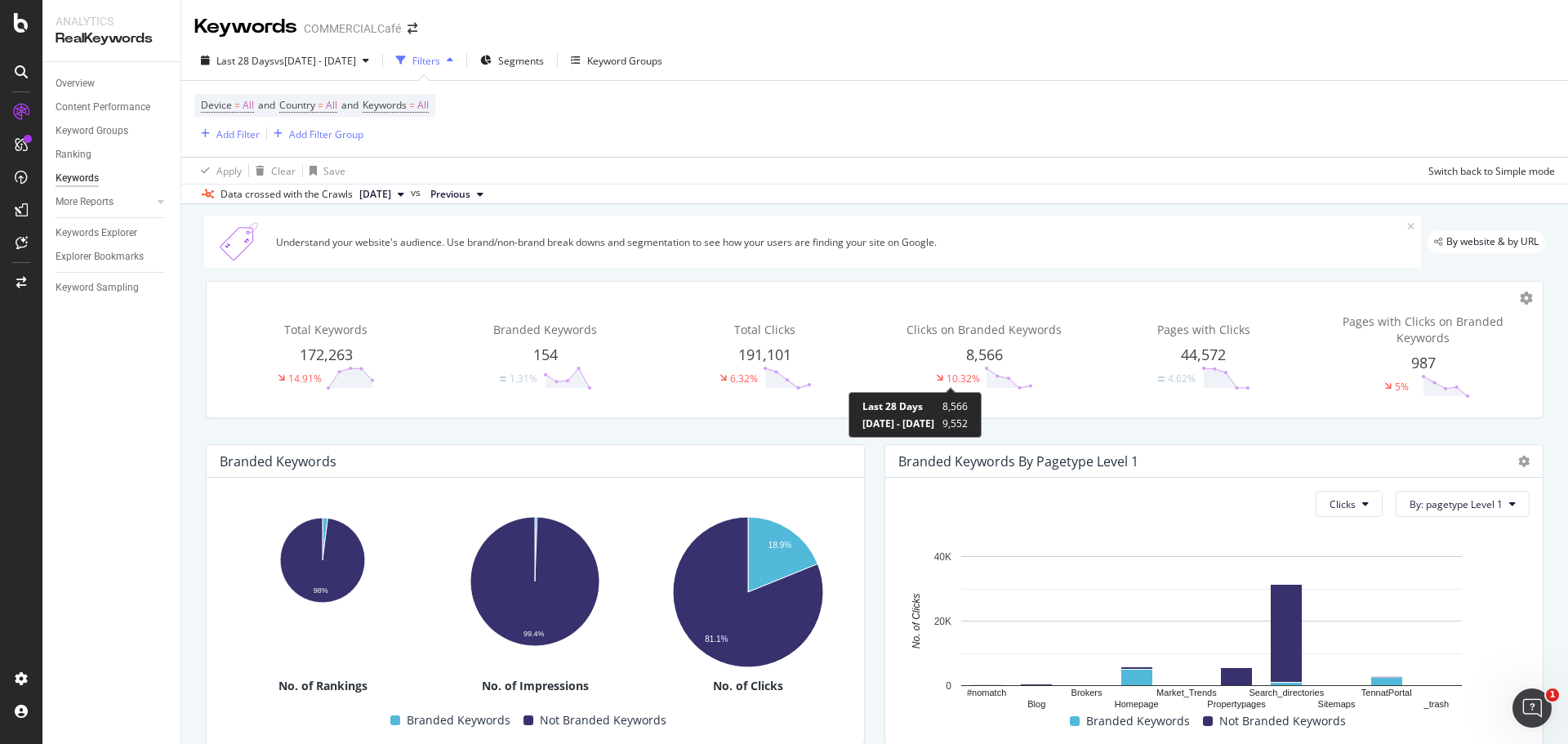
click at [960, 382] on div "10.32%" at bounding box center [963, 378] width 34 height 14
click at [244, 136] on div "Add Filter" at bounding box center [237, 134] width 44 height 14
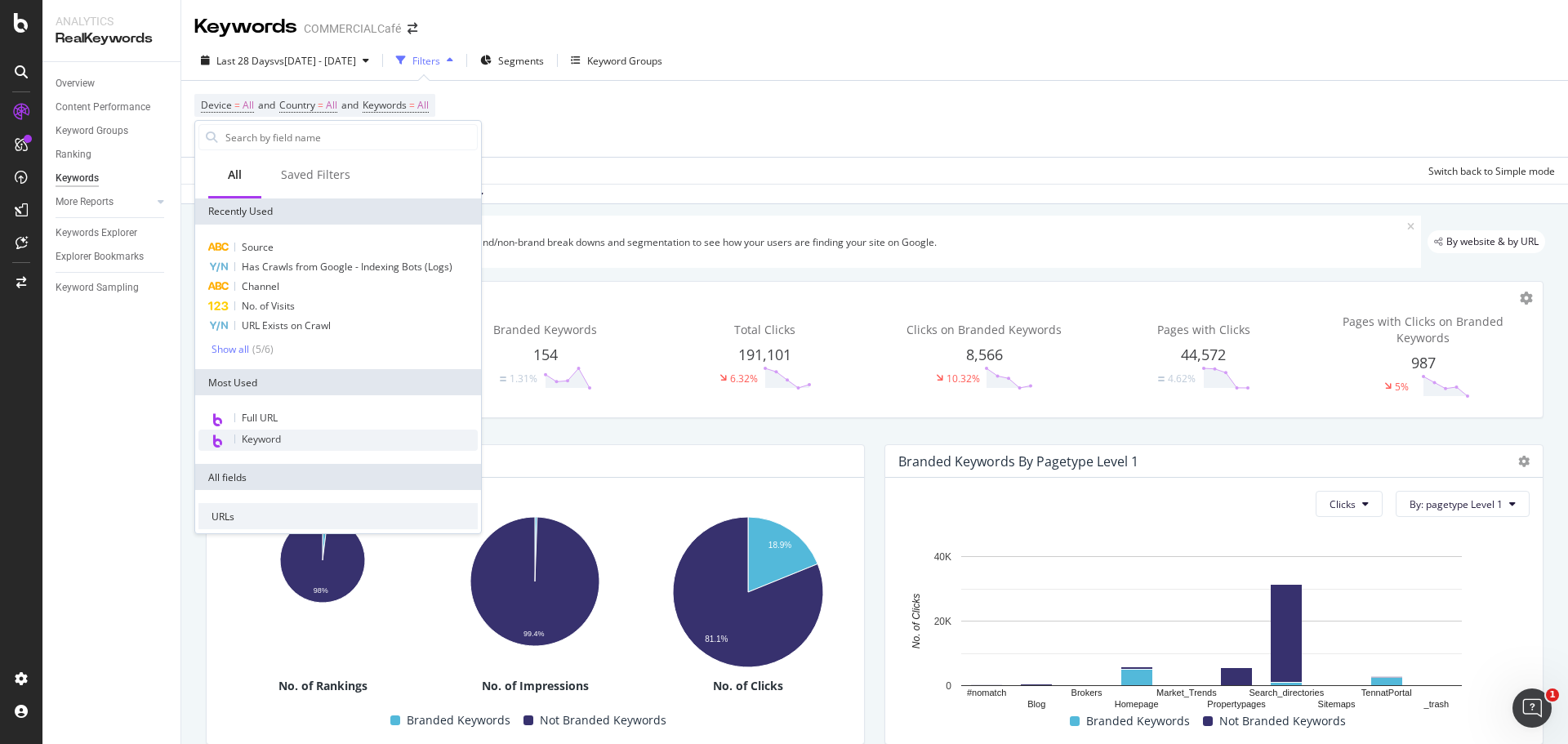
click at [269, 439] on span "Keyword" at bounding box center [261, 439] width 39 height 14
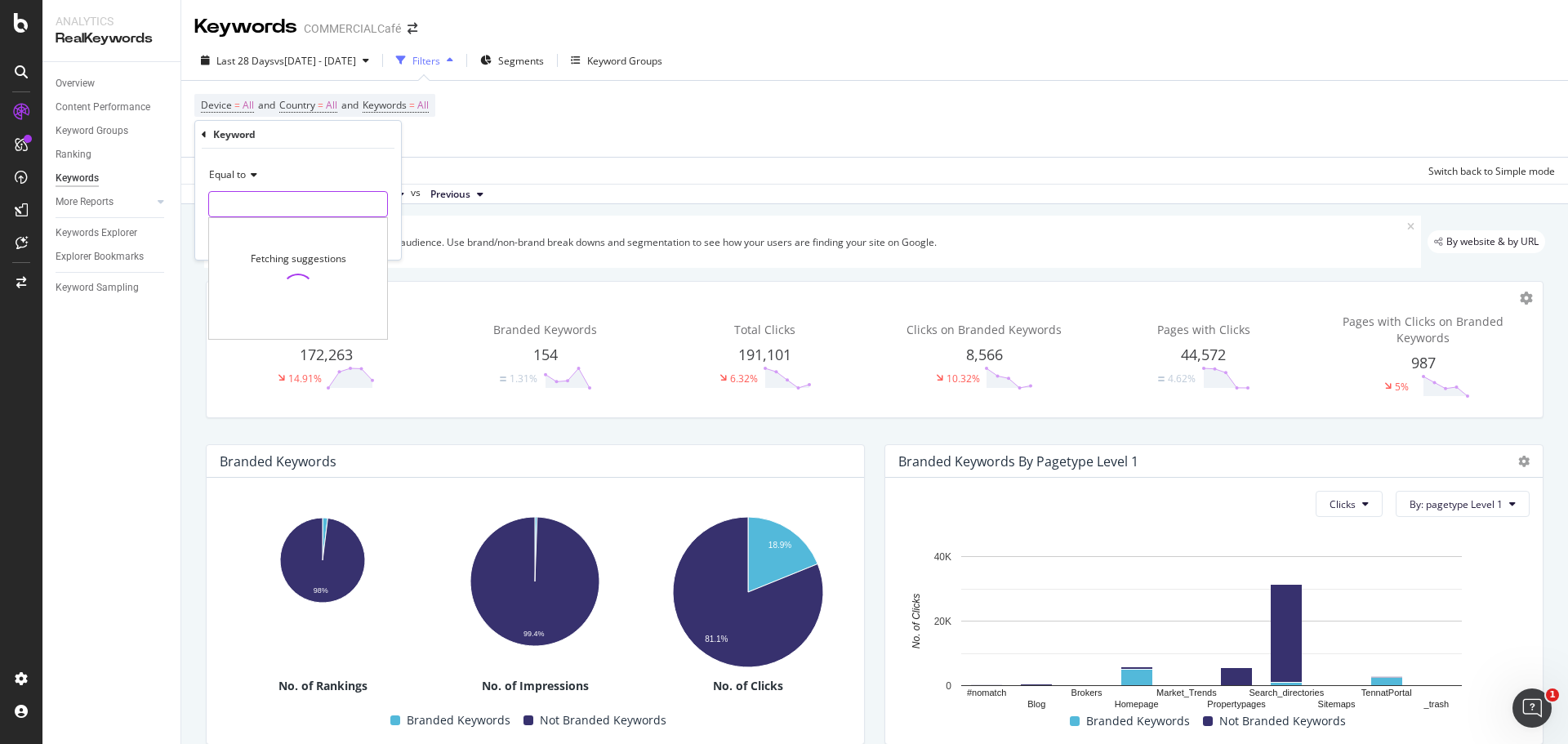
click at [245, 201] on input "text" at bounding box center [298, 203] width 178 height 26
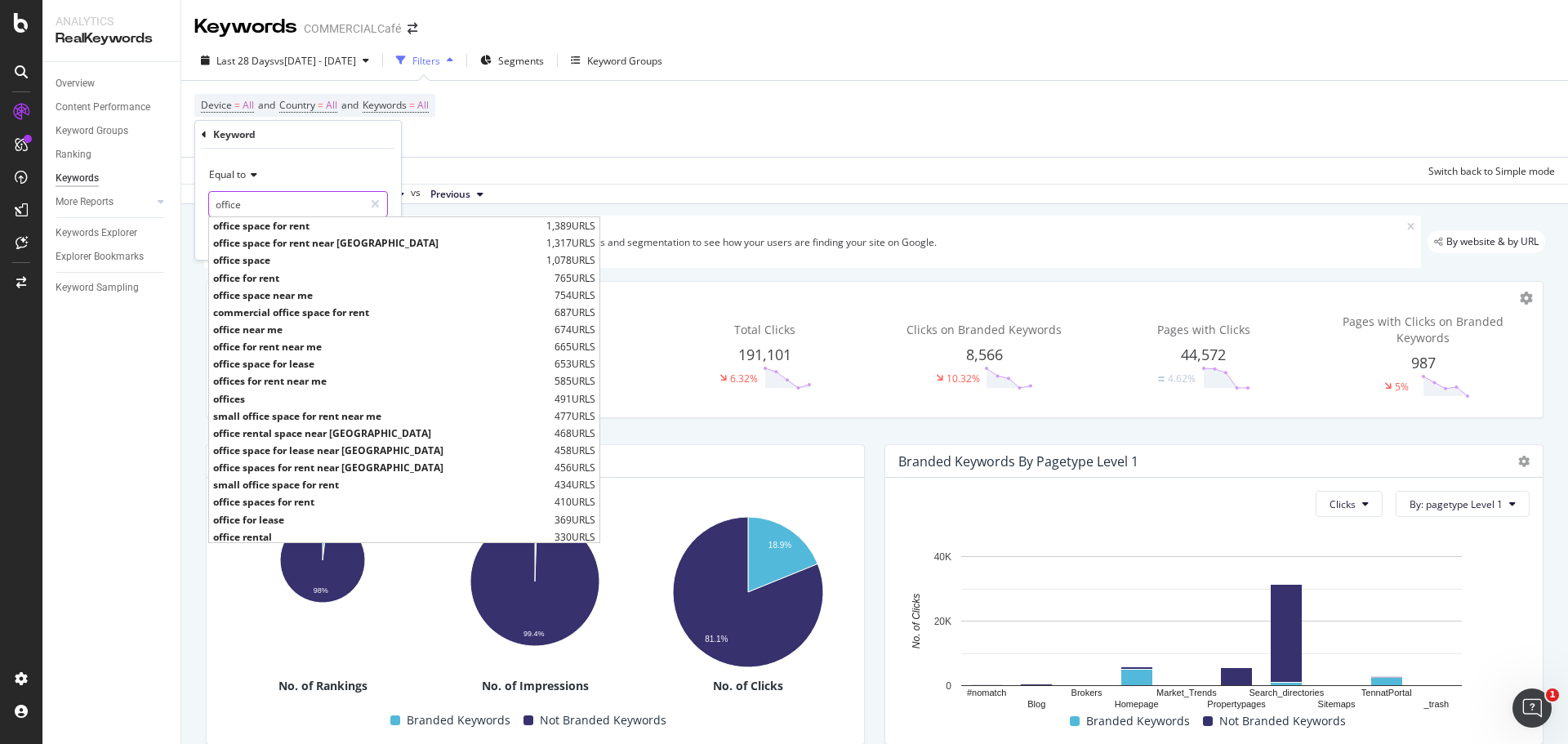
type input "office"
click at [329, 161] on div "Equal to office office office space for rent 1,389 URLS office space for rent n…" at bounding box center [298, 203] width 205 height 111
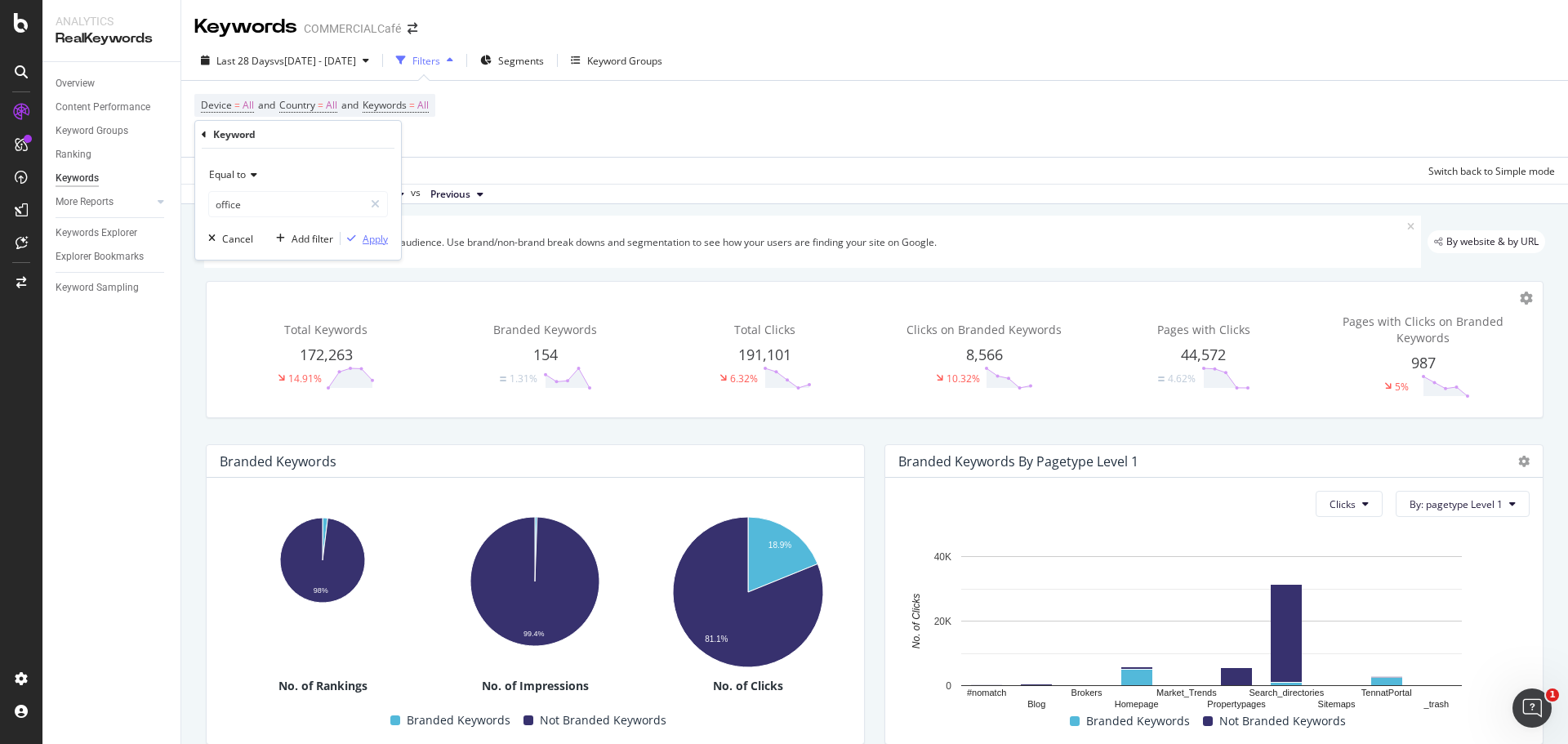
click at [379, 235] on div "Apply" at bounding box center [375, 238] width 25 height 14
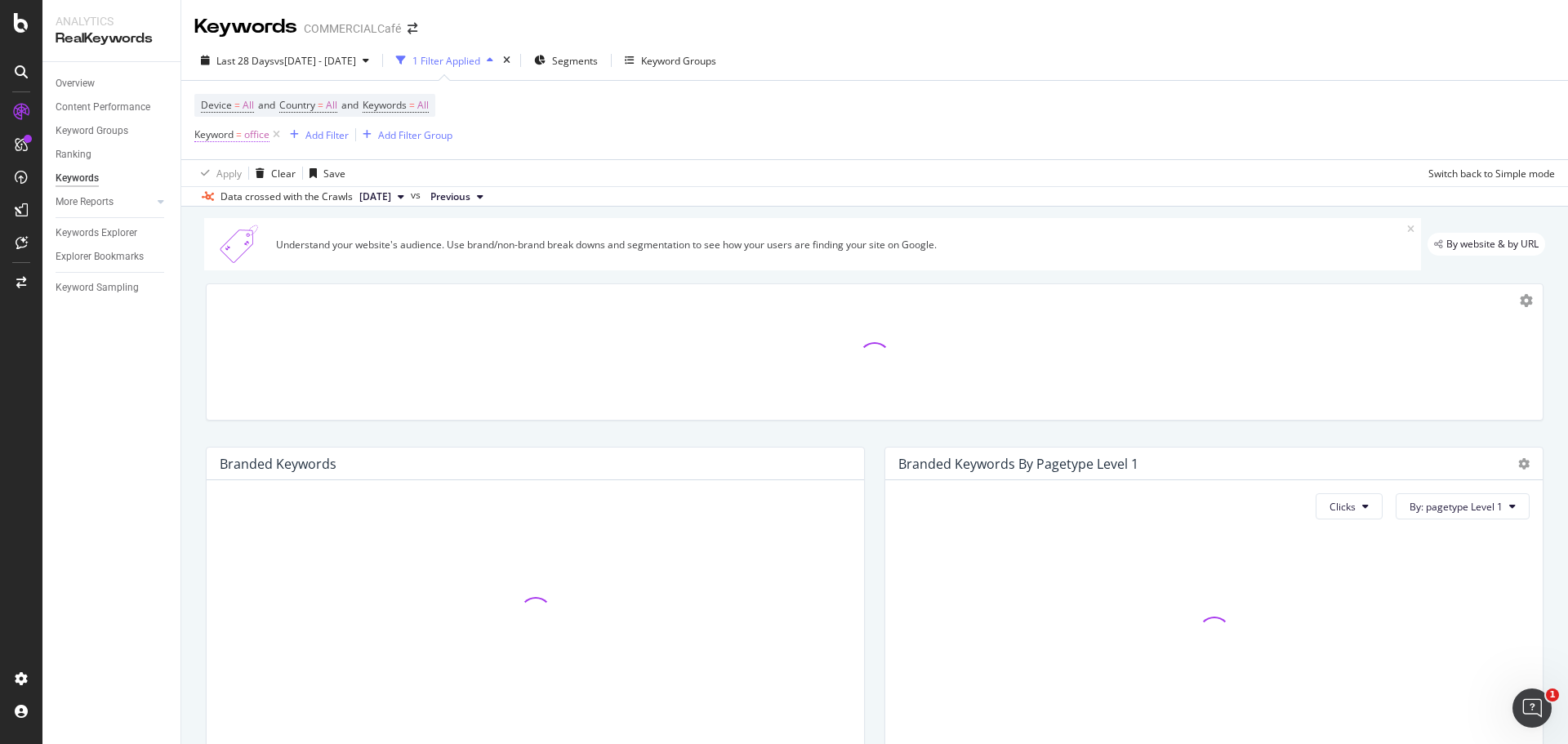
click at [220, 132] on span "Keyword" at bounding box center [214, 134] width 39 height 14
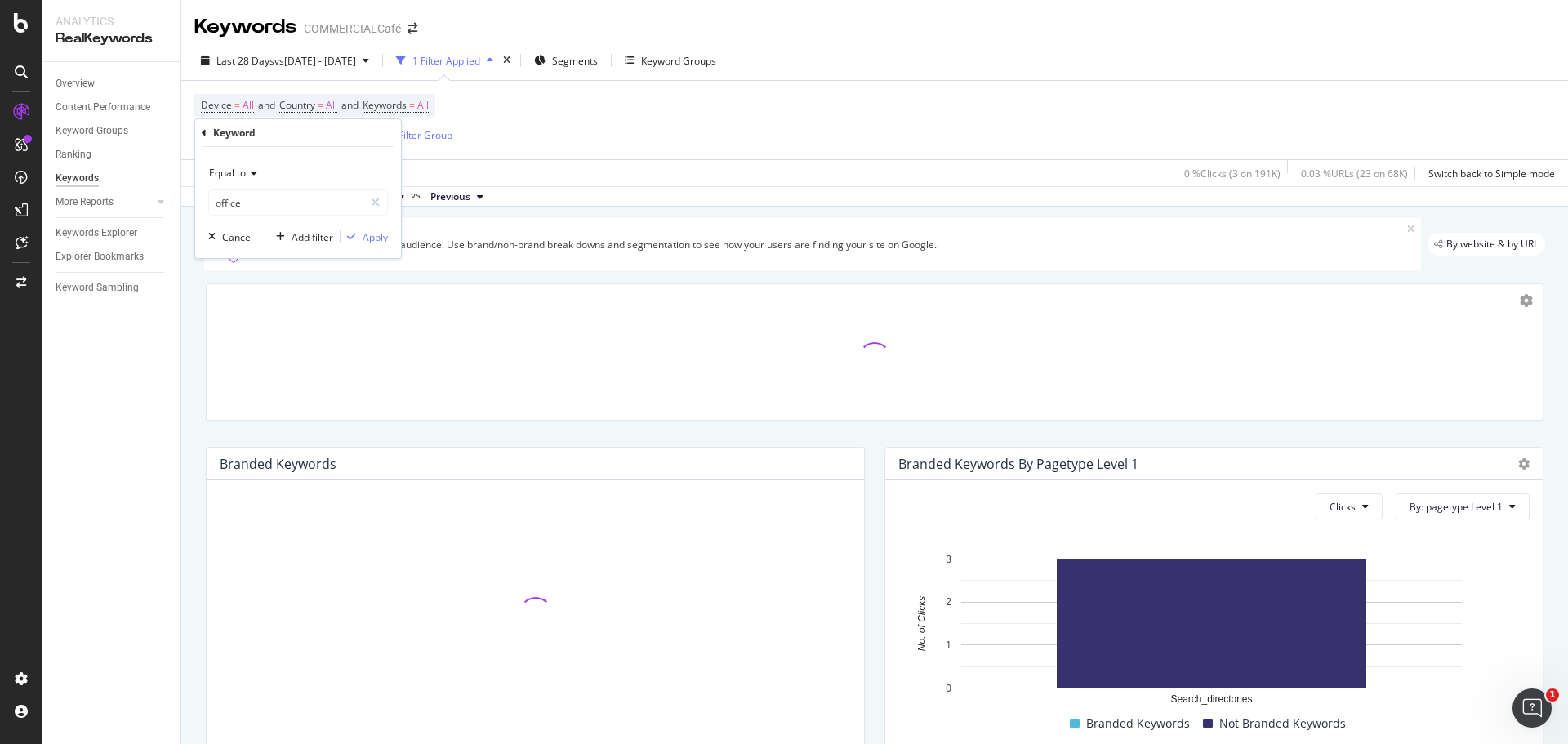
click at [250, 181] on div "Equal to" at bounding box center [298, 172] width 179 height 26
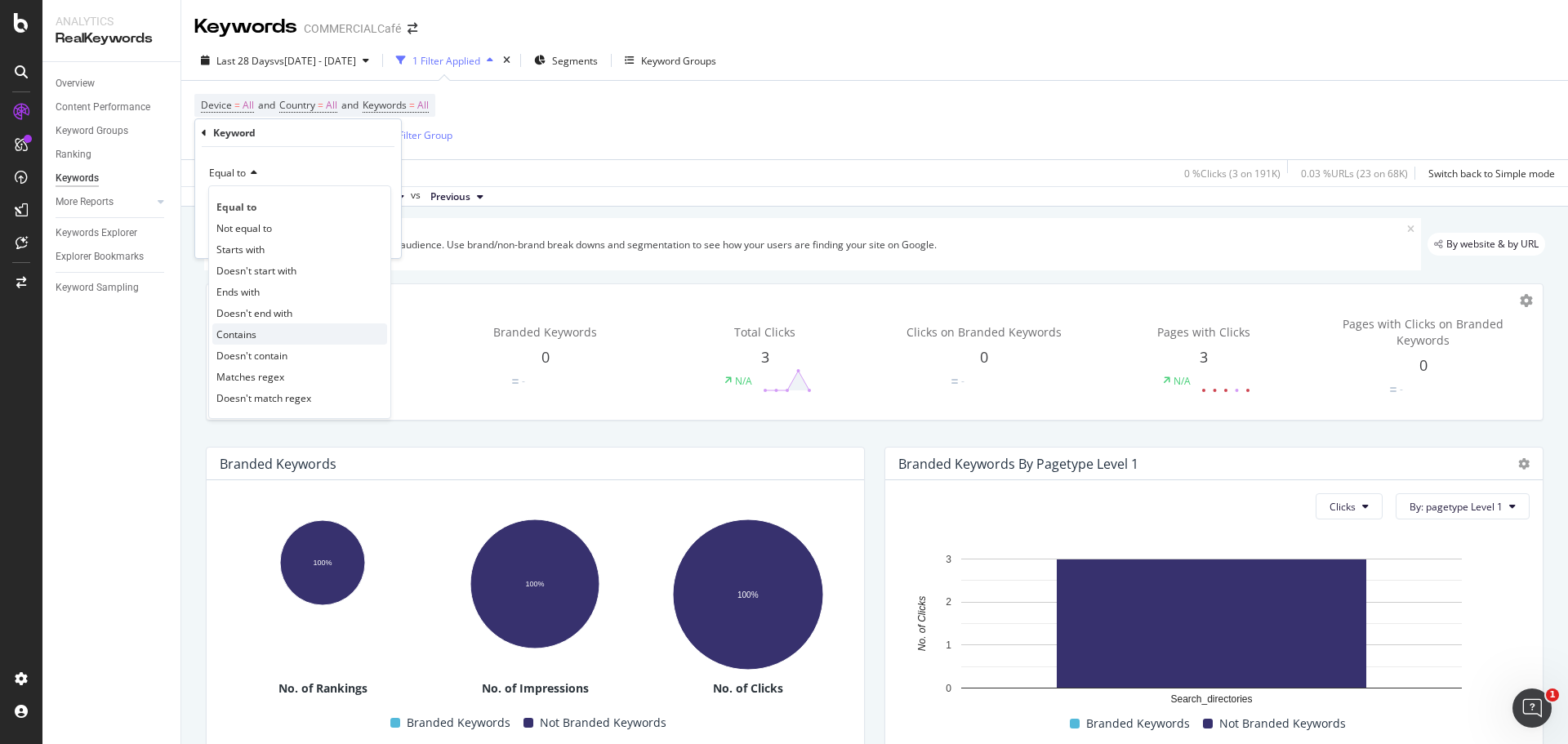
click at [264, 330] on div "Contains" at bounding box center [299, 334] width 174 height 21
click at [310, 207] on input "text" at bounding box center [298, 202] width 178 height 26
type input "office"
click at [388, 241] on div "Contains office Cancel Add filter Apply" at bounding box center [298, 202] width 205 height 111
click at [374, 246] on div "Contains office Cancel Add filter Apply" at bounding box center [298, 202] width 205 height 111
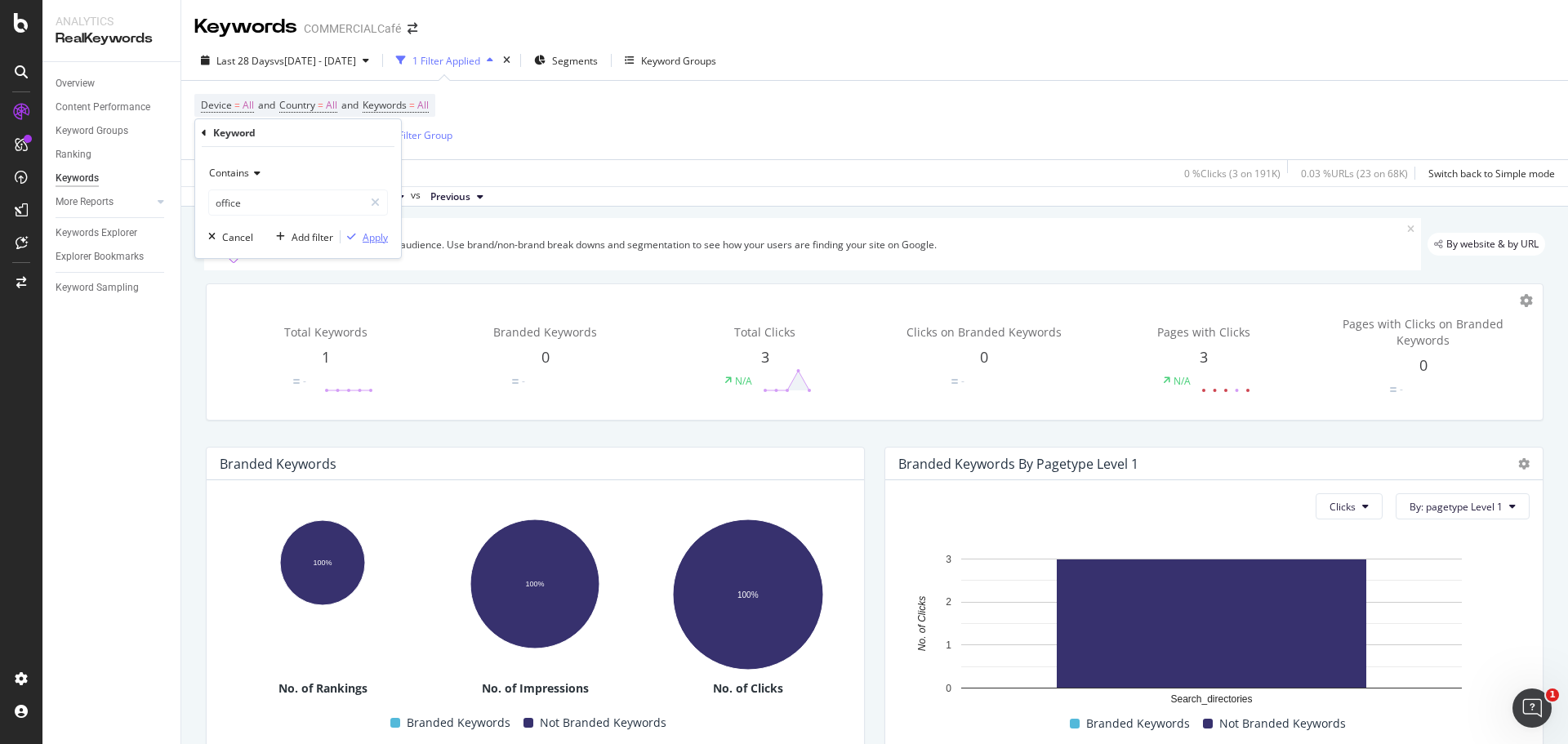
click at [377, 236] on div "Apply" at bounding box center [375, 237] width 25 height 14
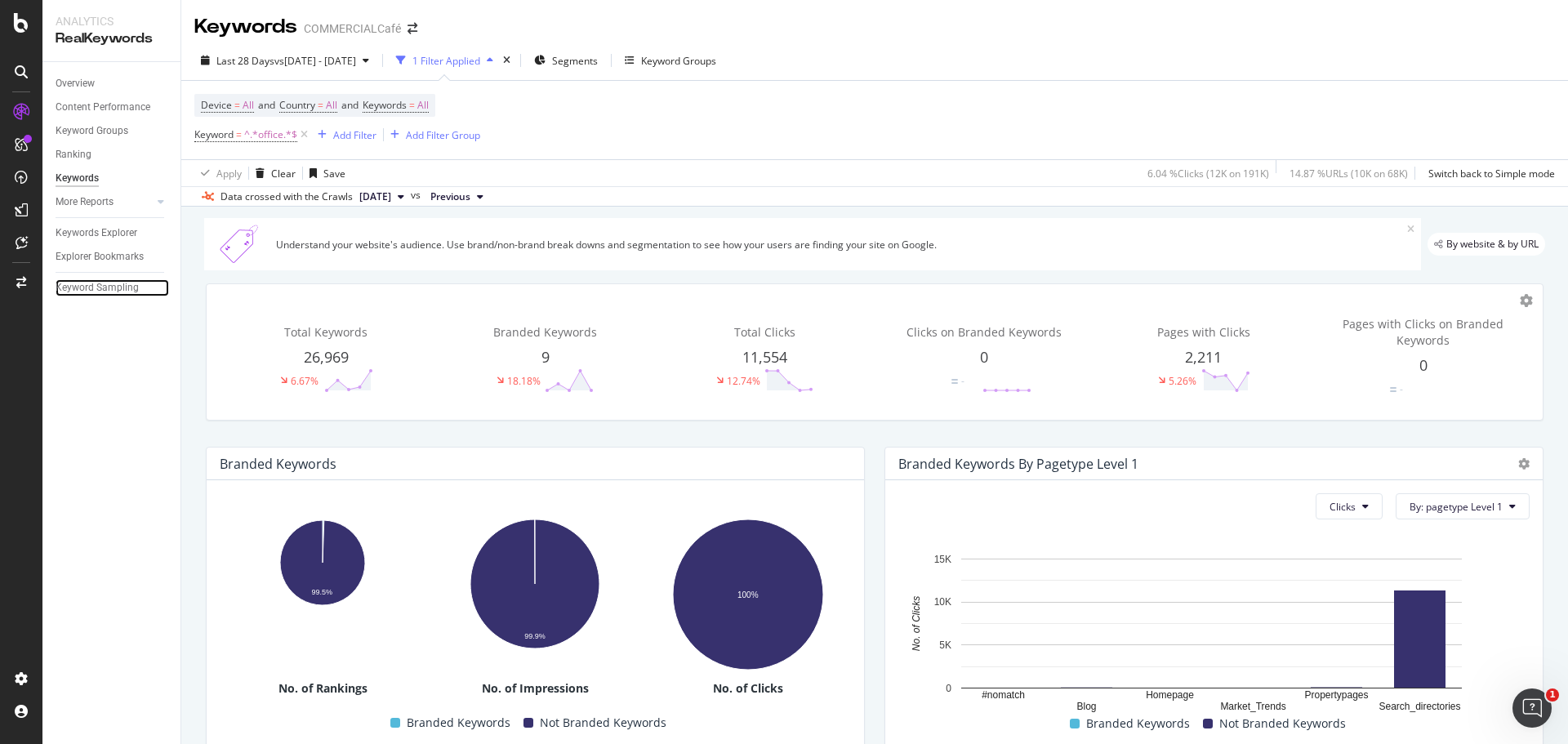
drag, startPoint x: 99, startPoint y: 279, endPoint x: 141, endPoint y: 267, distance: 43.7
click at [99, 279] on div "Keyword Sampling" at bounding box center [97, 288] width 83 height 17
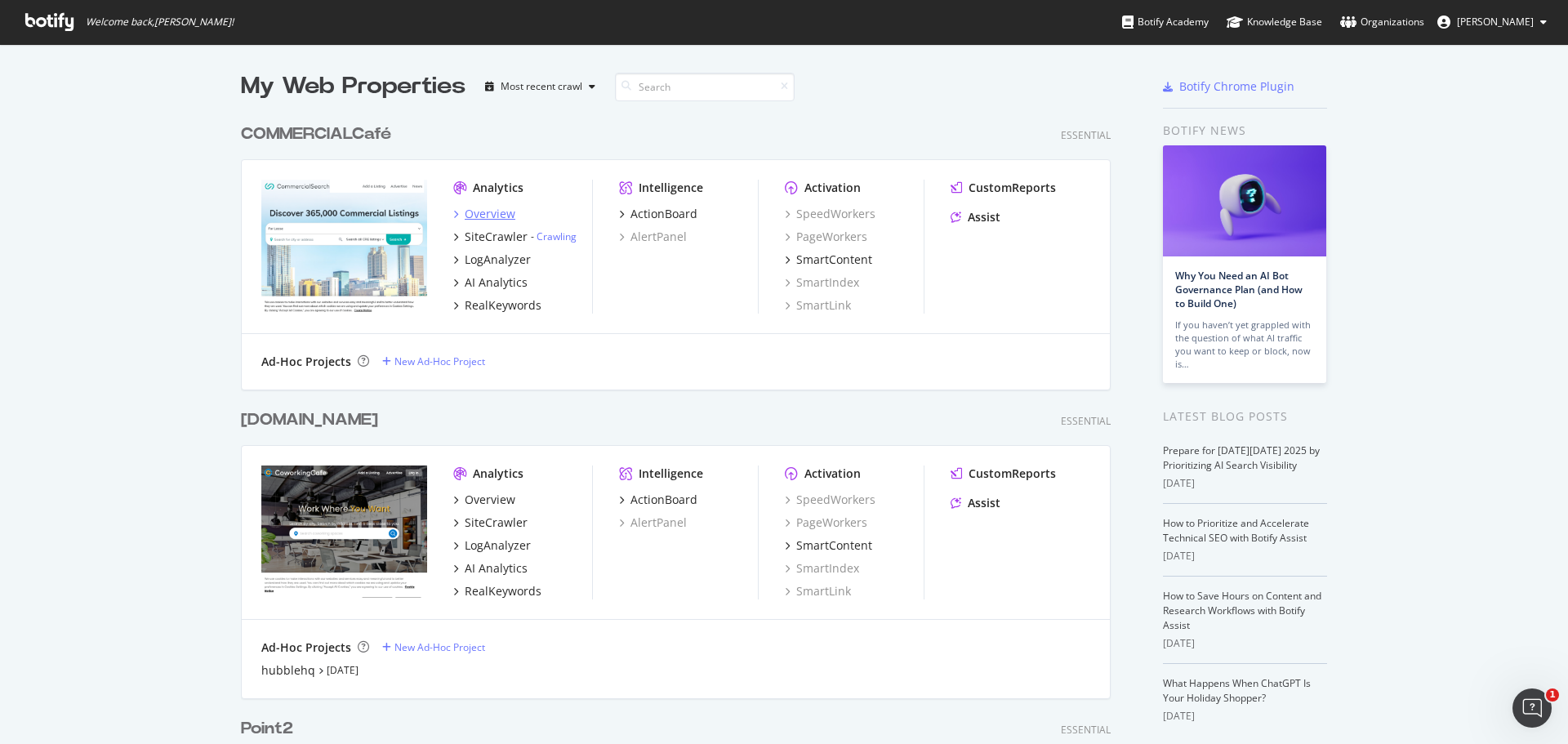
click at [503, 209] on div "Overview" at bounding box center [490, 213] width 50 height 16
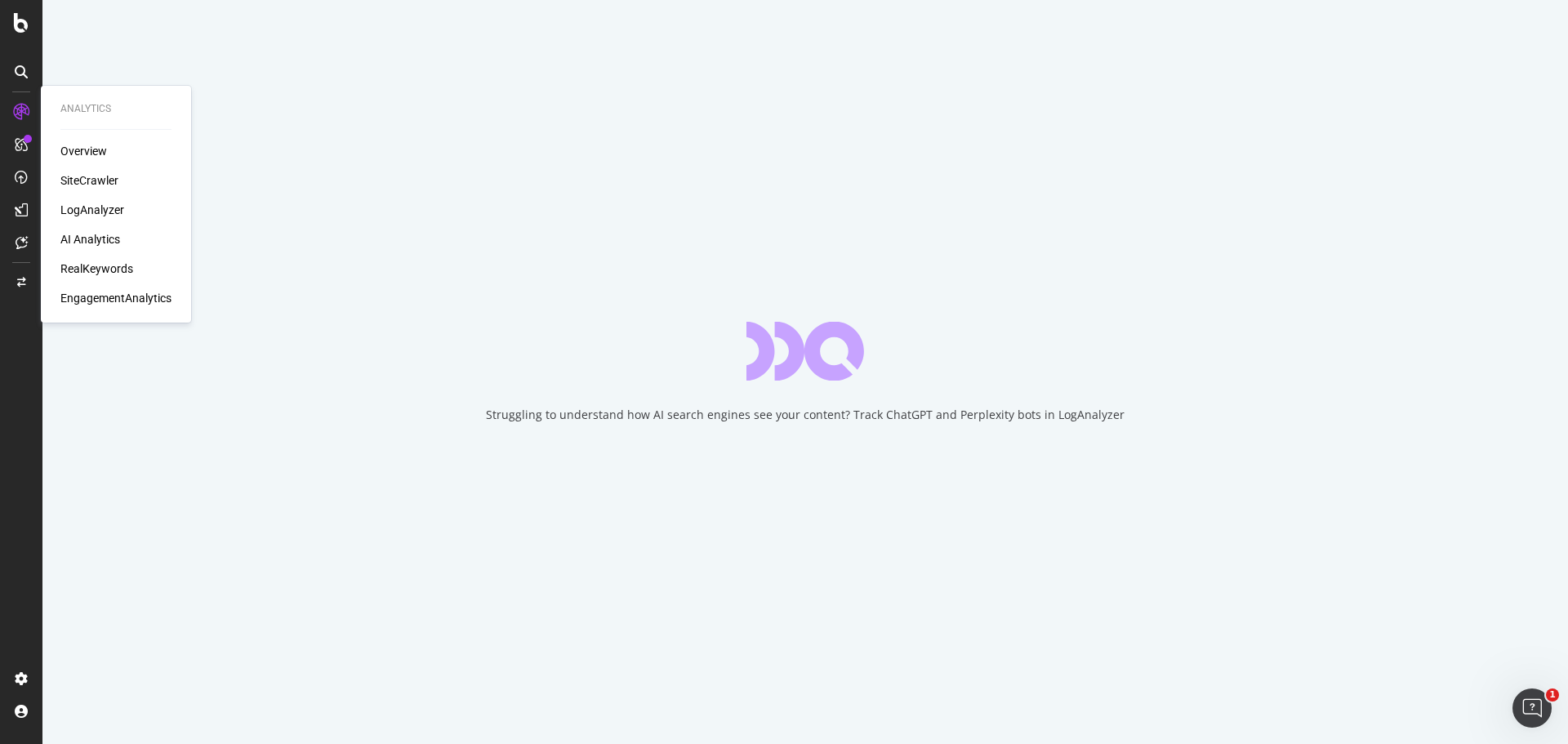
click at [96, 264] on div "RealKeywords" at bounding box center [96, 268] width 73 height 16
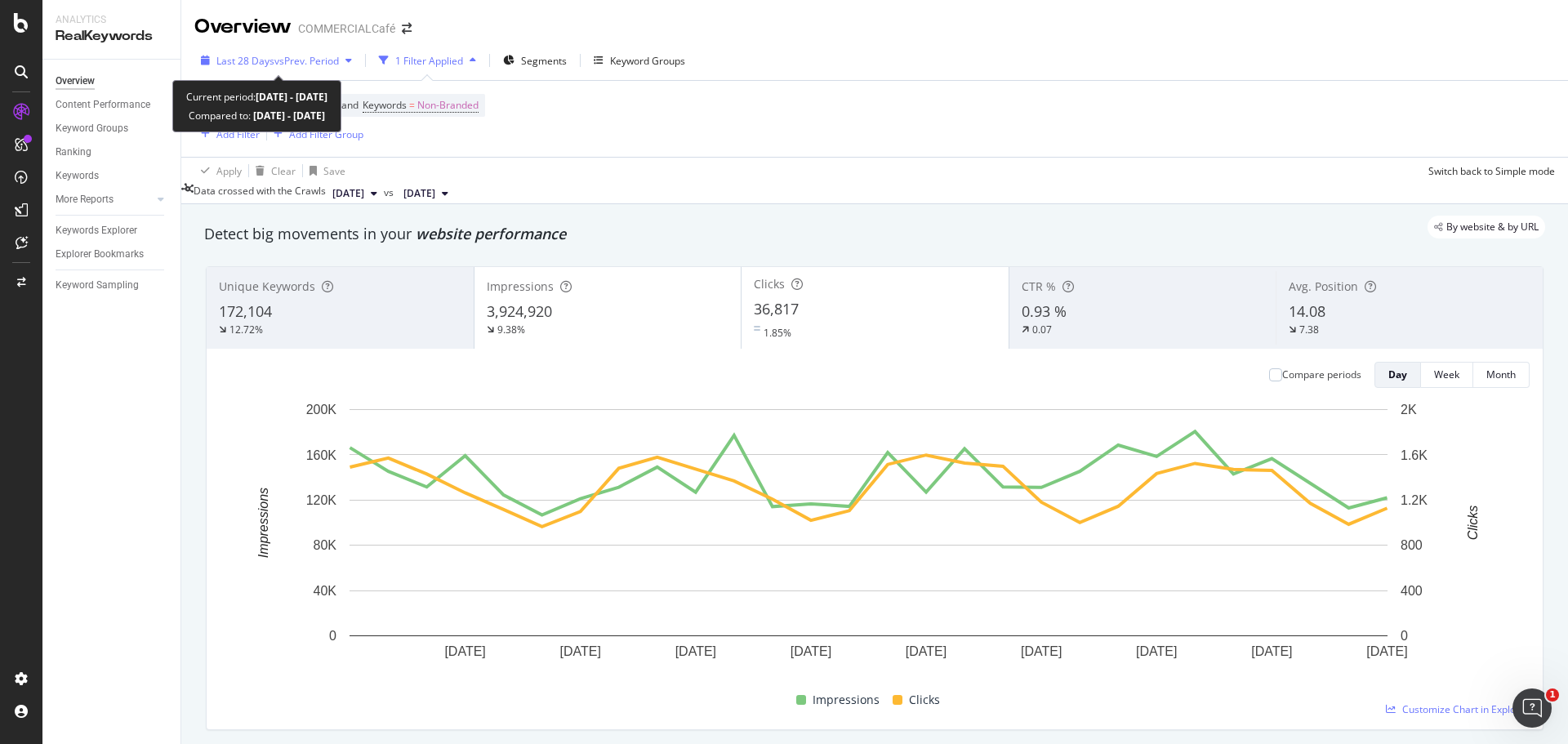
click at [235, 61] on span "Last 28 Days" at bounding box center [245, 61] width 58 height 14
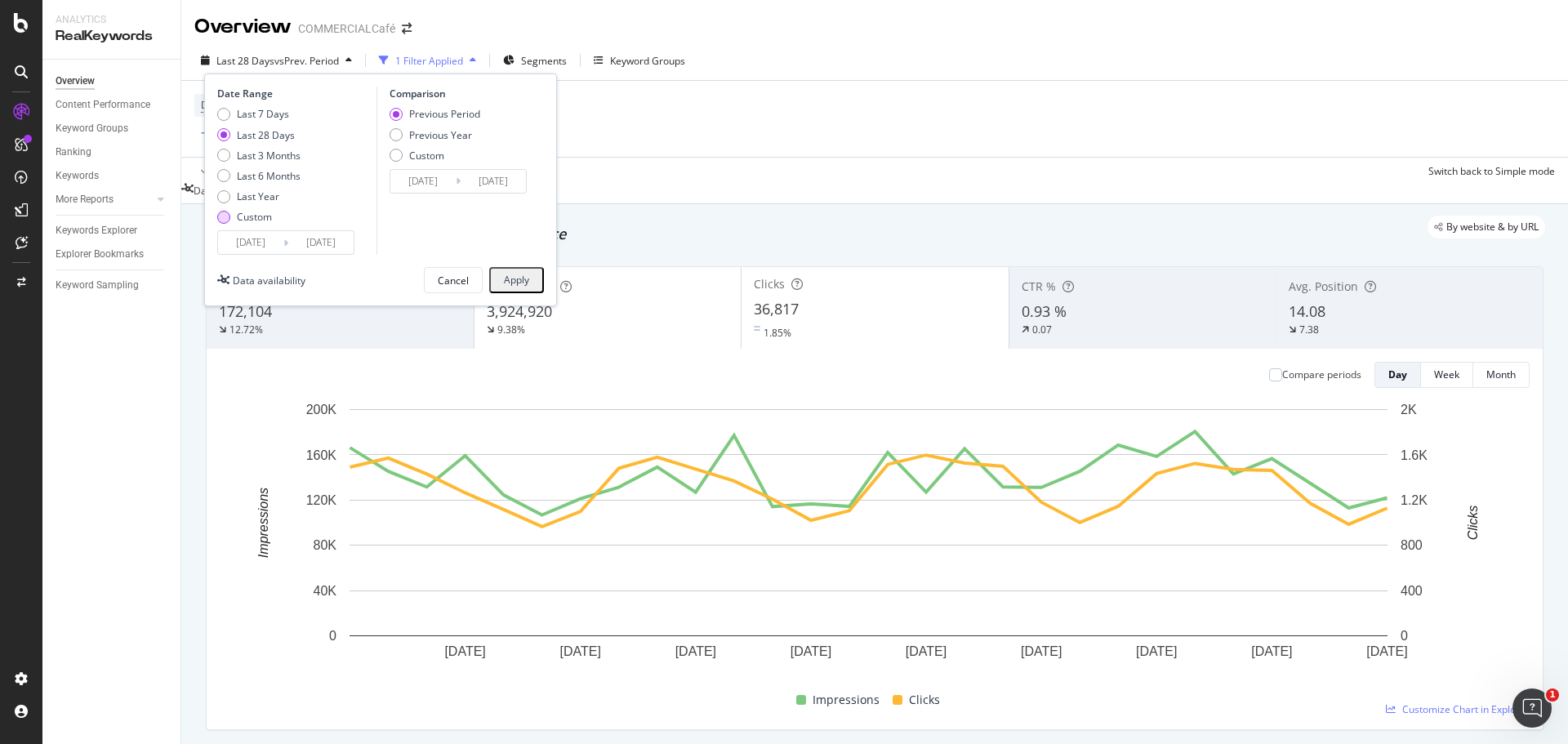
click at [260, 221] on div "Custom" at bounding box center [254, 217] width 35 height 14
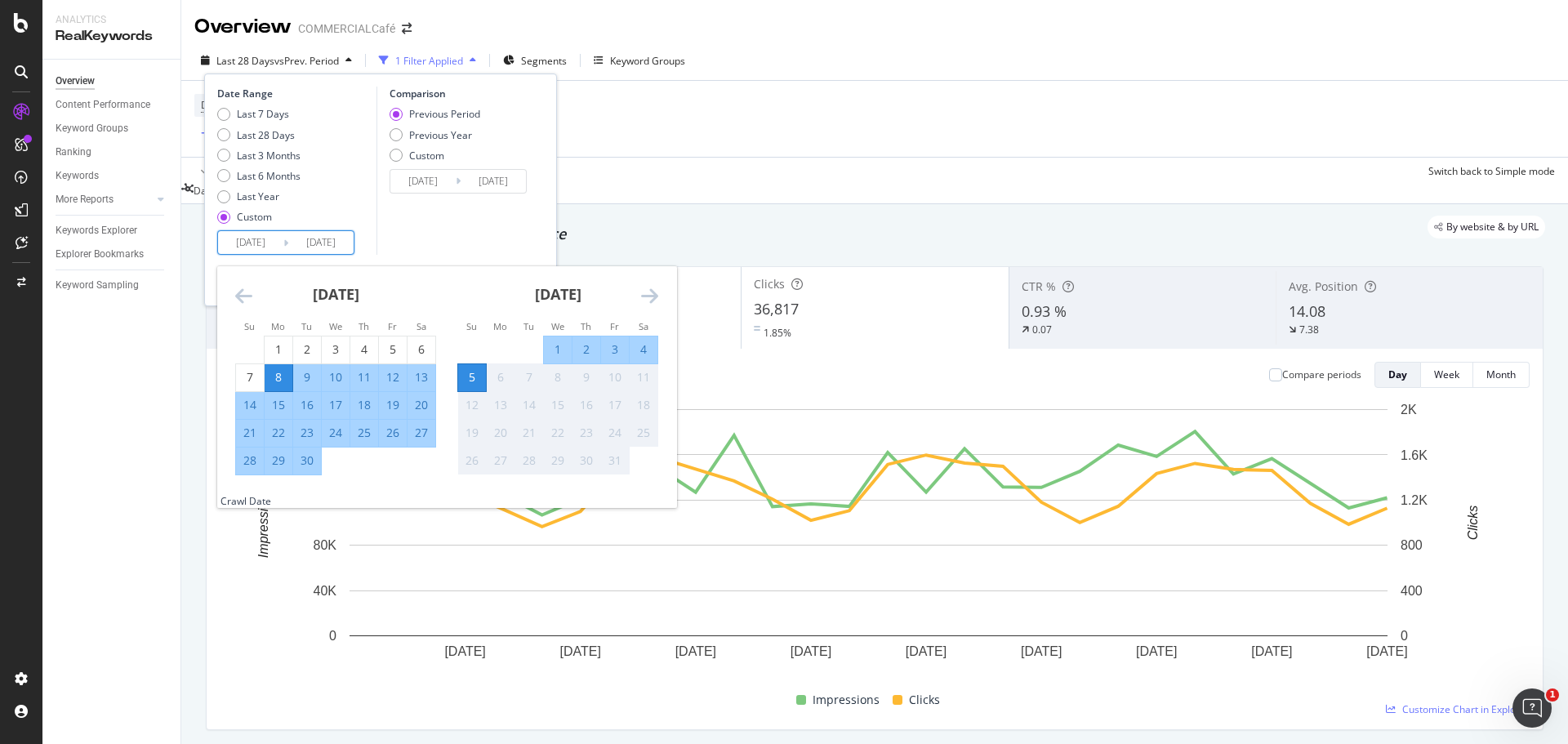
click at [259, 242] on input "[DATE]" at bounding box center [250, 242] width 65 height 23
click at [450, 242] on div "Comparison Previous Period Previous Year Custom 2025/08/11 Navigate forward to …" at bounding box center [455, 170] width 155 height 169
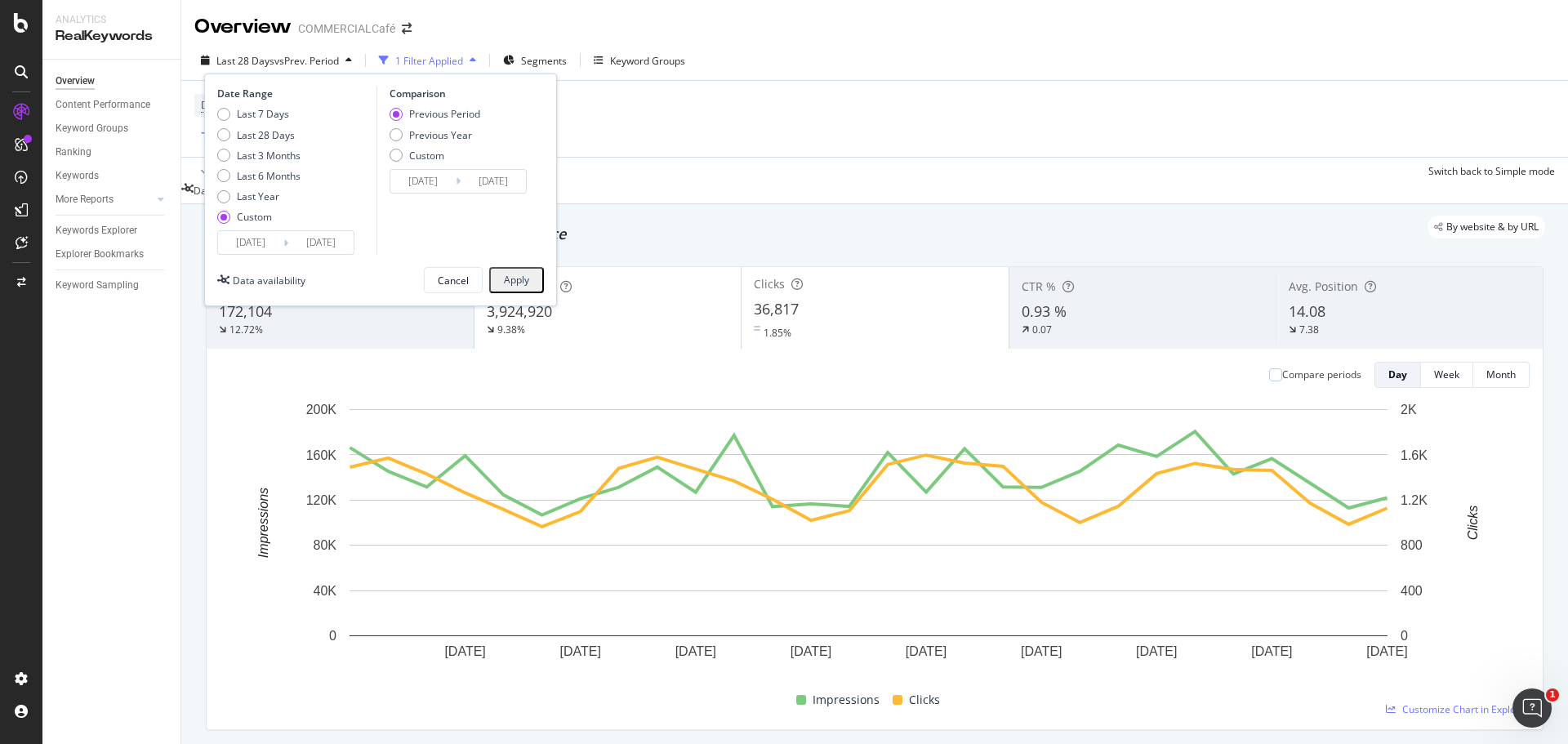
click at [249, 246] on input "[DATE]" at bounding box center [250, 242] width 65 height 23
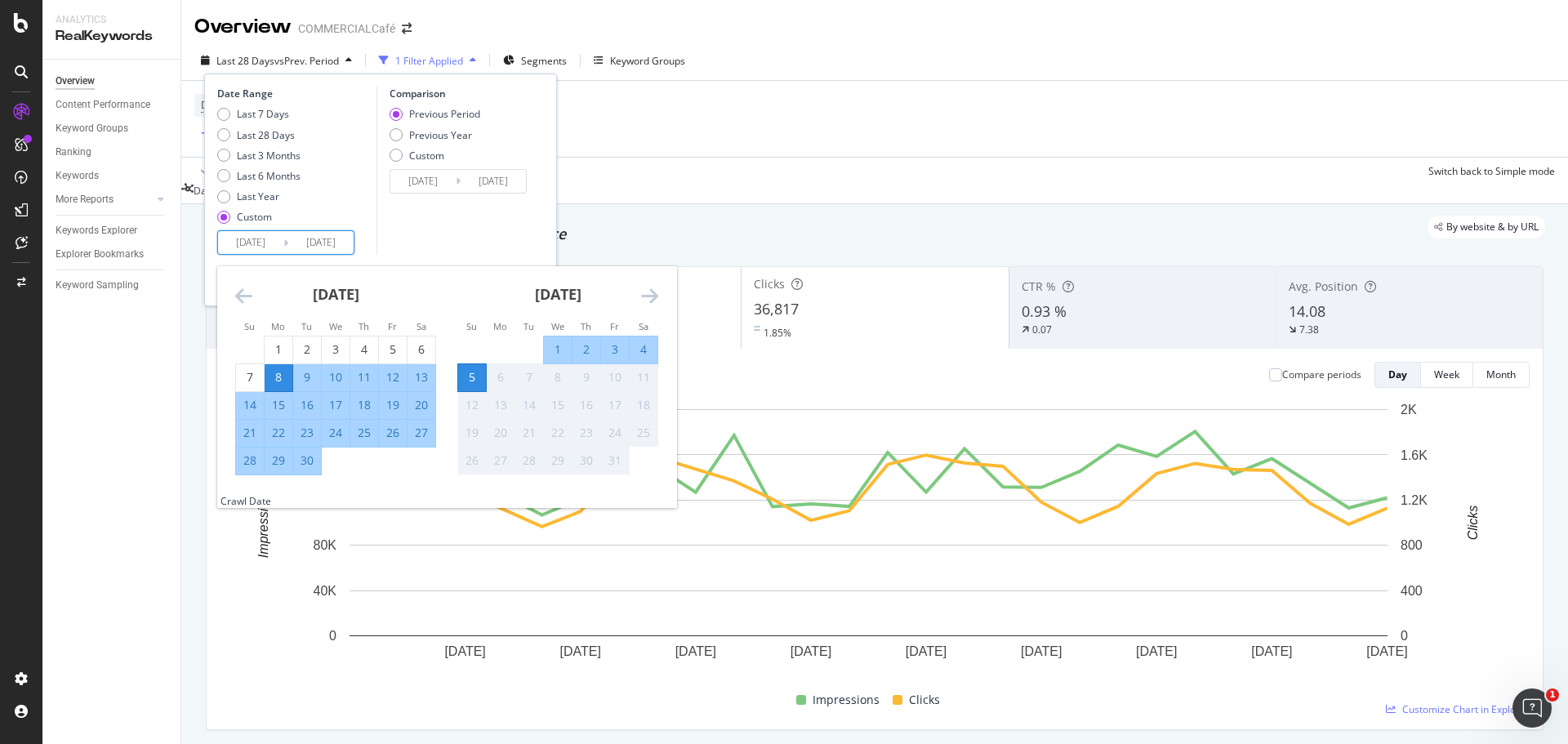
click at [283, 371] on div "8" at bounding box center [278, 377] width 28 height 16
click at [419, 373] on div "13" at bounding box center [422, 377] width 28 height 16
type input "2025/09/13"
type input "2025/09/02"
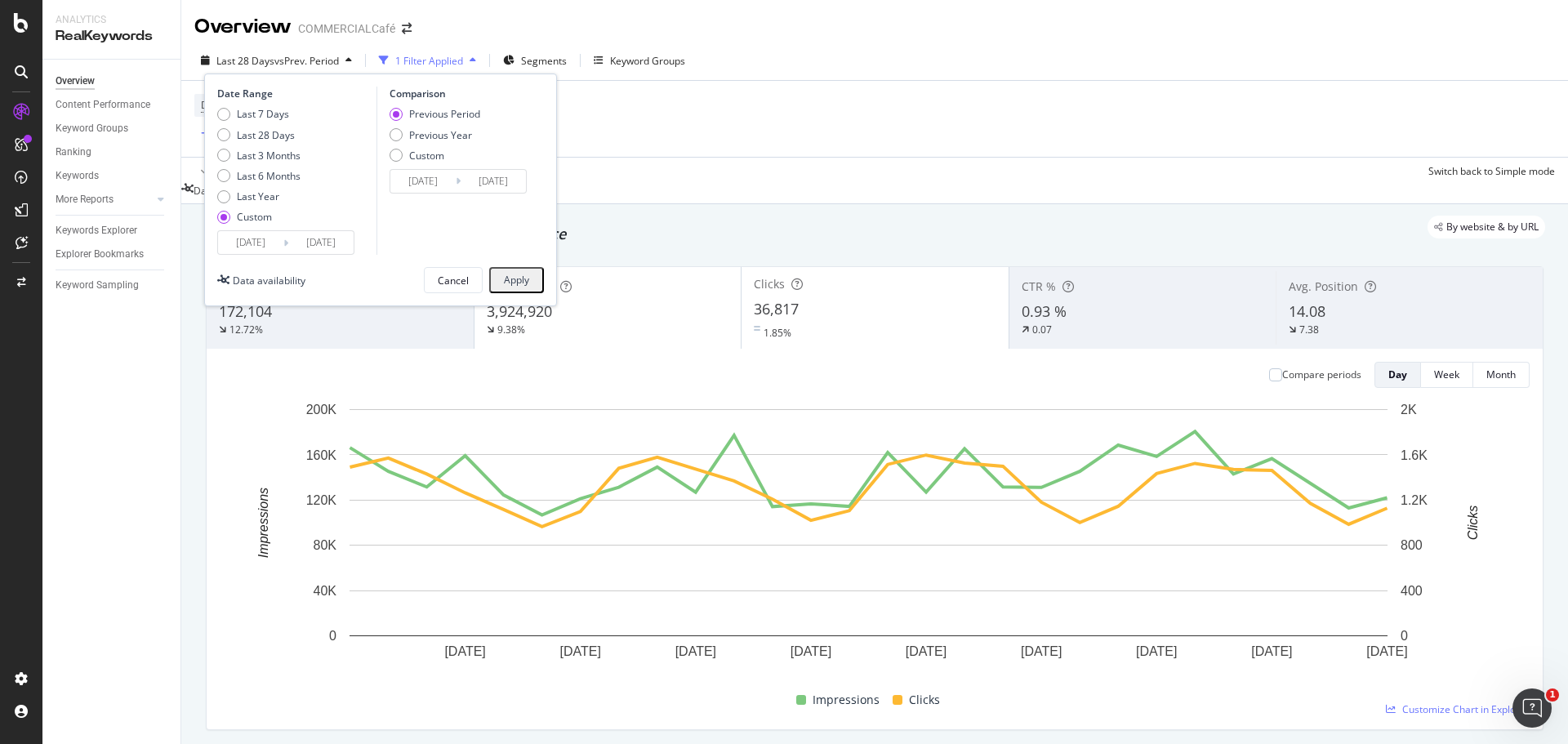
click at [257, 247] on input "[DATE]" at bounding box center [250, 242] width 65 height 23
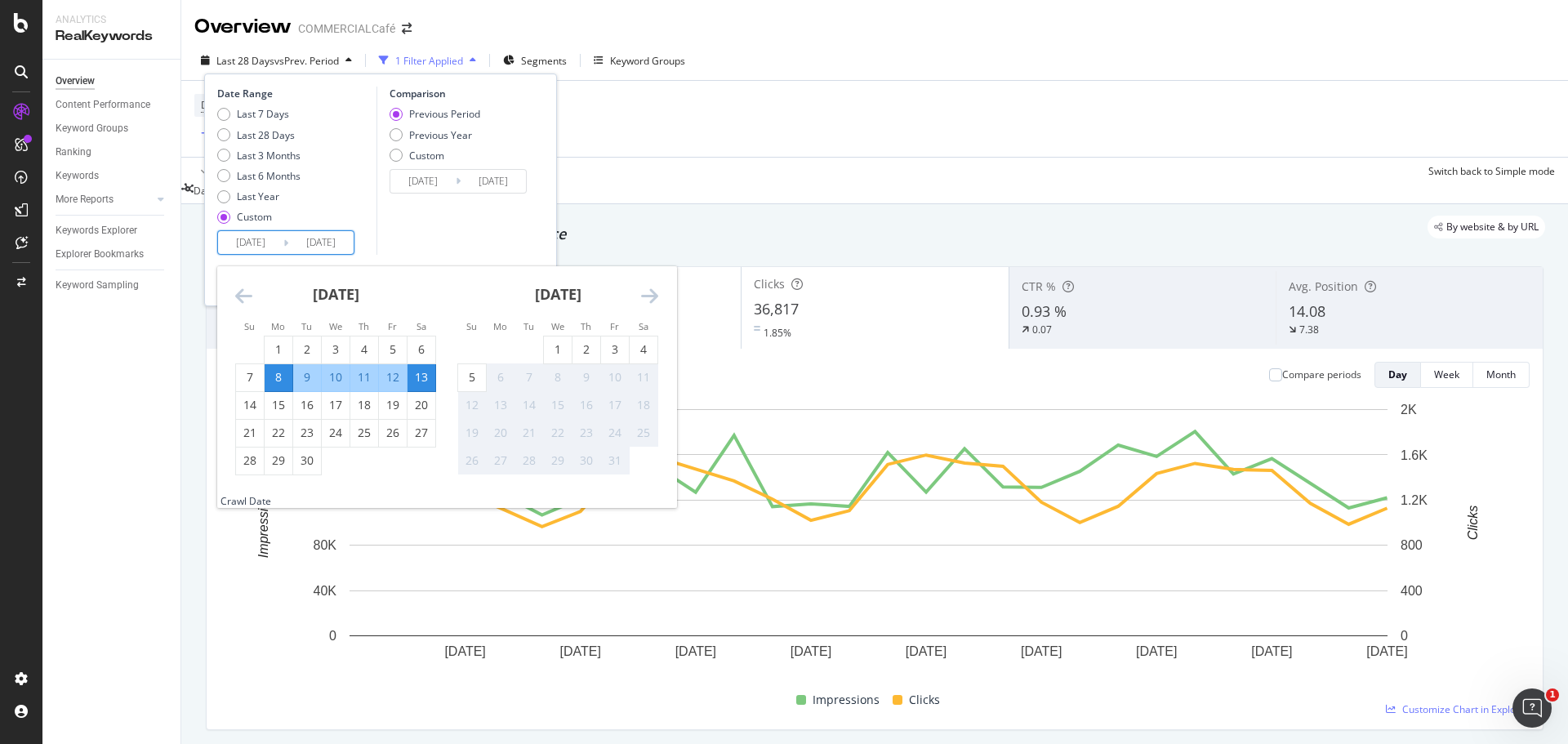
click at [619, 141] on div "Device = All and Country = All and Keywords = Non-Branded Add Filter Add Filter…" at bounding box center [875, 118] width 1361 height 76
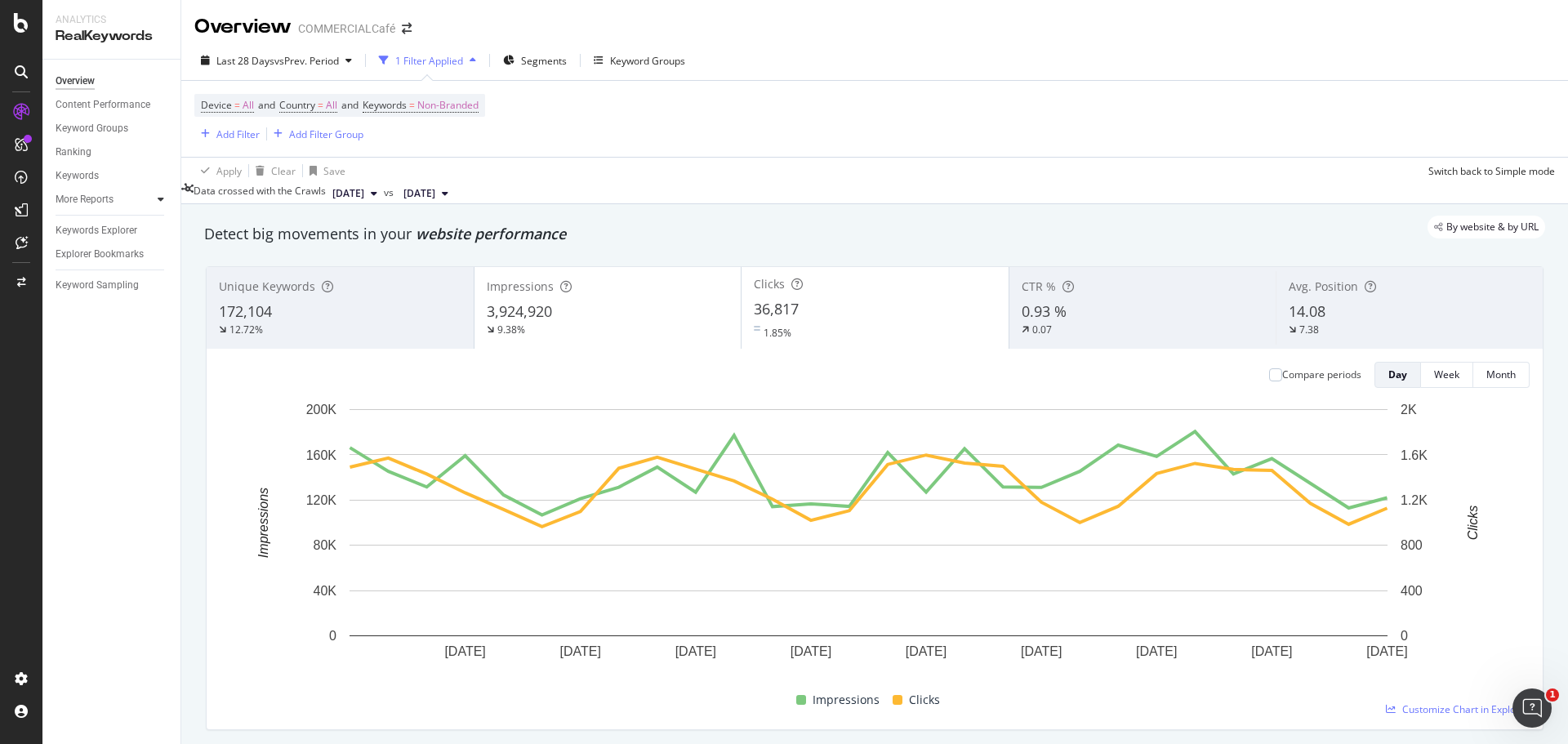
click at [162, 191] on div at bounding box center [161, 199] width 16 height 16
click at [130, 382] on div "Keyword Sampling" at bounding box center [97, 380] width 83 height 17
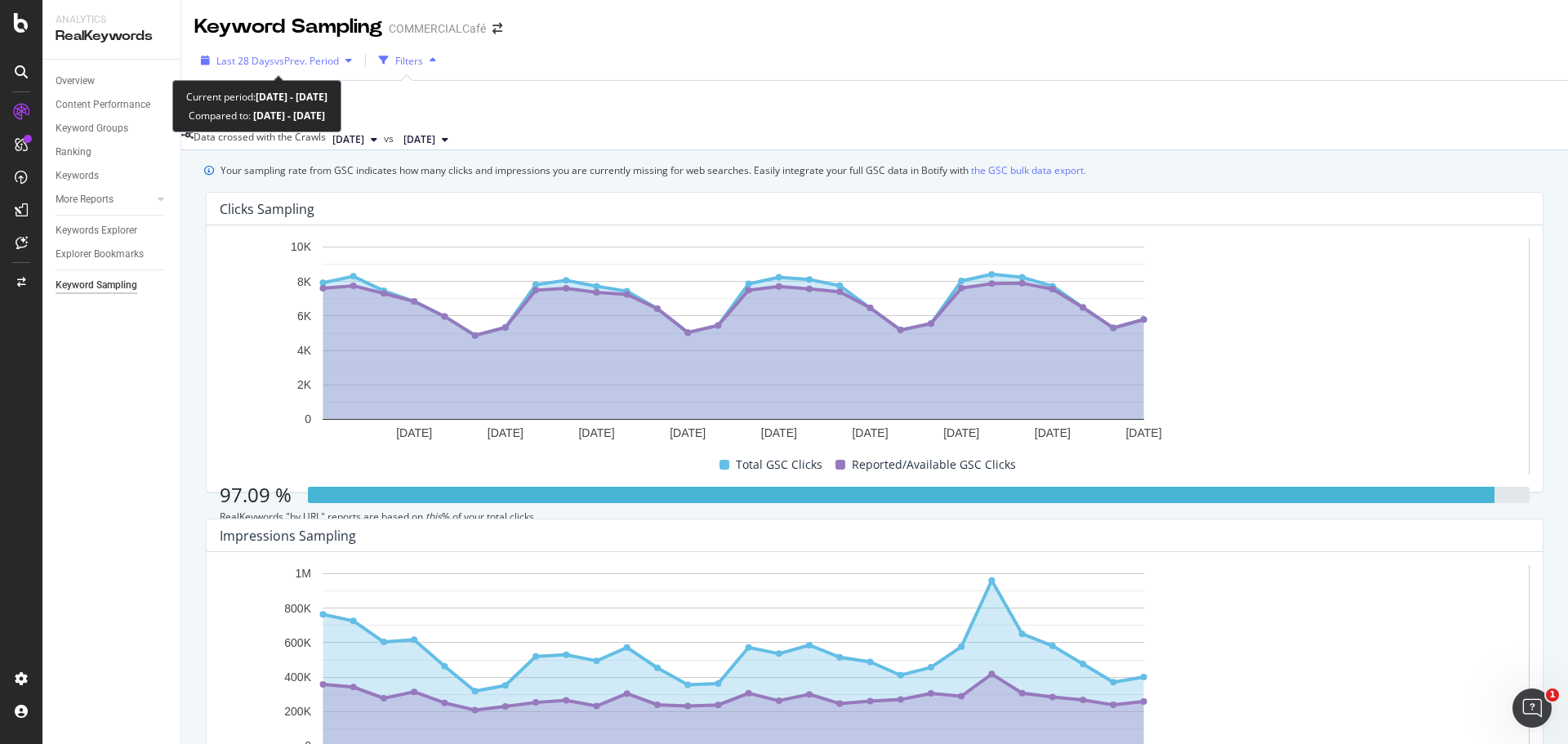
click at [306, 65] on span "vs Prev. Period" at bounding box center [306, 61] width 65 height 14
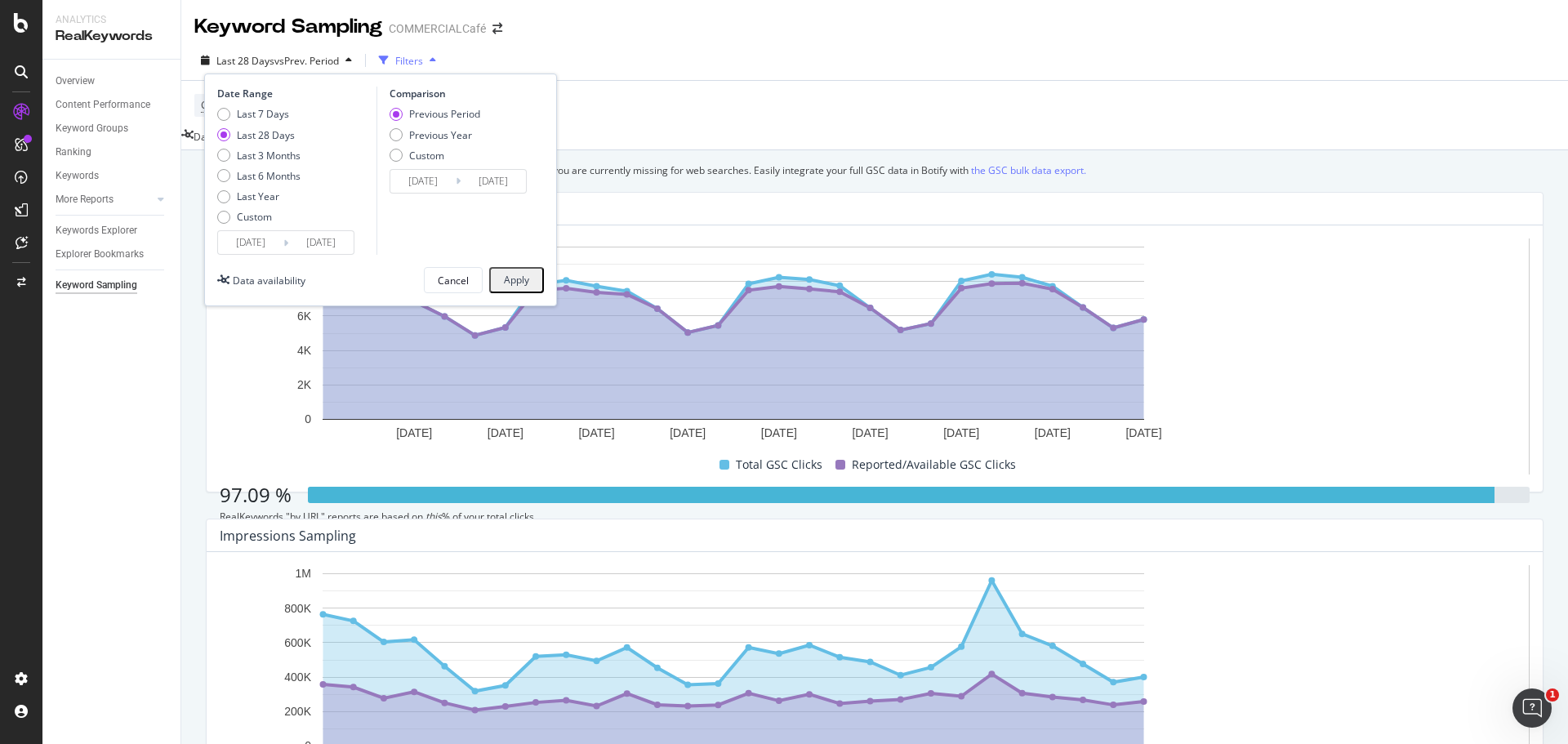
click at [614, 45] on div "Last 28 Days vs Prev. Period Filters Date Range Last 7 Days Last 28 Days Last 3…" at bounding box center [874, 95] width 1387 height 109
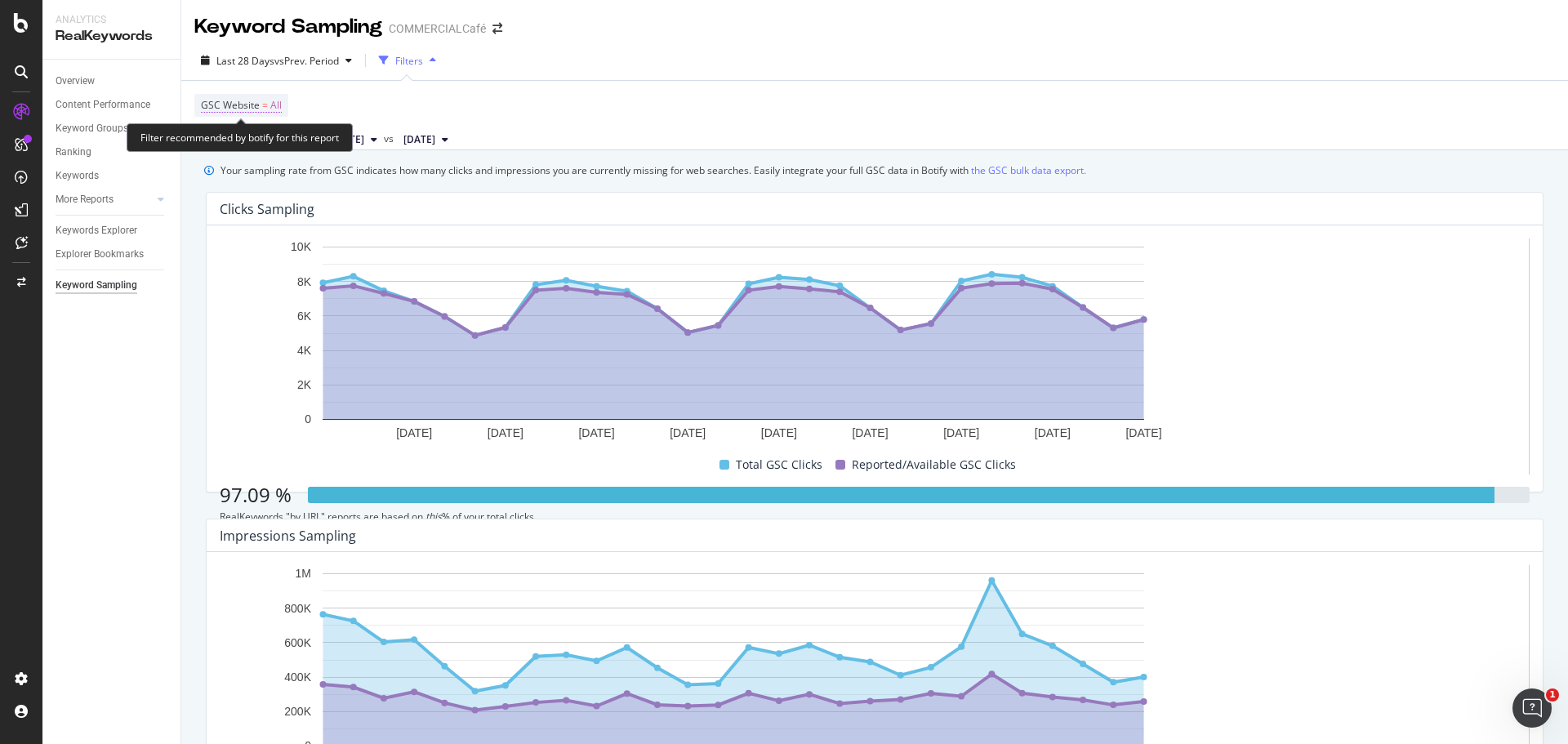
click at [204, 106] on span "GSC Website" at bounding box center [230, 105] width 59 height 14
click at [253, 124] on span "All GSC Website" at bounding box center [246, 117] width 73 height 14
click at [546, 108] on div "GSC Website = All" at bounding box center [875, 105] width 1361 height 49
click at [1076, 173] on link "the GSC bulk data export." at bounding box center [1028, 170] width 115 height 17
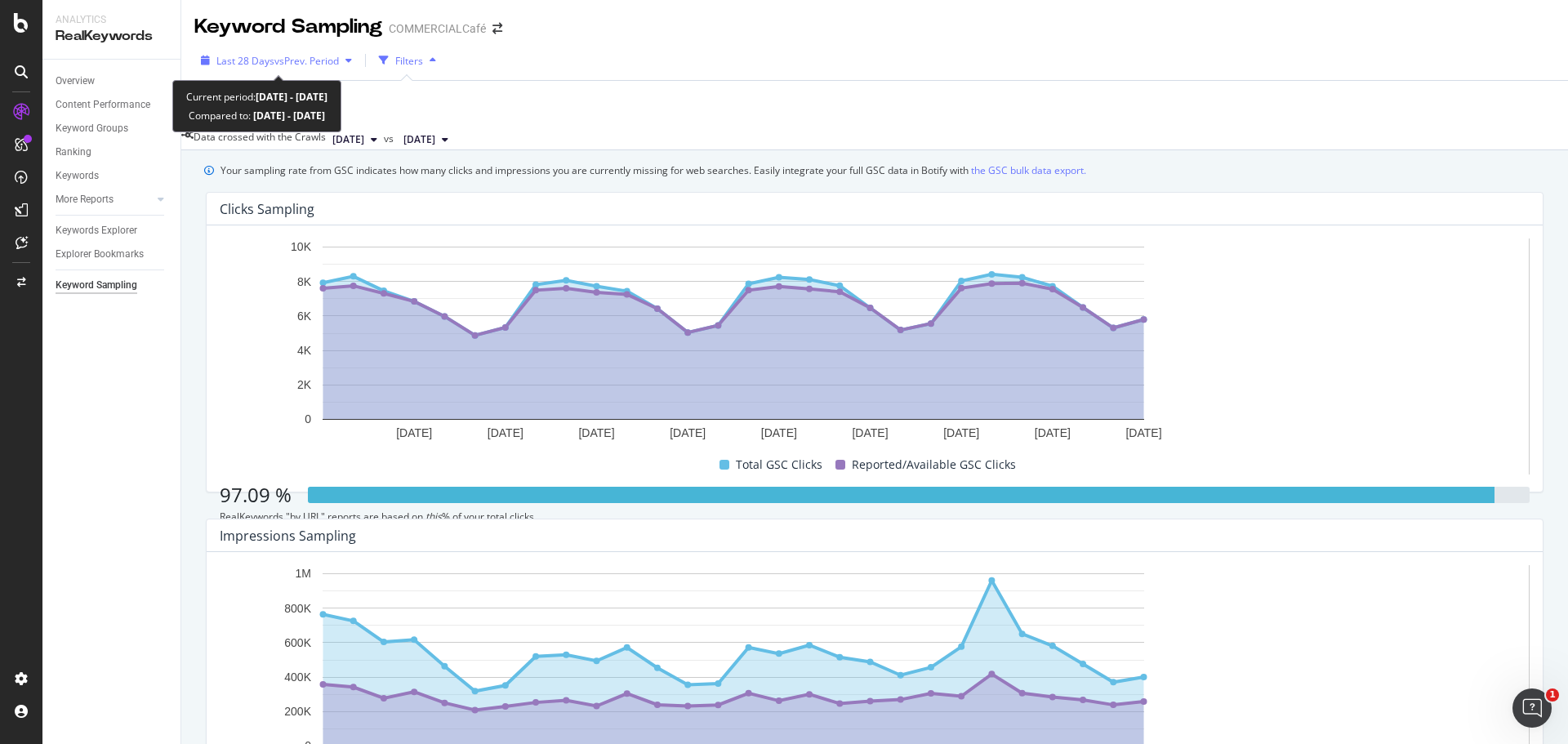
click at [289, 50] on div "Last 28 Days vs Prev. Period" at bounding box center [276, 60] width 164 height 24
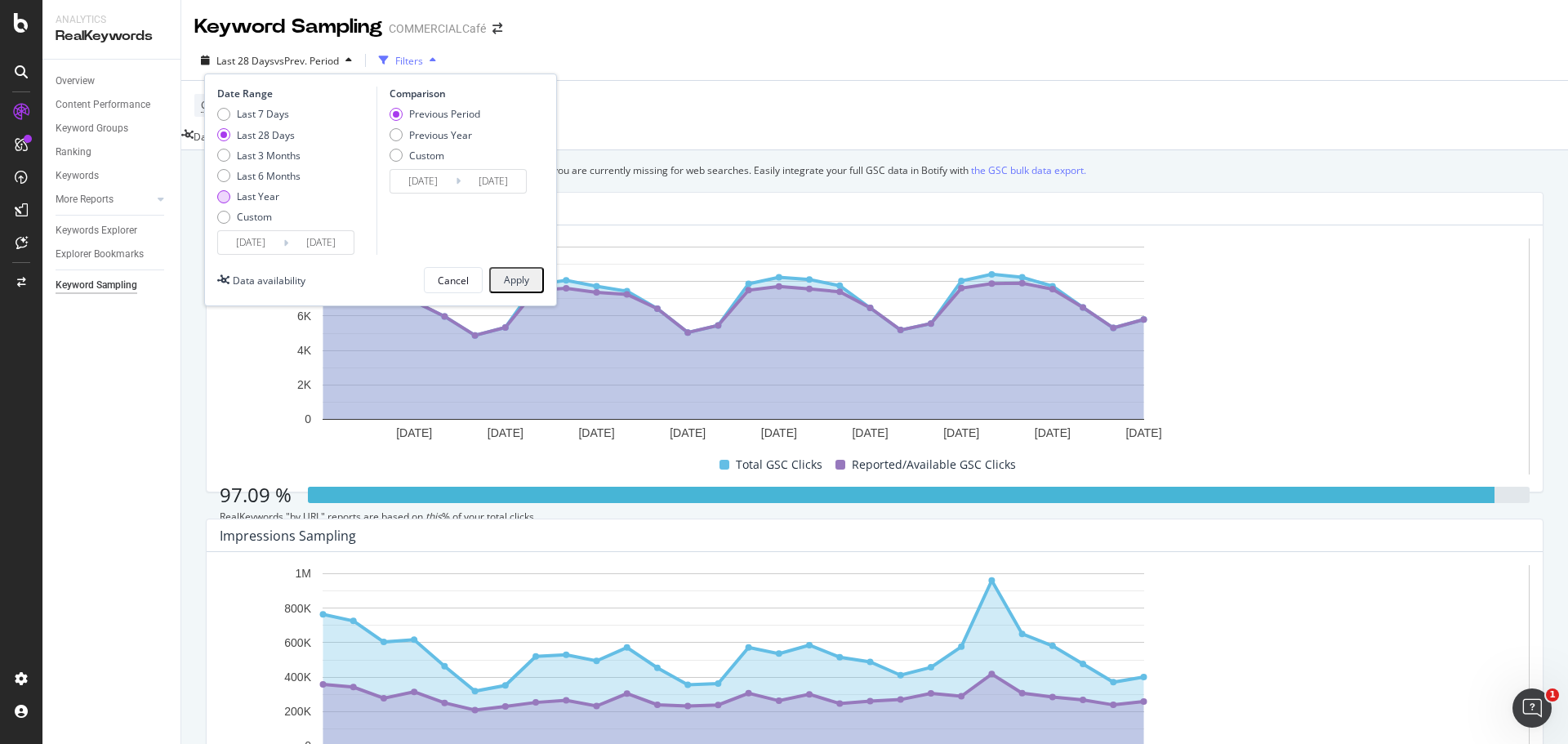
click at [252, 200] on div "Last Year" at bounding box center [258, 197] width 43 height 14
type input "2024/10/06"
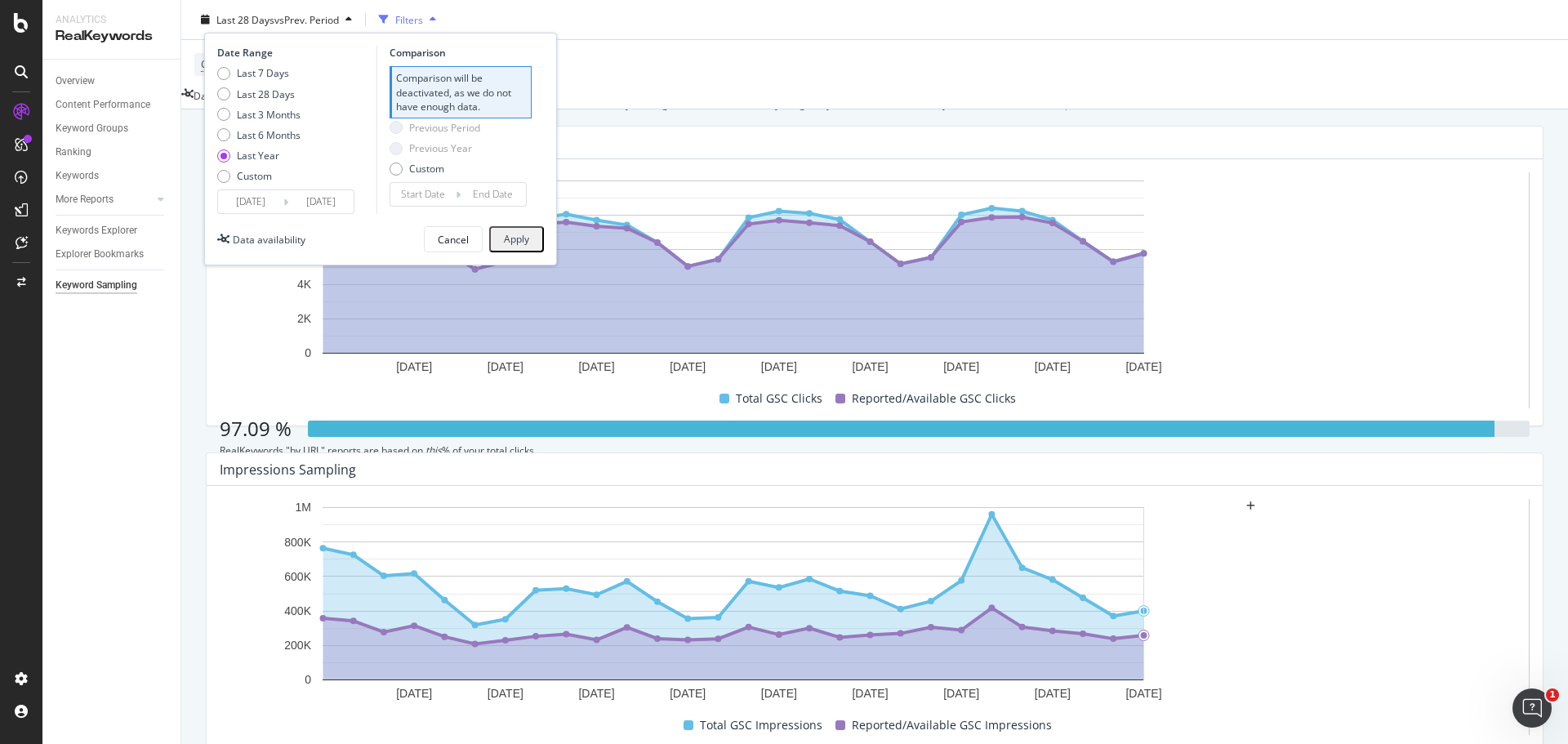
scroll to position [145, 0]
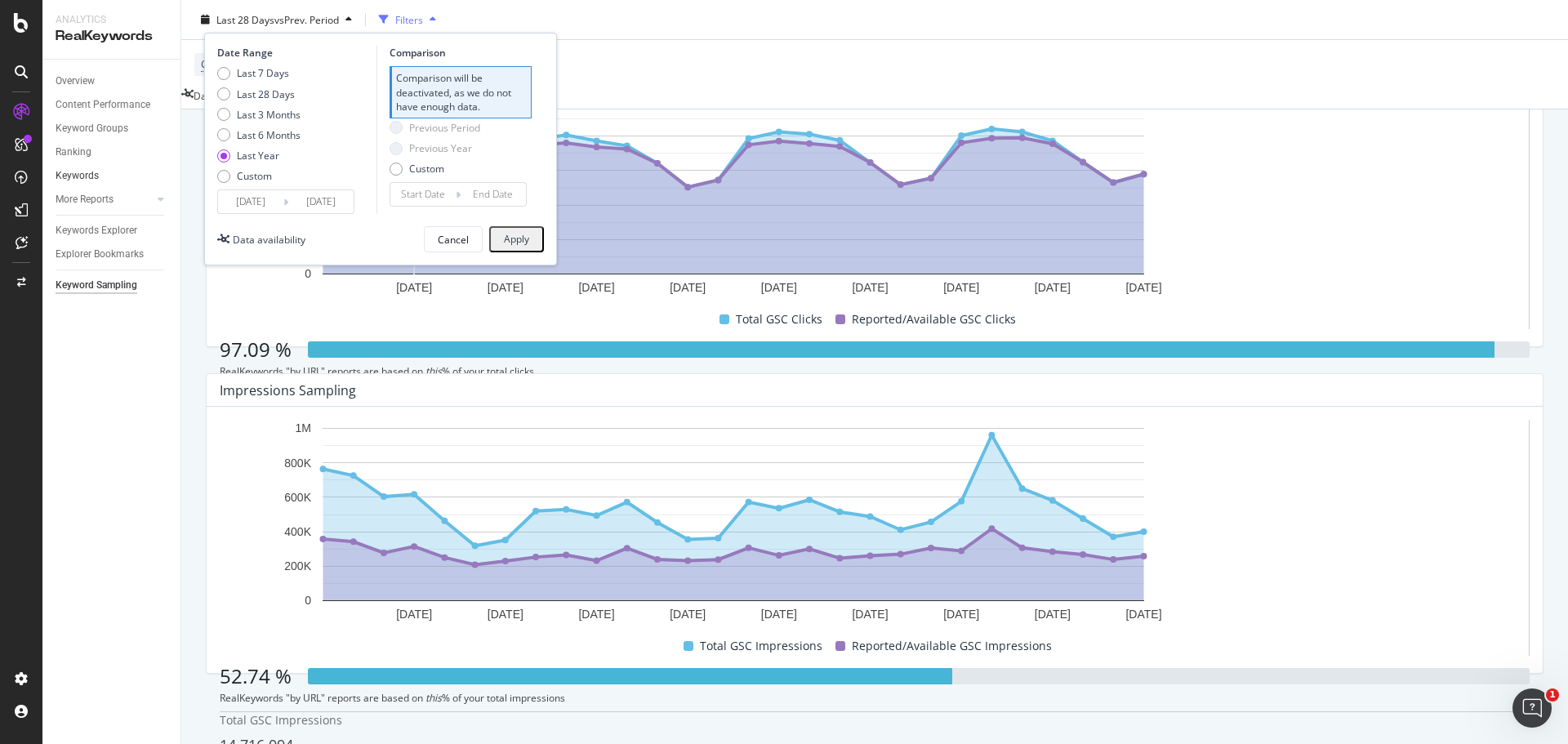
click at [100, 173] on link "Keywords" at bounding box center [111, 176] width 113 height 17
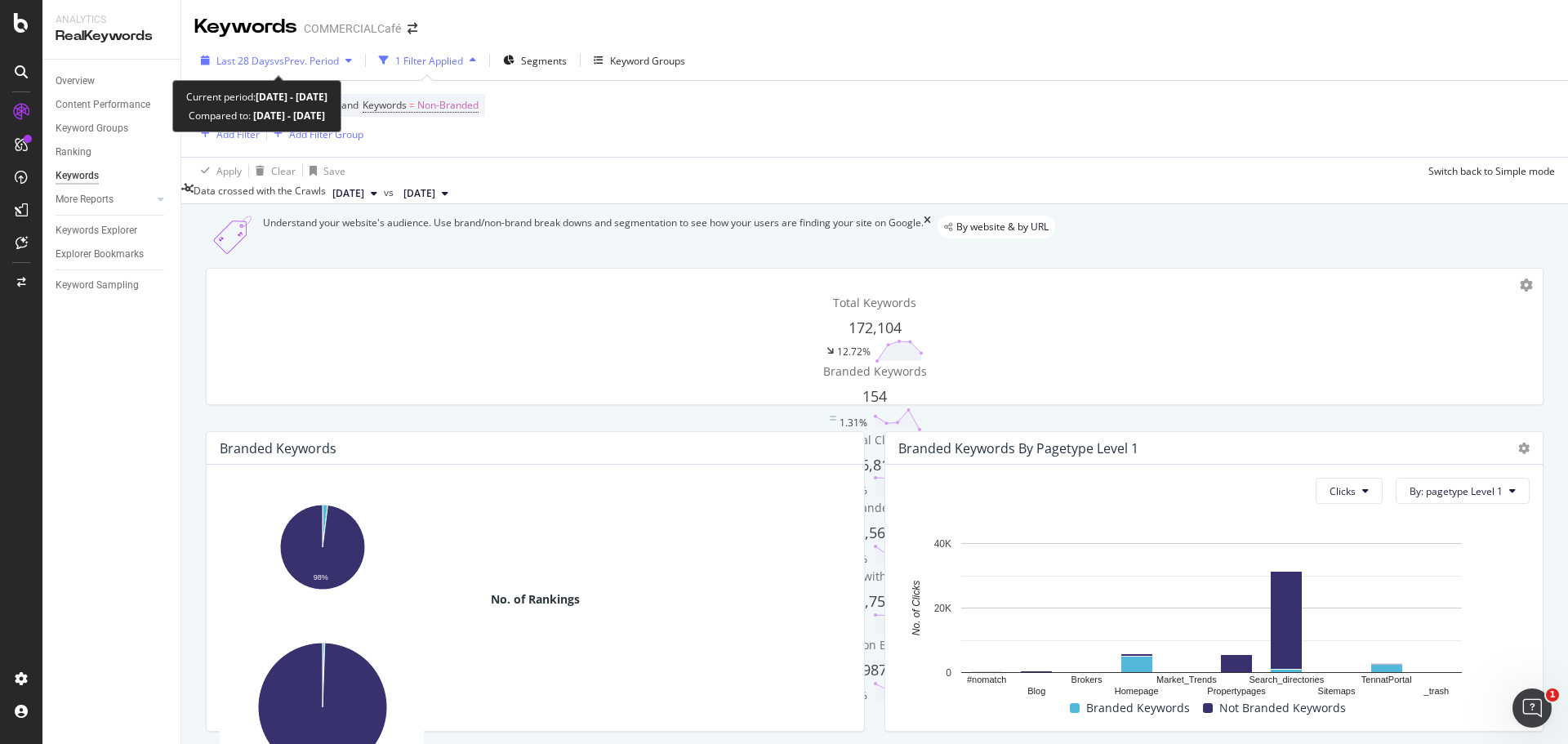
click at [277, 66] on span "vs Prev. Period" at bounding box center [306, 61] width 65 height 14
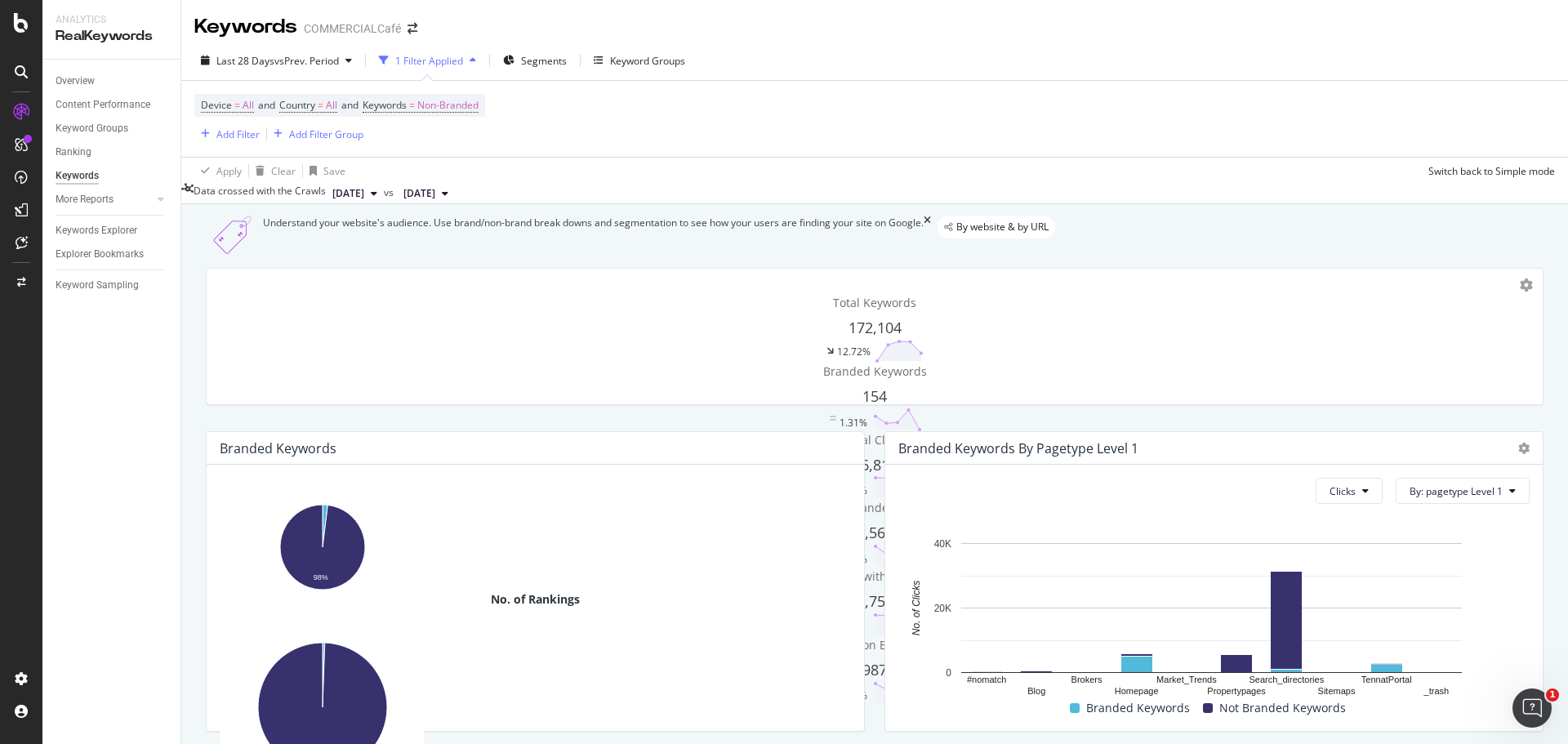
click at [800, 118] on div "Device = All and Country = All and Keywords = Non-Branded Add Filter Add Filter…" at bounding box center [875, 118] width 1361 height 76
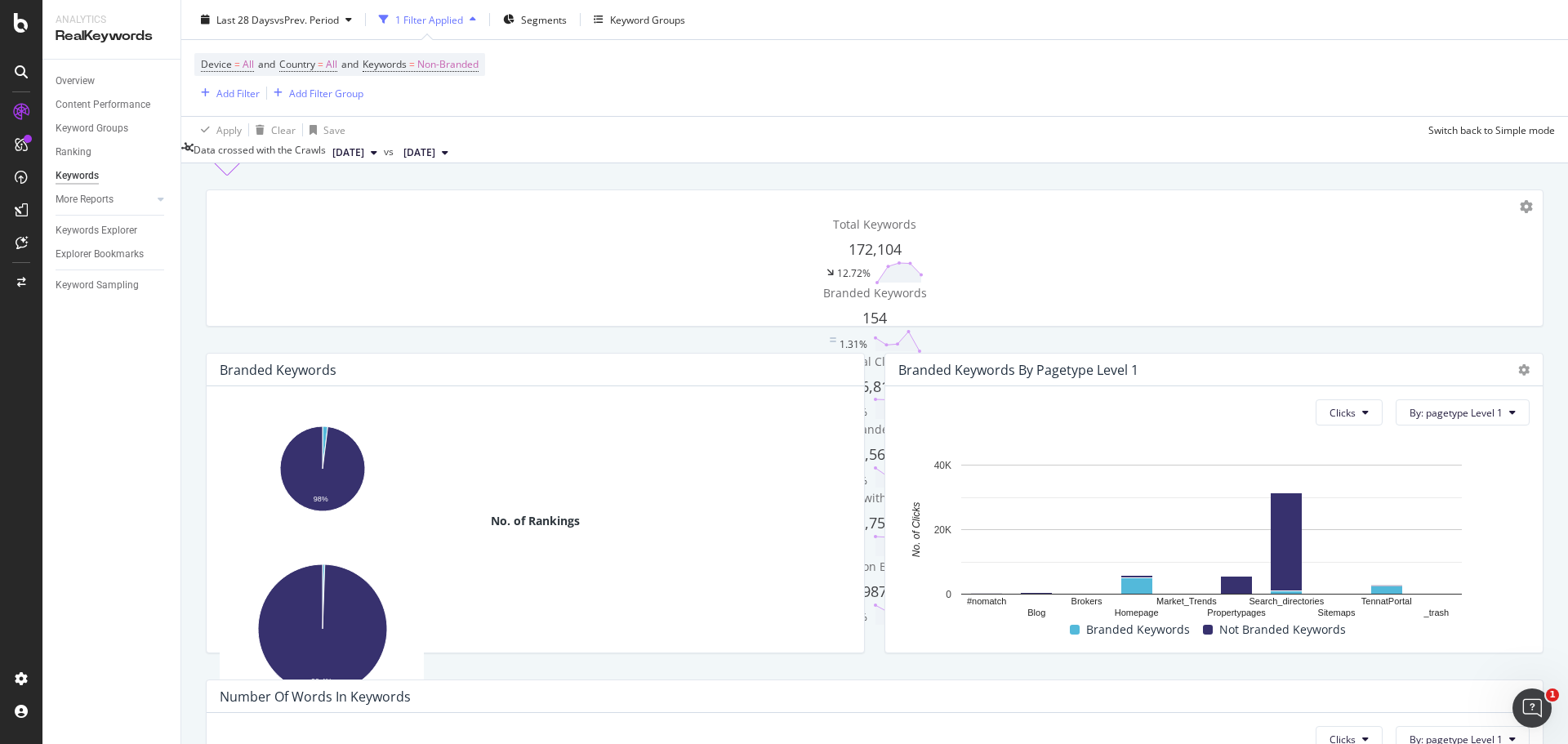
scroll to position [71, 0]
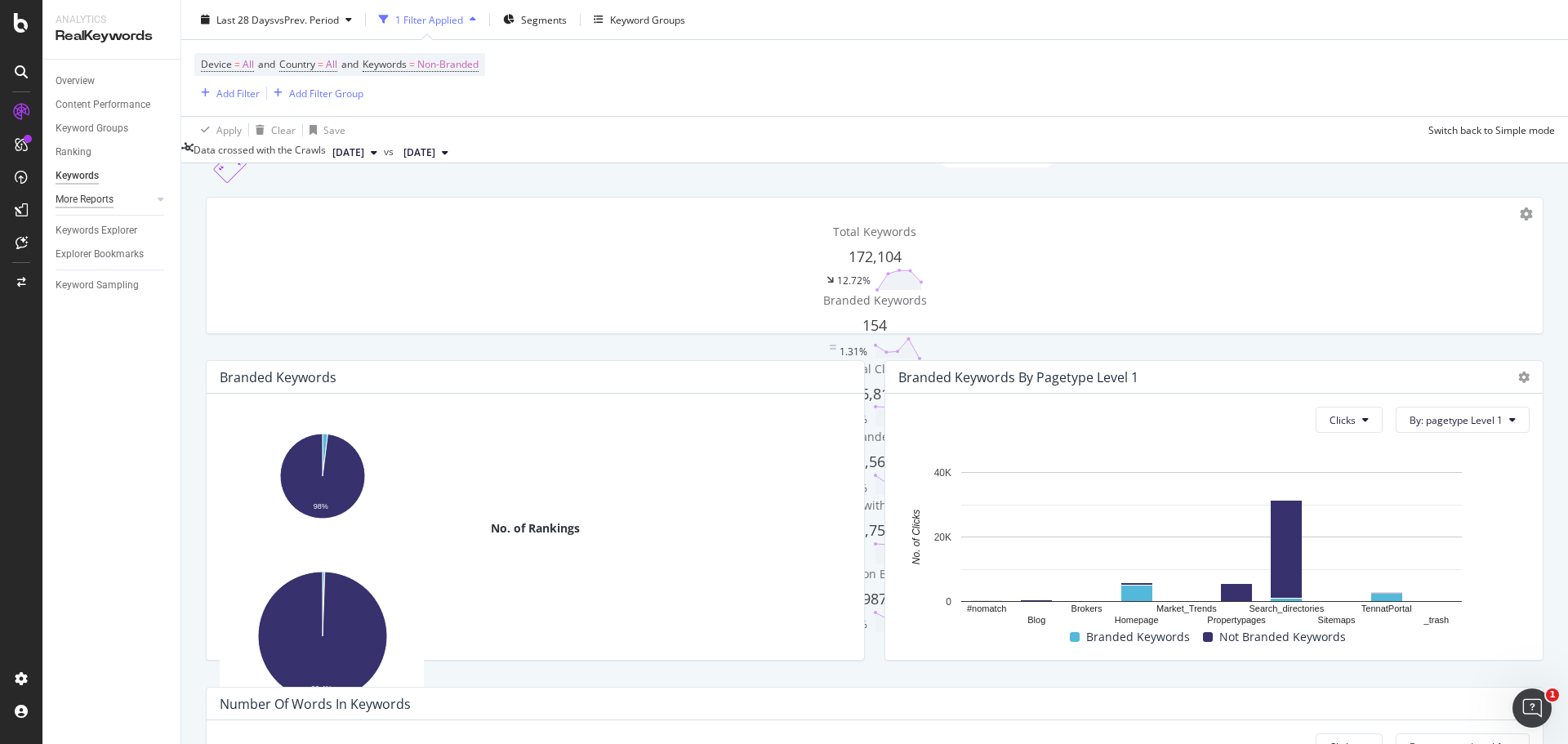
click at [100, 199] on div "More Reports" at bounding box center [84, 200] width 58 height 17
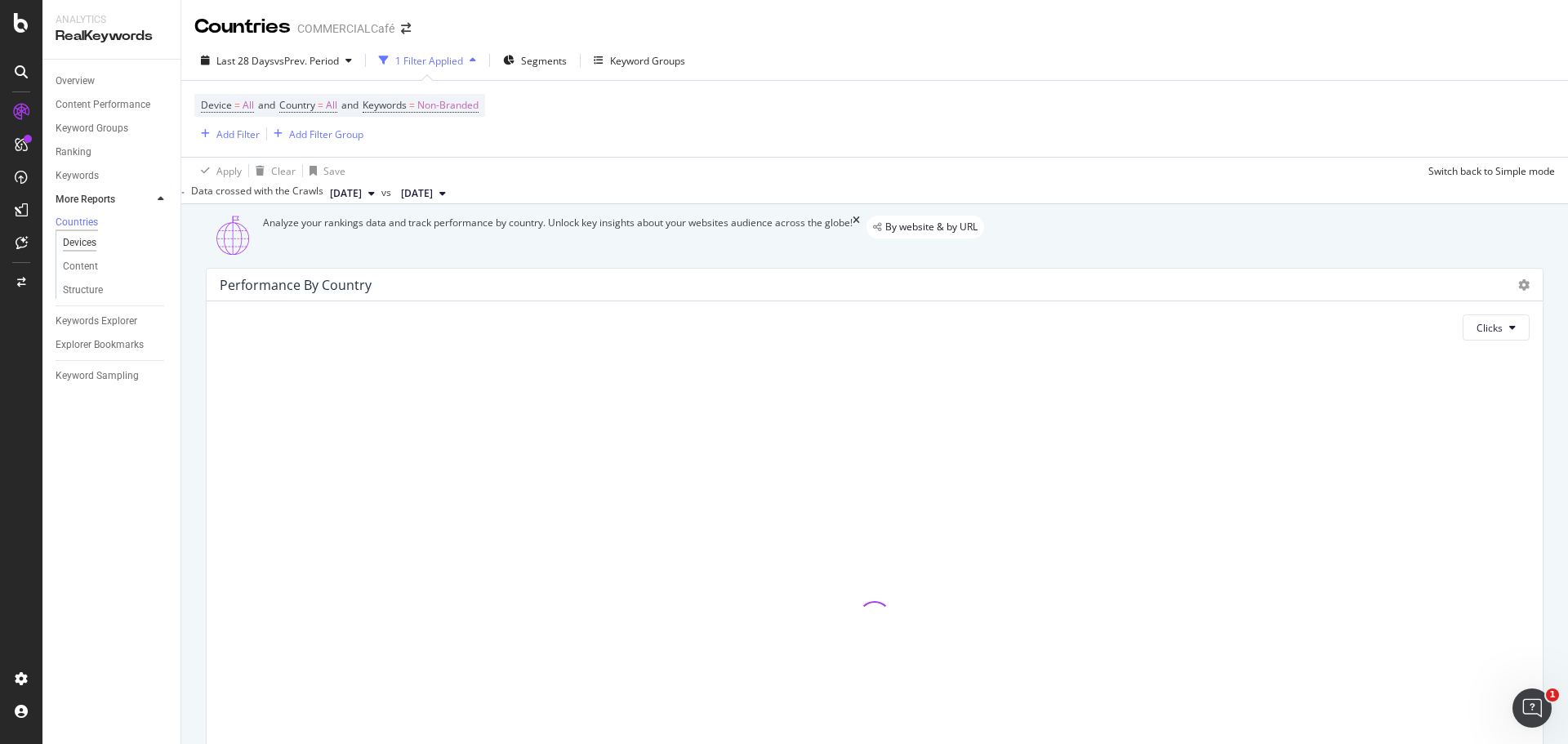
click at [89, 246] on div "Devices" at bounding box center [79, 243] width 34 height 17
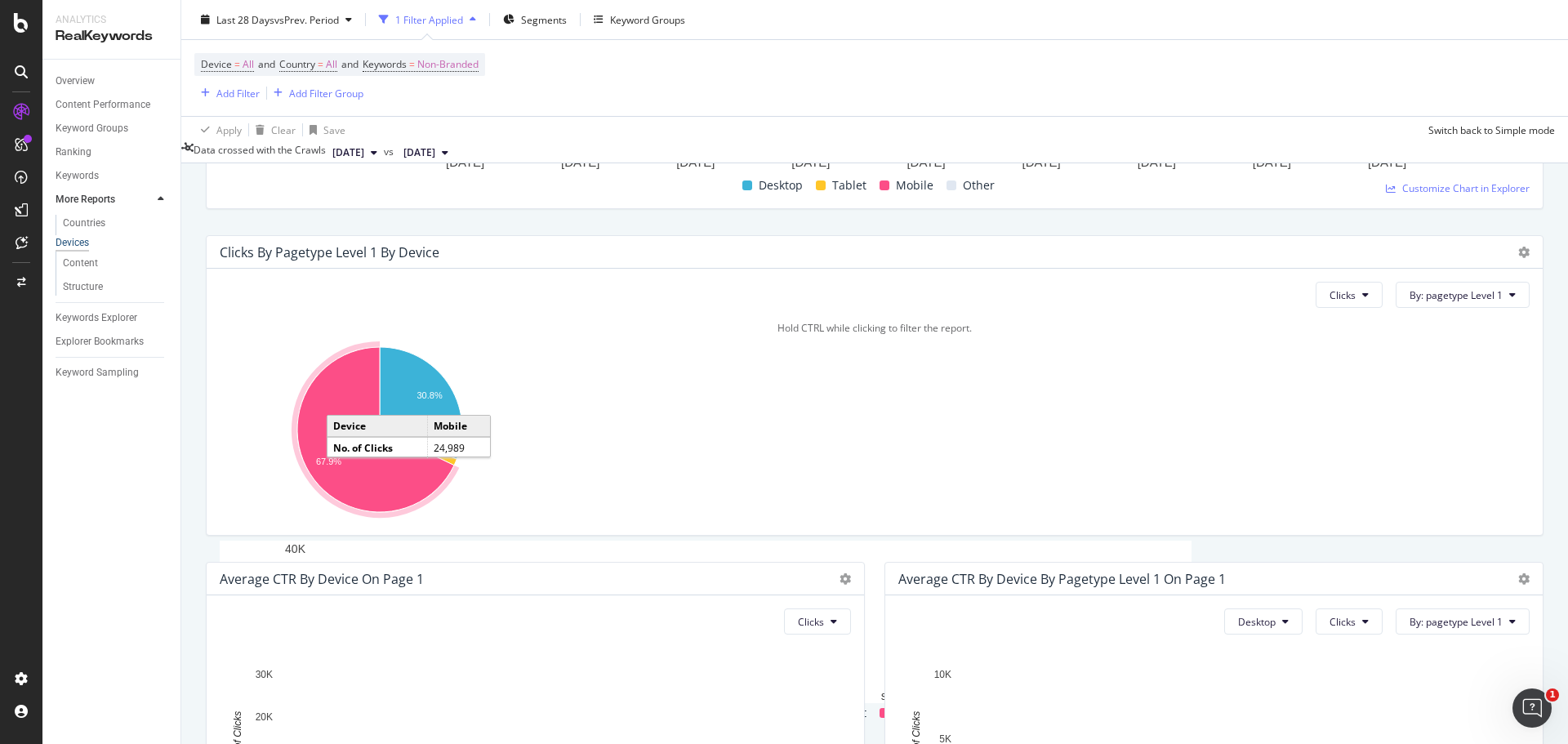
scroll to position [561, 0]
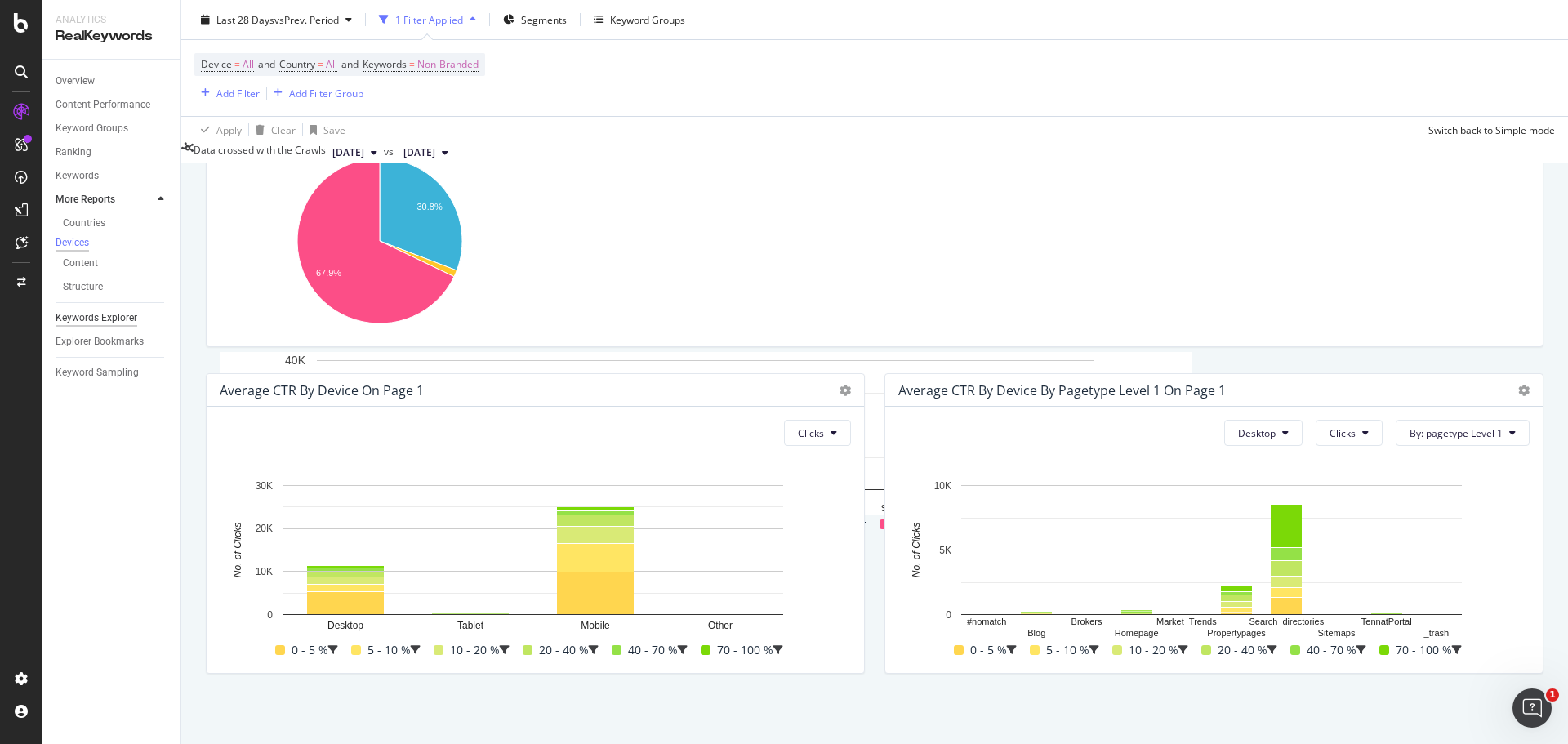
click at [96, 326] on div "Keywords Explorer" at bounding box center [96, 318] width 81 height 17
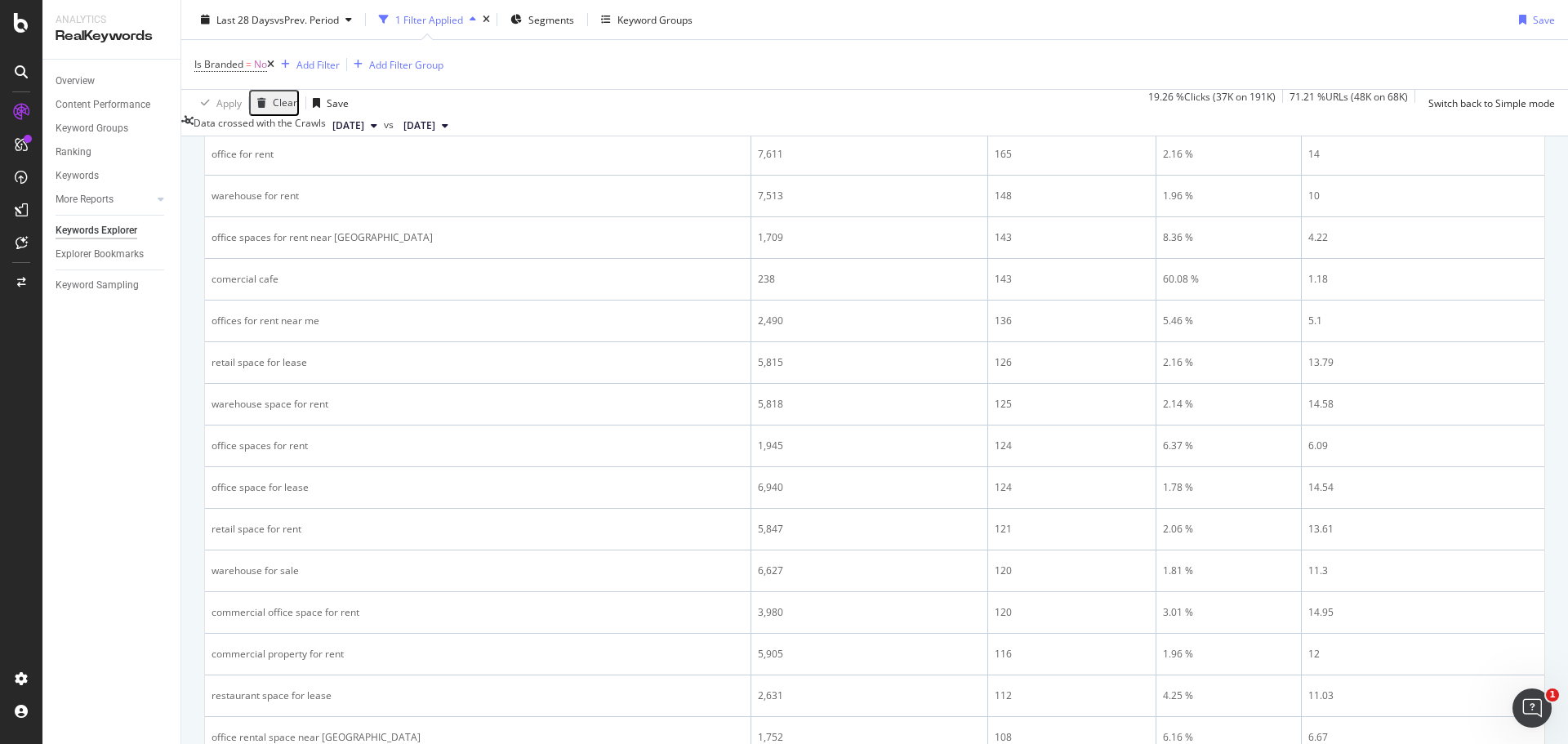
scroll to position [81, 0]
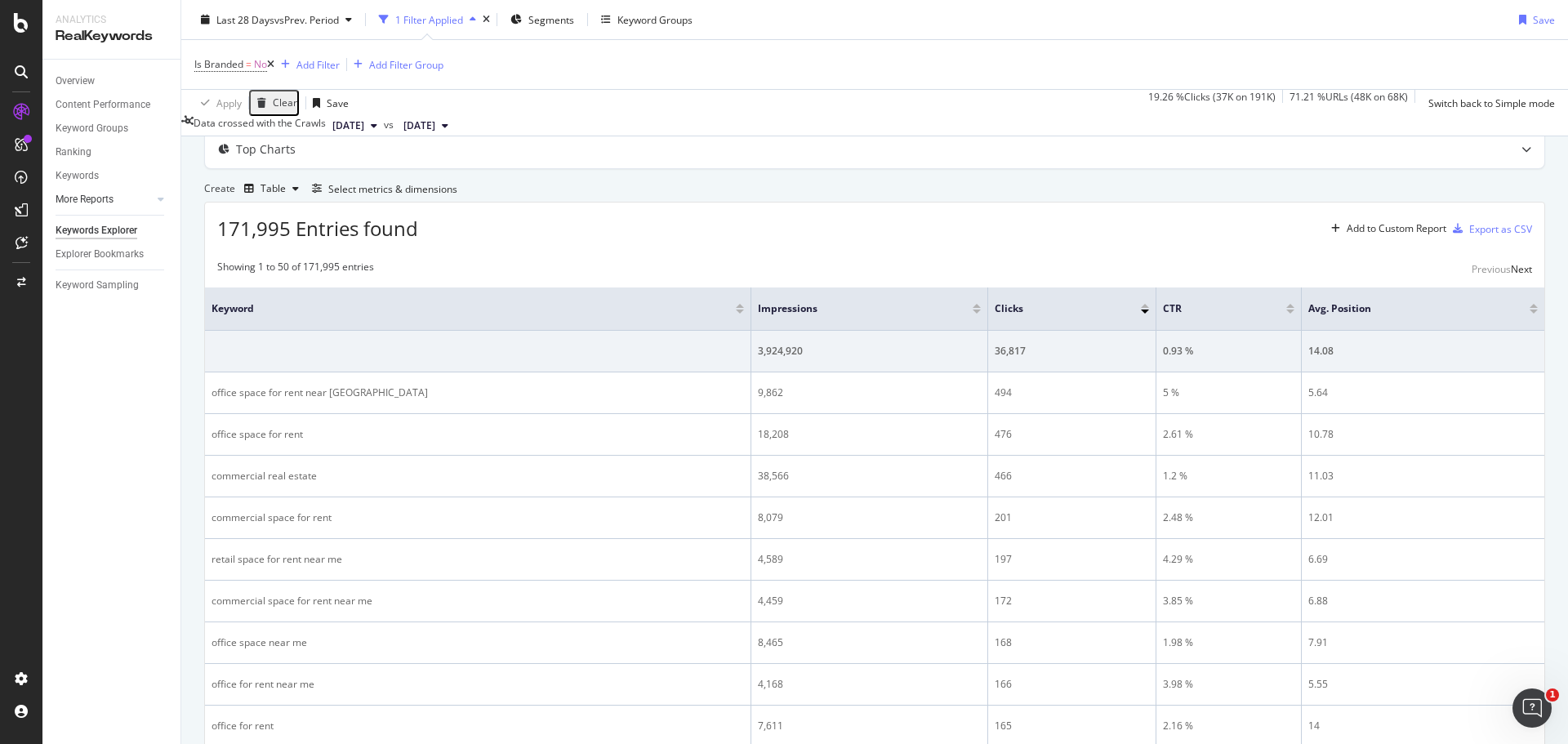
click at [135, 198] on link "More Reports" at bounding box center [104, 200] width 97 height 17
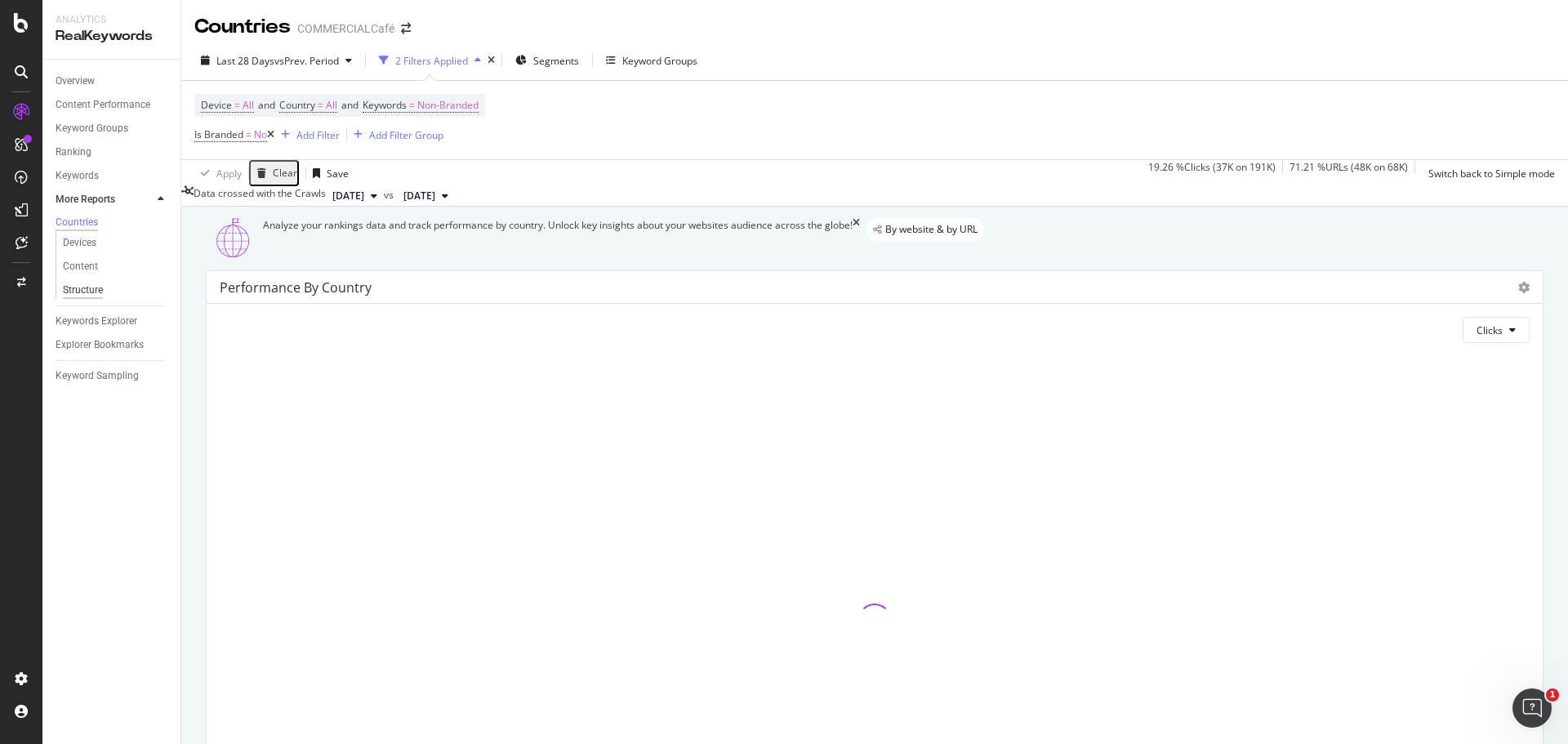
click at [88, 296] on div "Structure" at bounding box center [82, 291] width 40 height 17
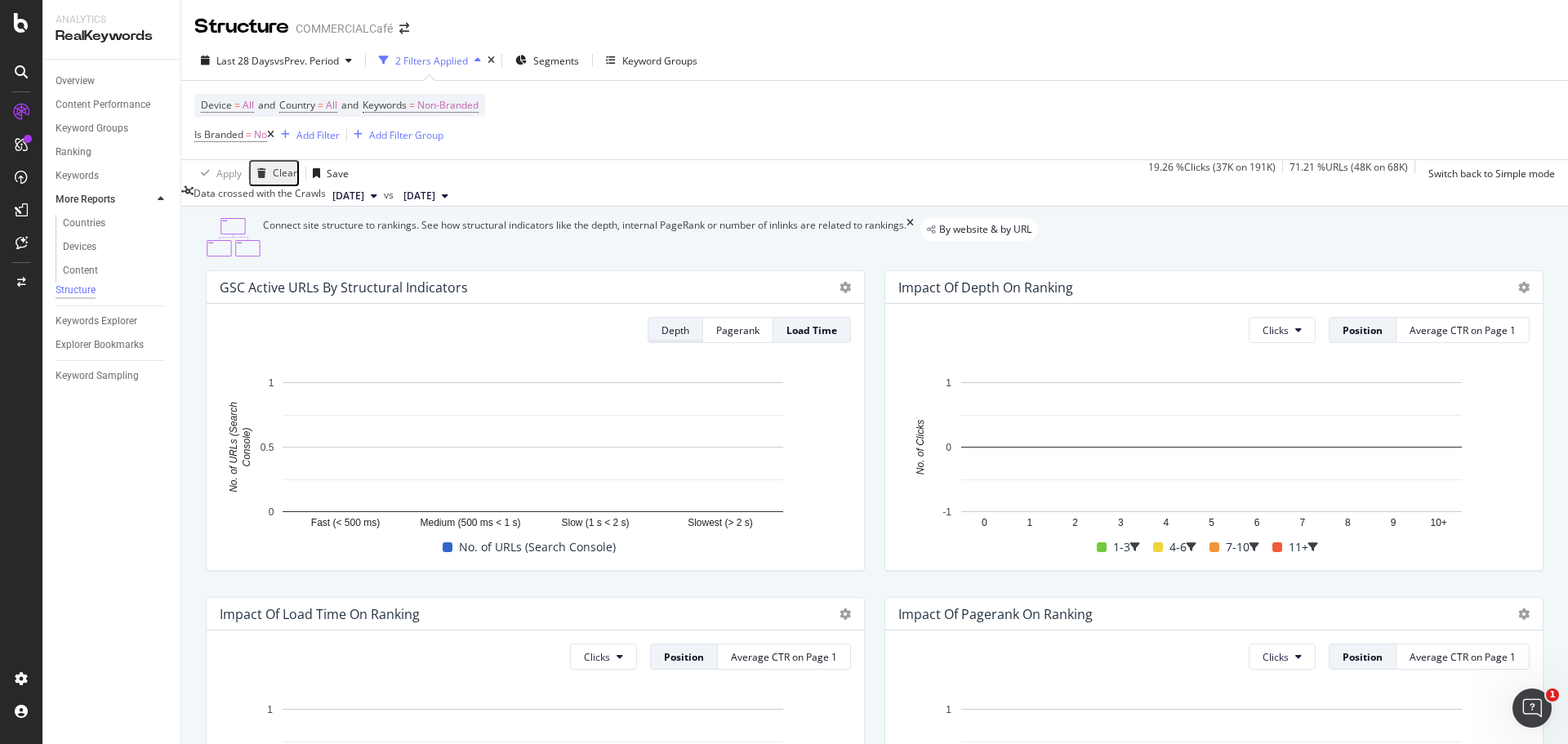
click at [662, 337] on div "Depth" at bounding box center [675, 330] width 28 height 14
